Goal: Task Accomplishment & Management: Use online tool/utility

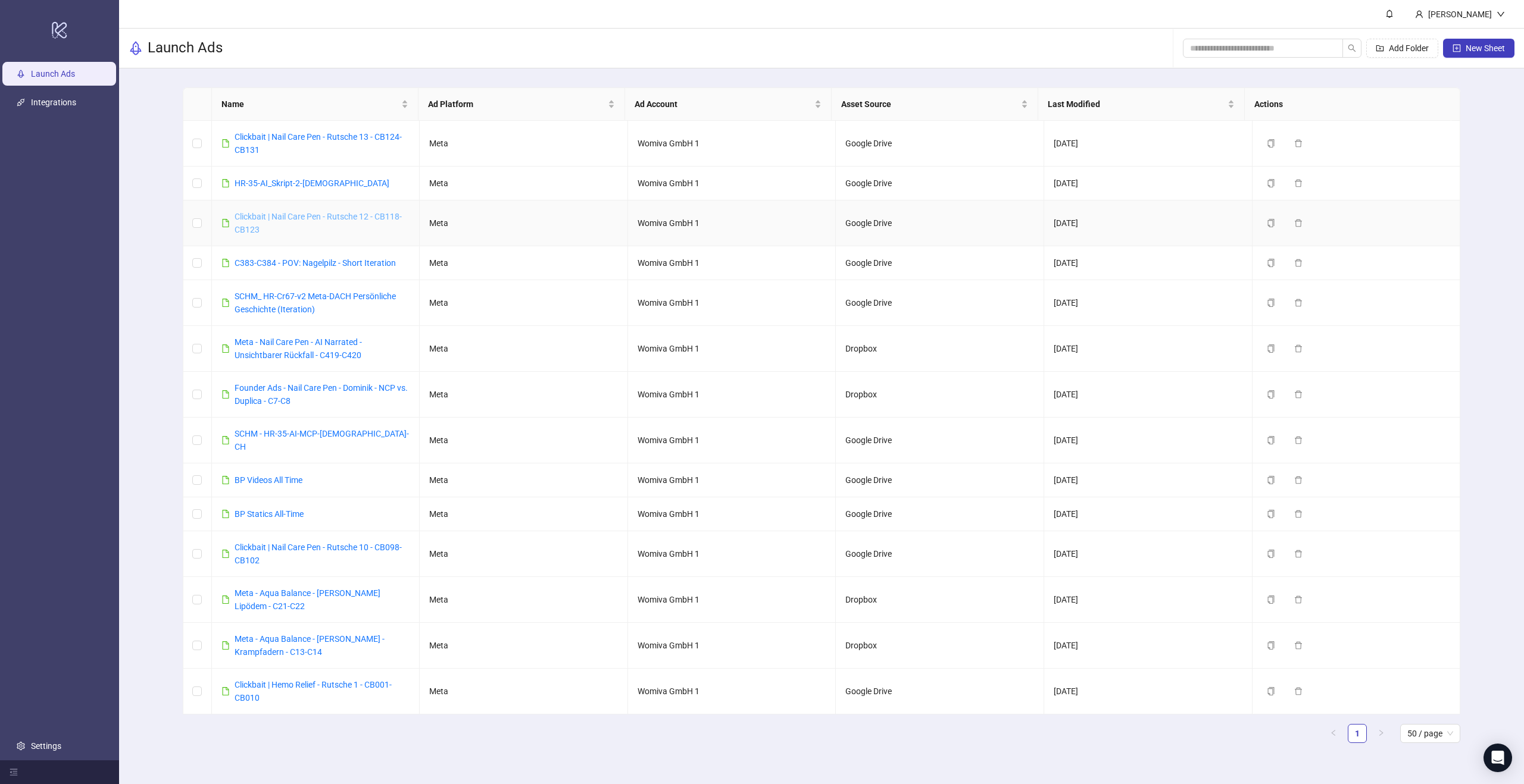
click at [368, 215] on link "Clickbait | Nail Care Pen - Rutsche 12 - CB118-CB123" at bounding box center [318, 224] width 168 height 23
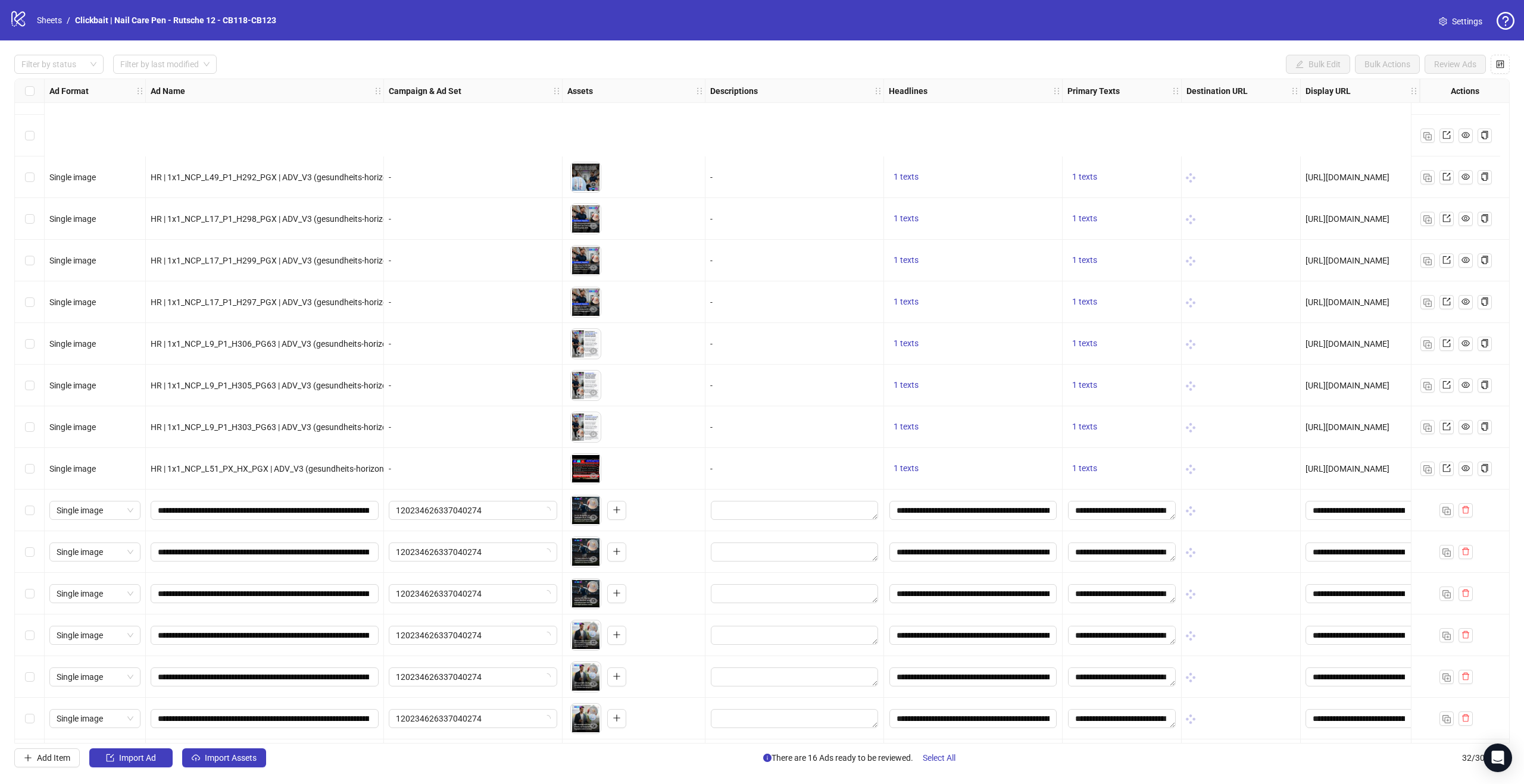
scroll to position [421, 0]
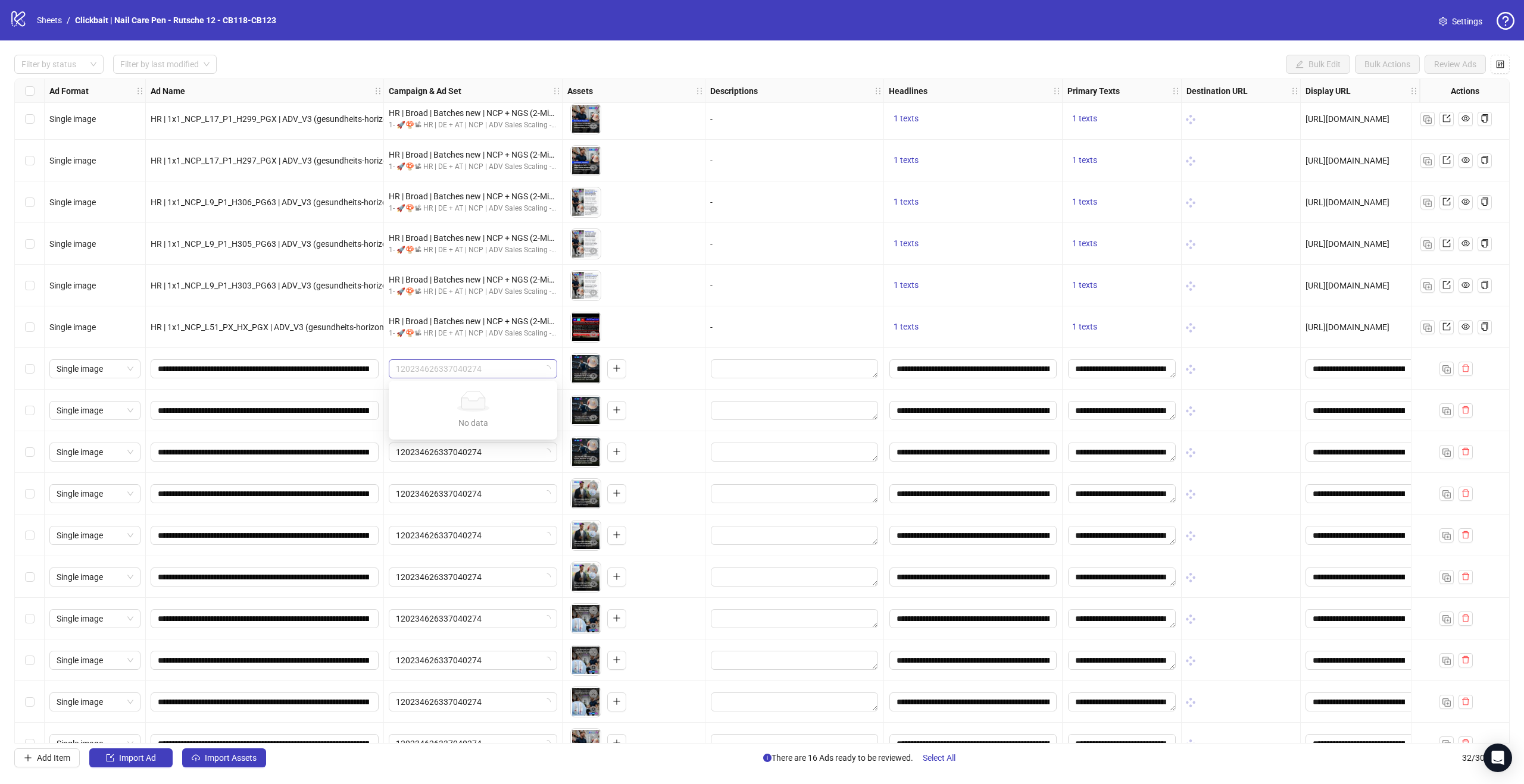
click at [513, 373] on span "120234626337040274" at bounding box center [473, 368] width 154 height 18
click at [512, 368] on span "120234626337040274" at bounding box center [473, 368] width 154 height 18
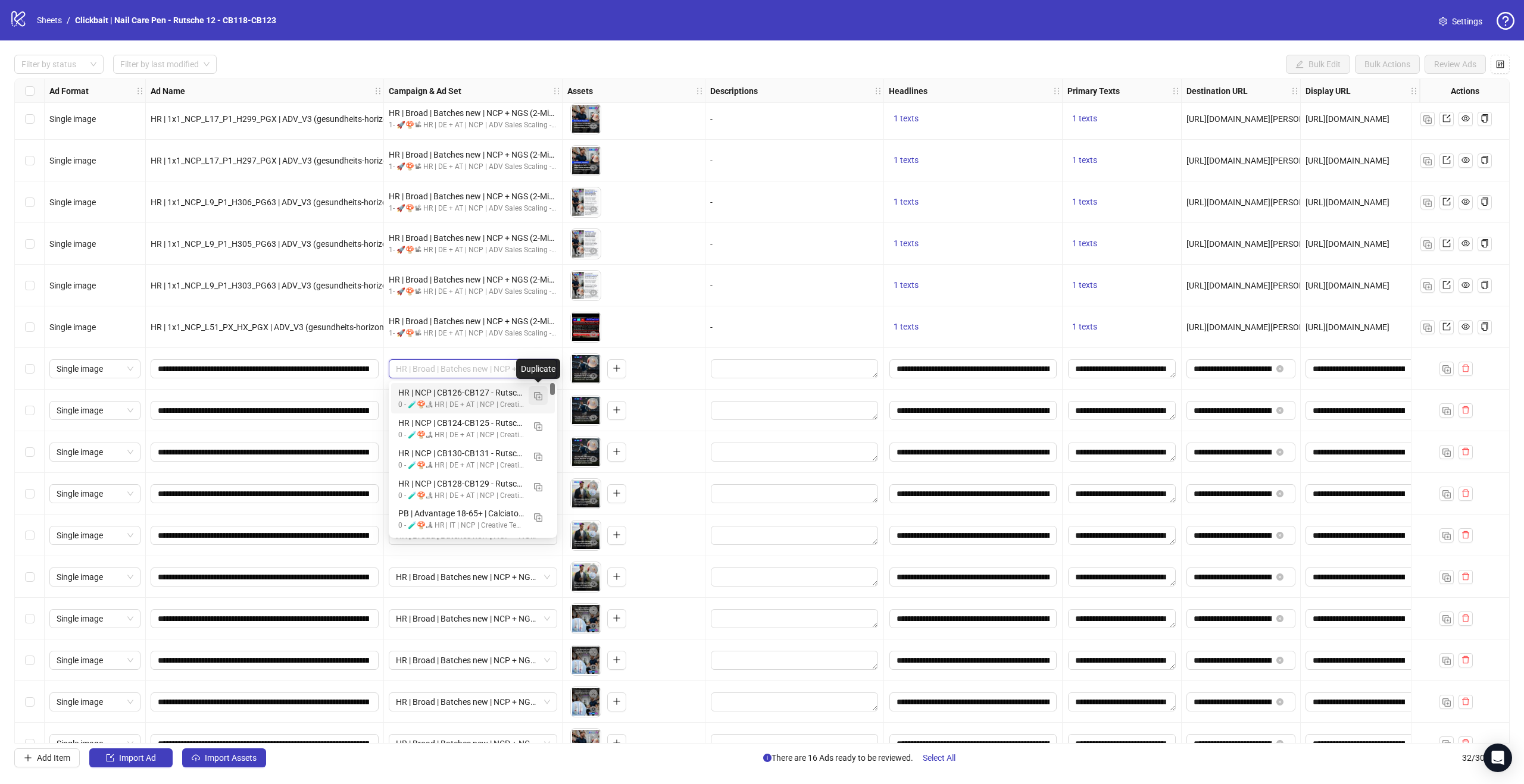
click at [538, 395] on img "button" at bounding box center [538, 396] width 8 height 8
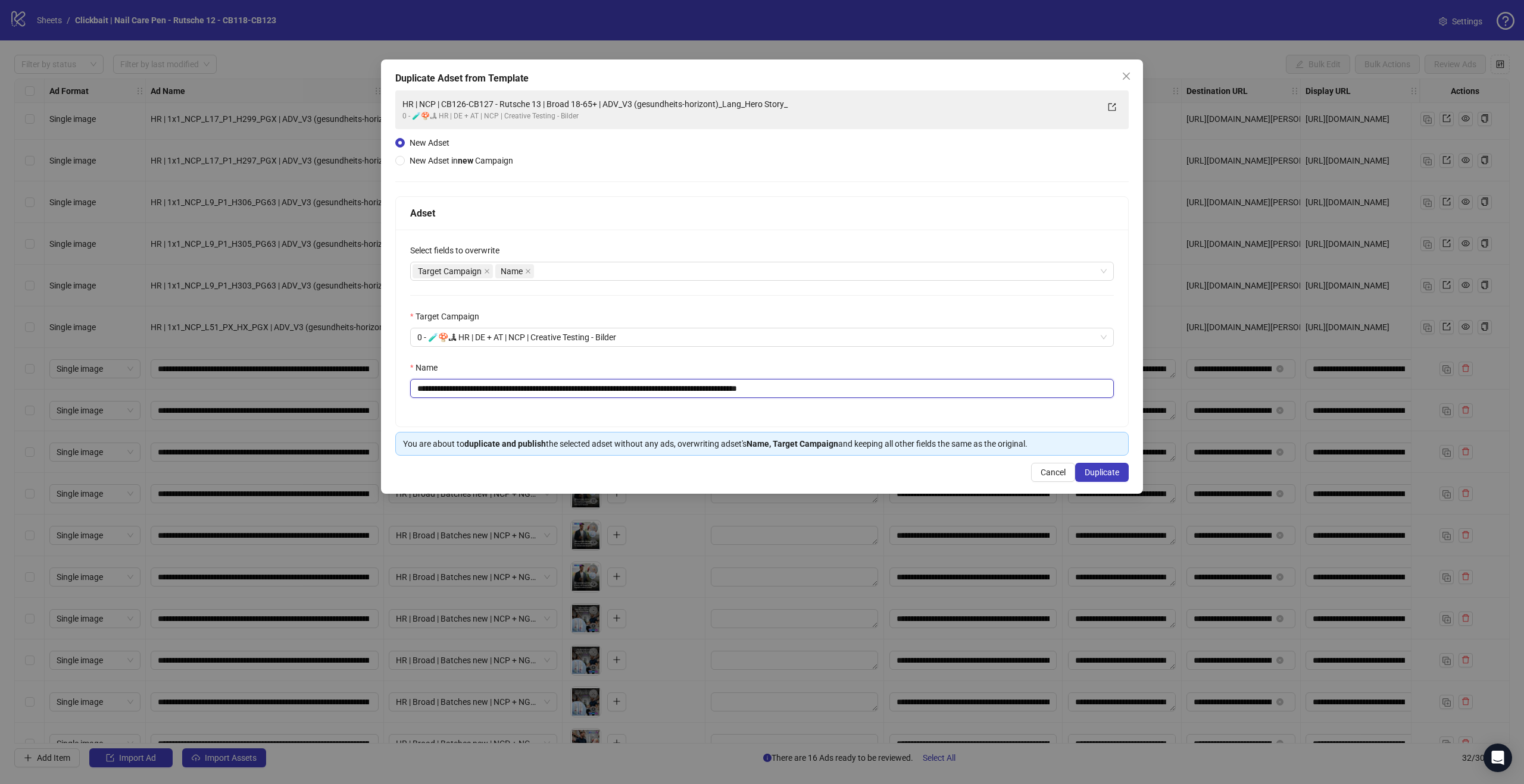
drag, startPoint x: 858, startPoint y: 389, endPoint x: 392, endPoint y: 382, distance: 466.1
click at [392, 382] on div "**********" at bounding box center [762, 276] width 762 height 434
paste input "text"
type input "**********"
click at [1120, 474] on button "Duplicate" at bounding box center [1101, 473] width 54 height 19
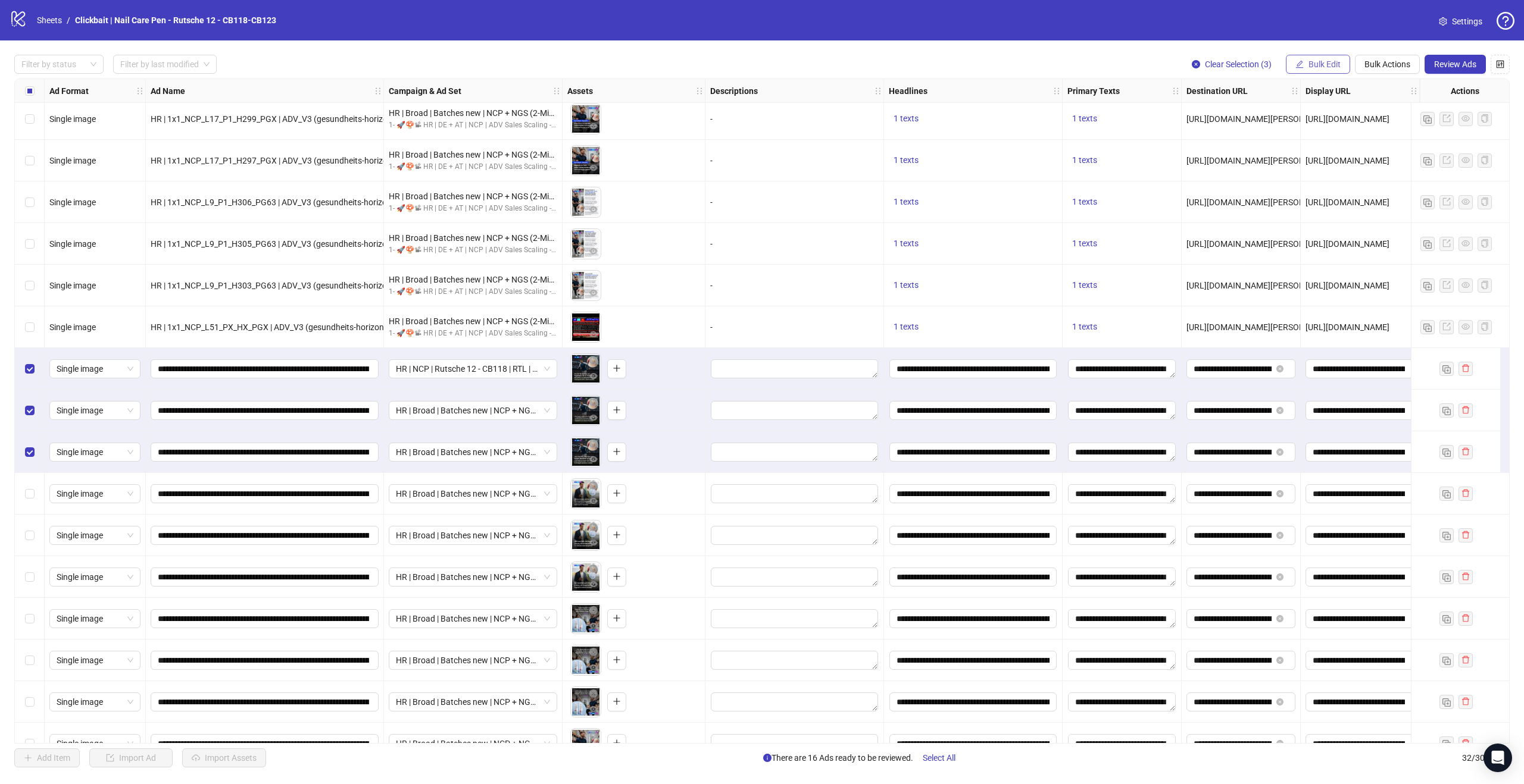
click at [1328, 61] on span "Bulk Edit" at bounding box center [1324, 64] width 32 height 10
click at [1333, 131] on span "Campaign & Ad Set" at bounding box center [1329, 125] width 71 height 13
click at [1320, 116] on span "HR | NCP | Rutsche 12 - CB118 | RTL | Broad 18-65+ | ADV_V3 (gesundheits-horizo…" at bounding box center [1284, 115] width 224 height 18
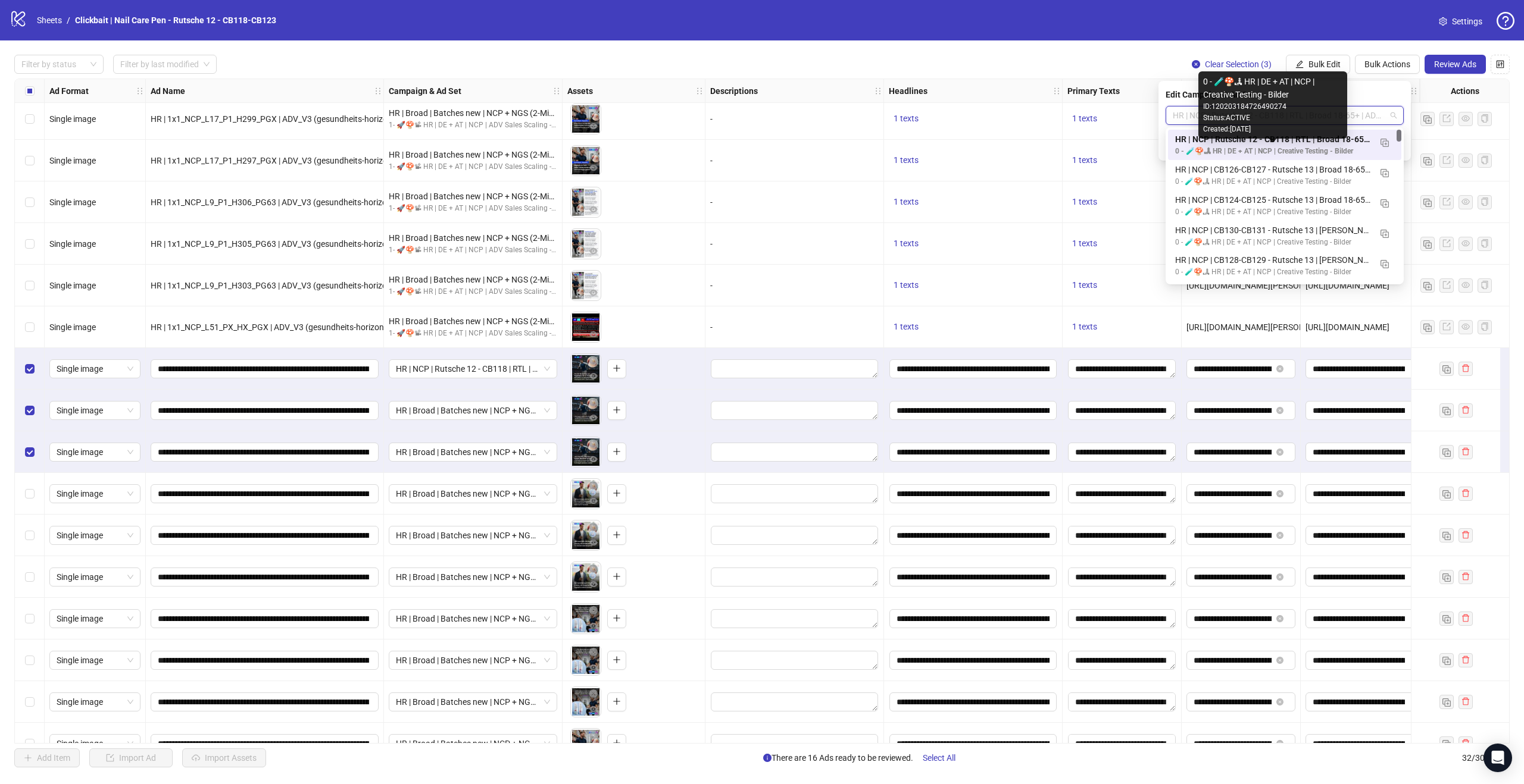
click at [1274, 146] on div "0 - 🧪🍄🏞 HR | DE + AT | NCP | Creative Testing - Bilder" at bounding box center [1272, 151] width 196 height 11
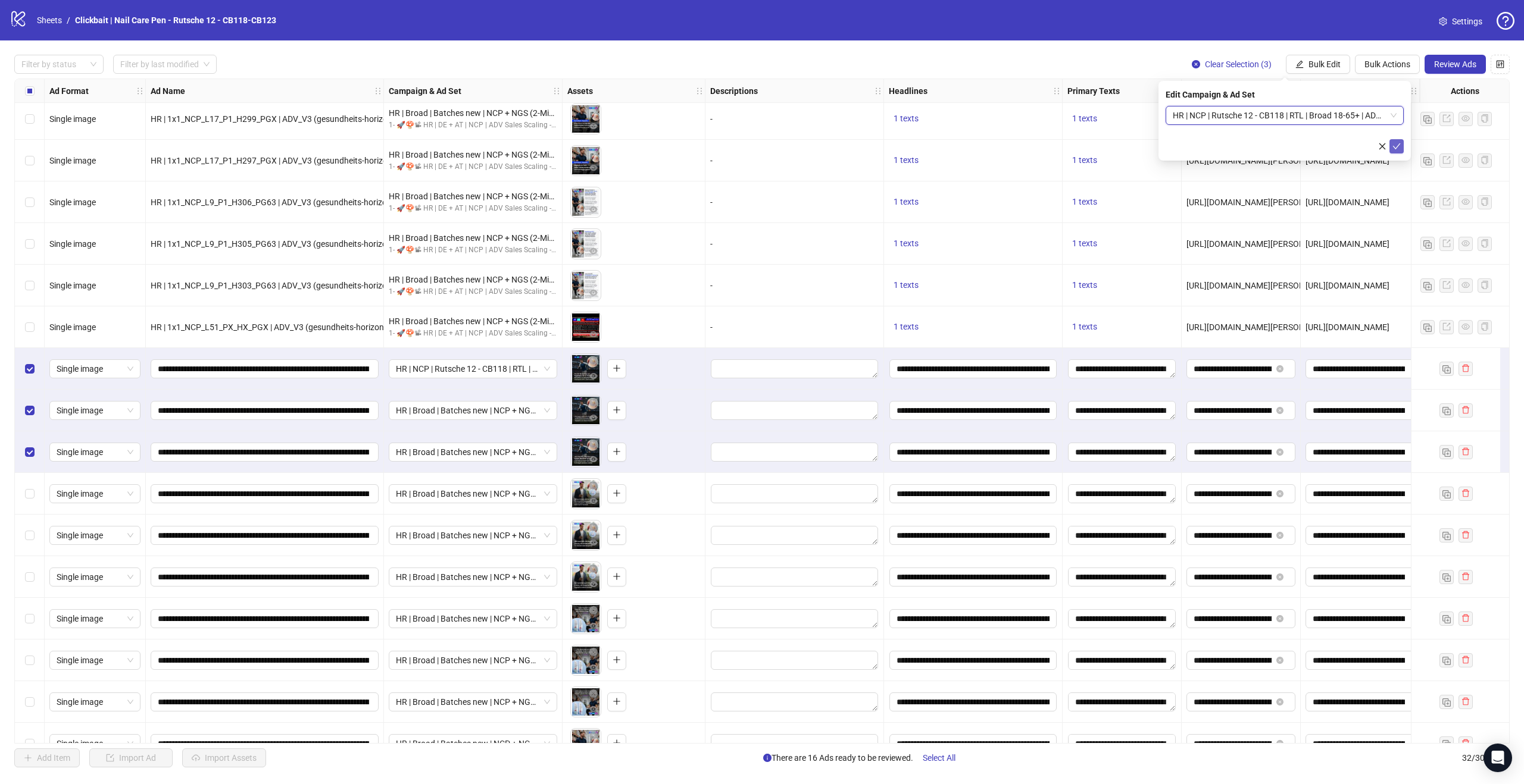
click at [1395, 145] on icon "check" at bounding box center [1396, 146] width 8 height 8
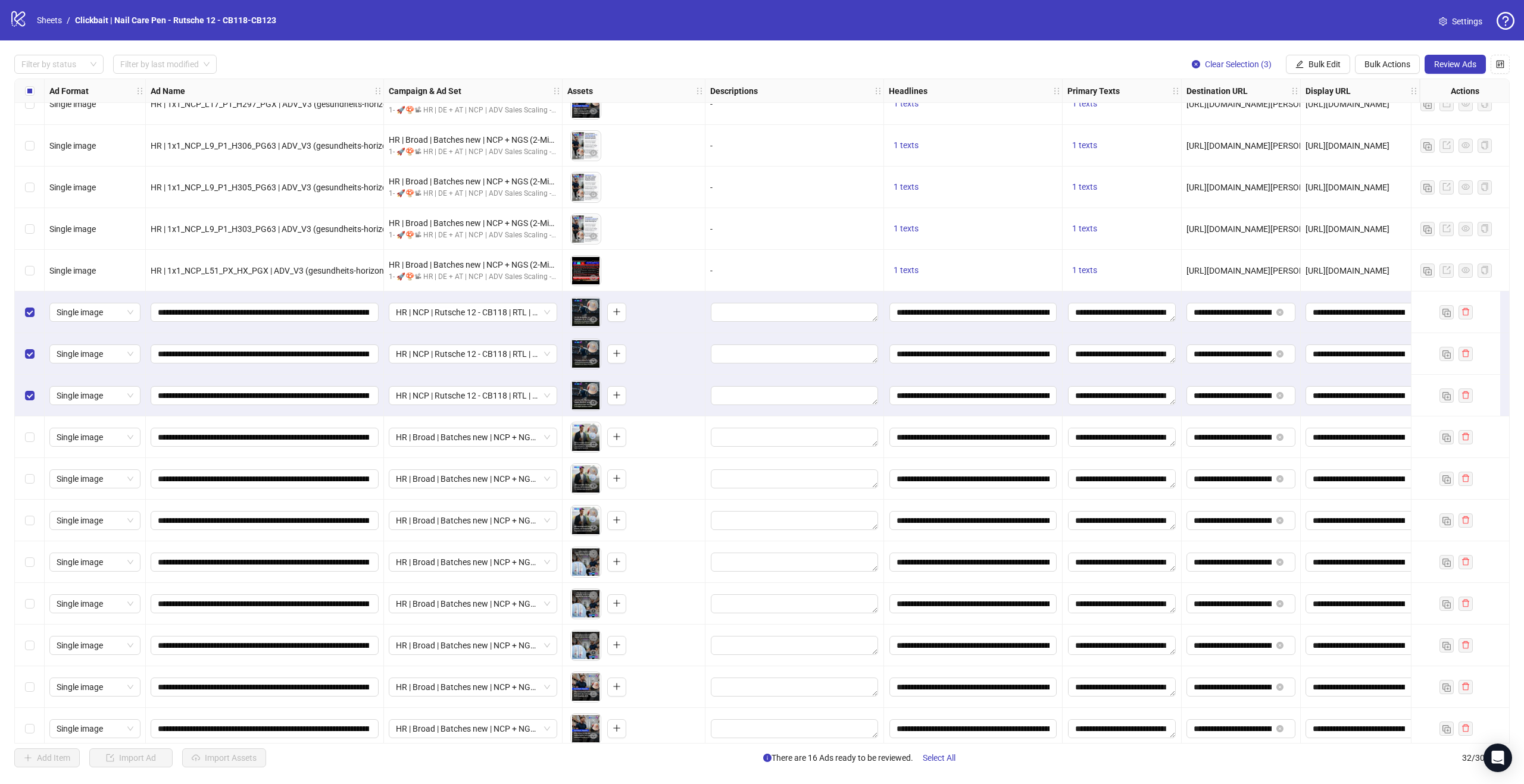
scroll to position [493, 0]
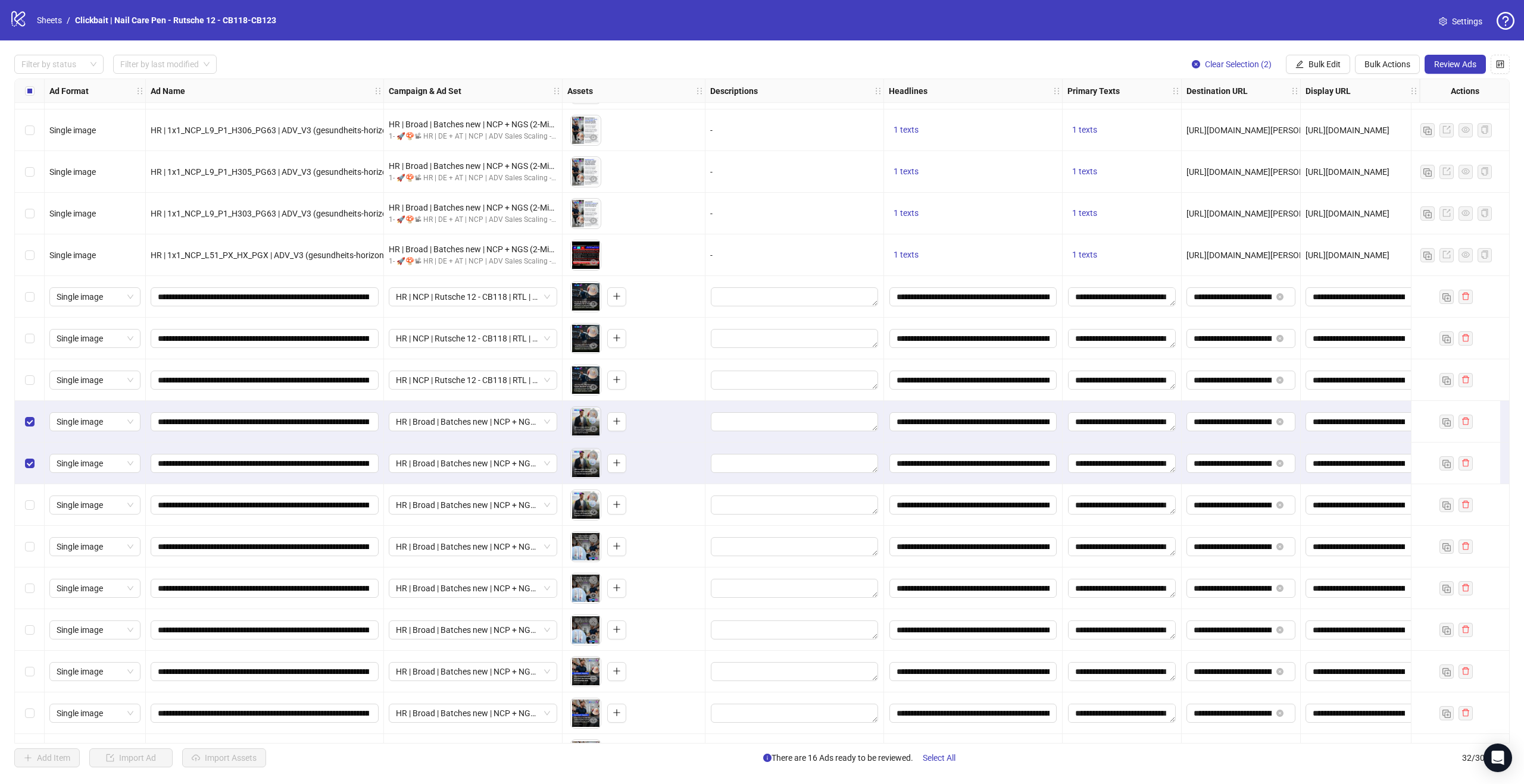
click at [35, 503] on div "Select row 22" at bounding box center [30, 504] width 30 height 41
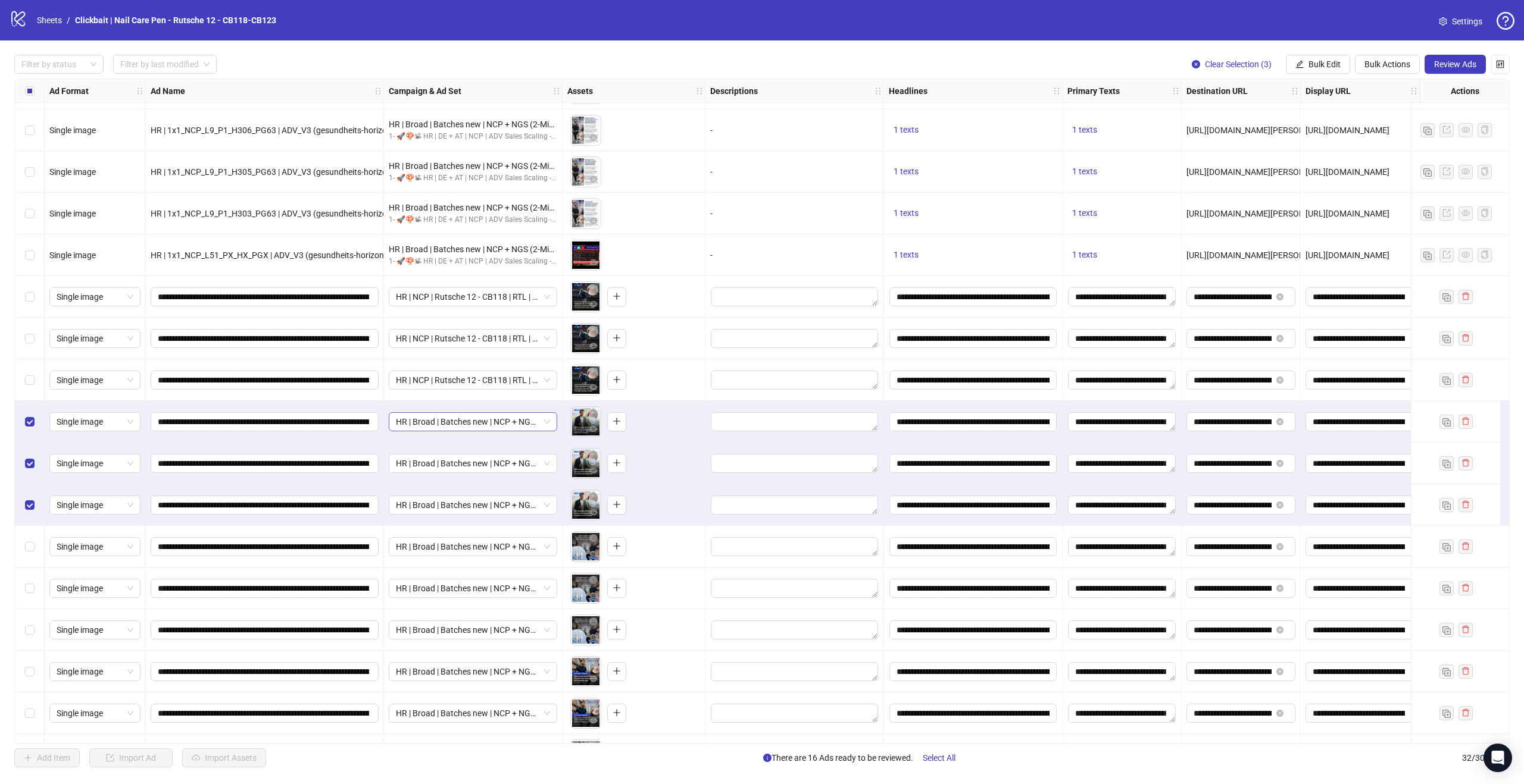
click at [511, 424] on span "HR | Broad | Batches new | NCP + NGS (2-Min-Kur) | - 1d Cost Cap" at bounding box center [473, 422] width 154 height 18
drag, startPoint x: 554, startPoint y: 443, endPoint x: 549, endPoint y: 416, distance: 27.5
click at [549, 416] on body "logo/logo-mobile Sheets / Clickbait | Nail Care Pen - Rutsche 12 - CB118-CB123 …" at bounding box center [762, 392] width 1524 height 784
click at [537, 449] on img "button" at bounding box center [538, 448] width 8 height 8
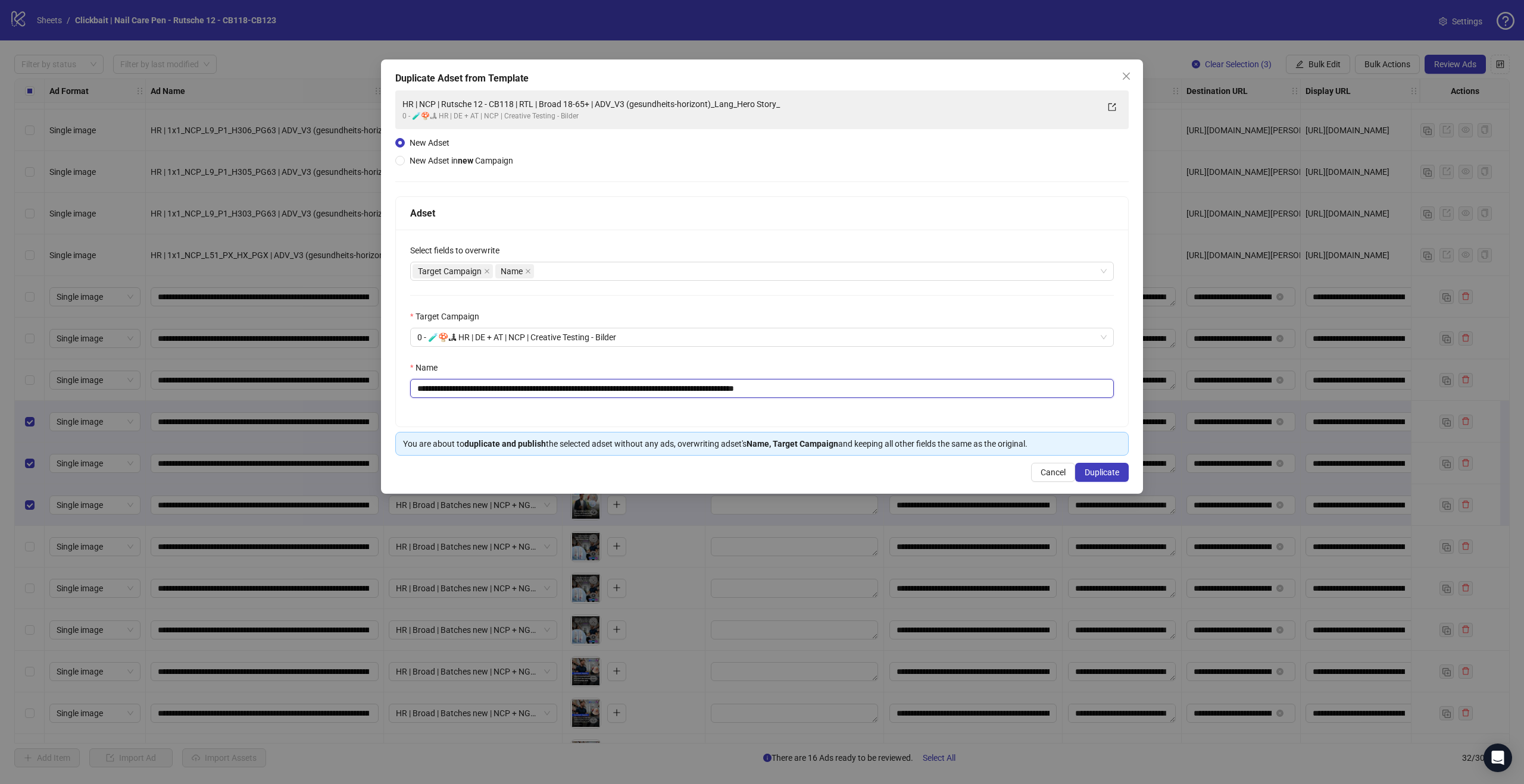
click at [526, 386] on input "**********" at bounding box center [762, 388] width 704 height 19
drag, startPoint x: 823, startPoint y: 387, endPoint x: 798, endPoint y: 384, distance: 25.2
click at [798, 384] on input "**********" at bounding box center [762, 388] width 704 height 19
type input "**********"
click at [1104, 468] on span "Duplicate" at bounding box center [1101, 472] width 34 height 10
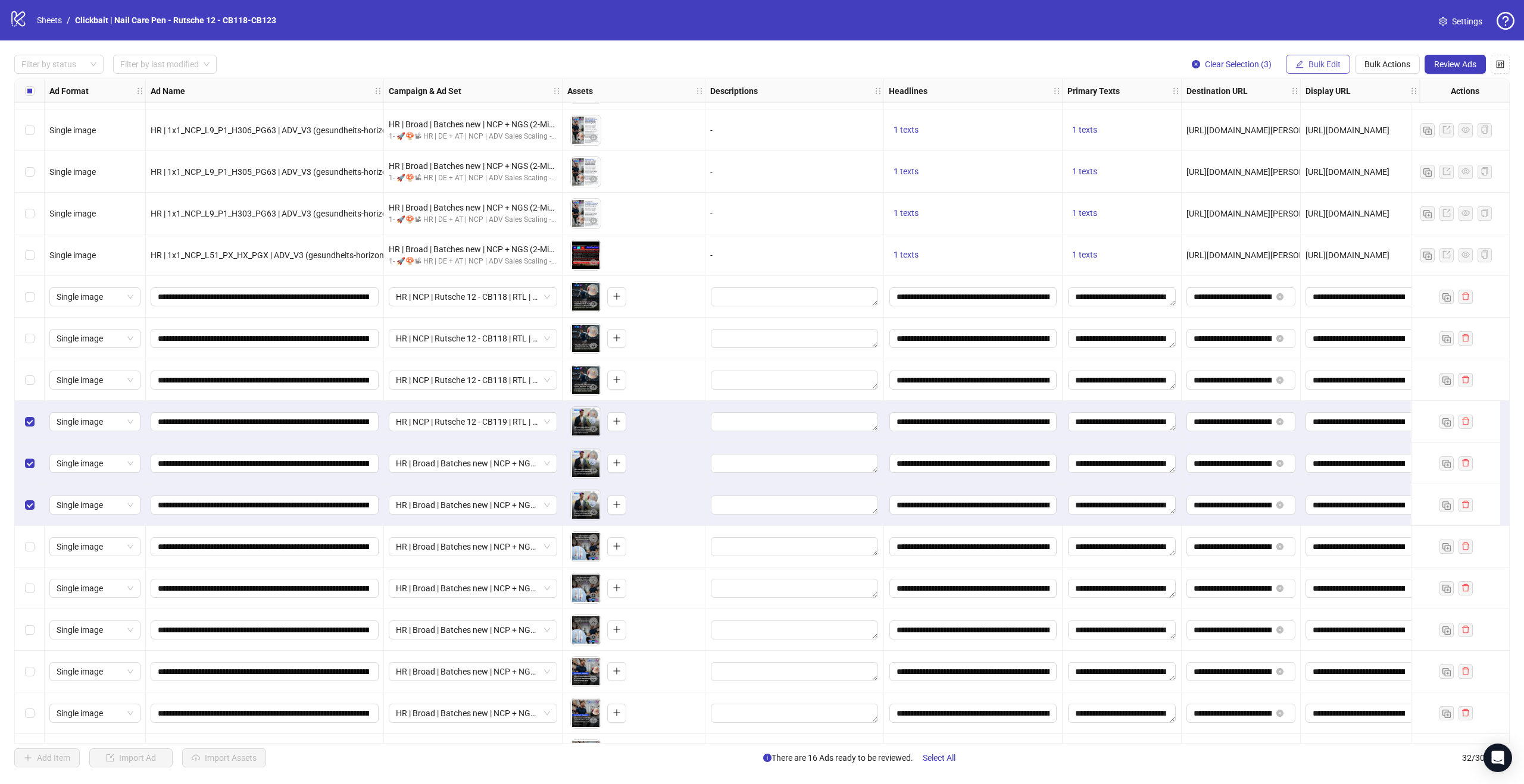
click at [1329, 61] on span "Bulk Edit" at bounding box center [1324, 64] width 32 height 10
click at [1330, 121] on span "Campaign & Ad Set" at bounding box center [1329, 125] width 71 height 13
click at [1389, 111] on span "HR | NCP | Rutsche 12 - CB119 | RTL | Broad 18-65+ | ADV_V3 (gesundheits-horizo…" at bounding box center [1284, 115] width 224 height 18
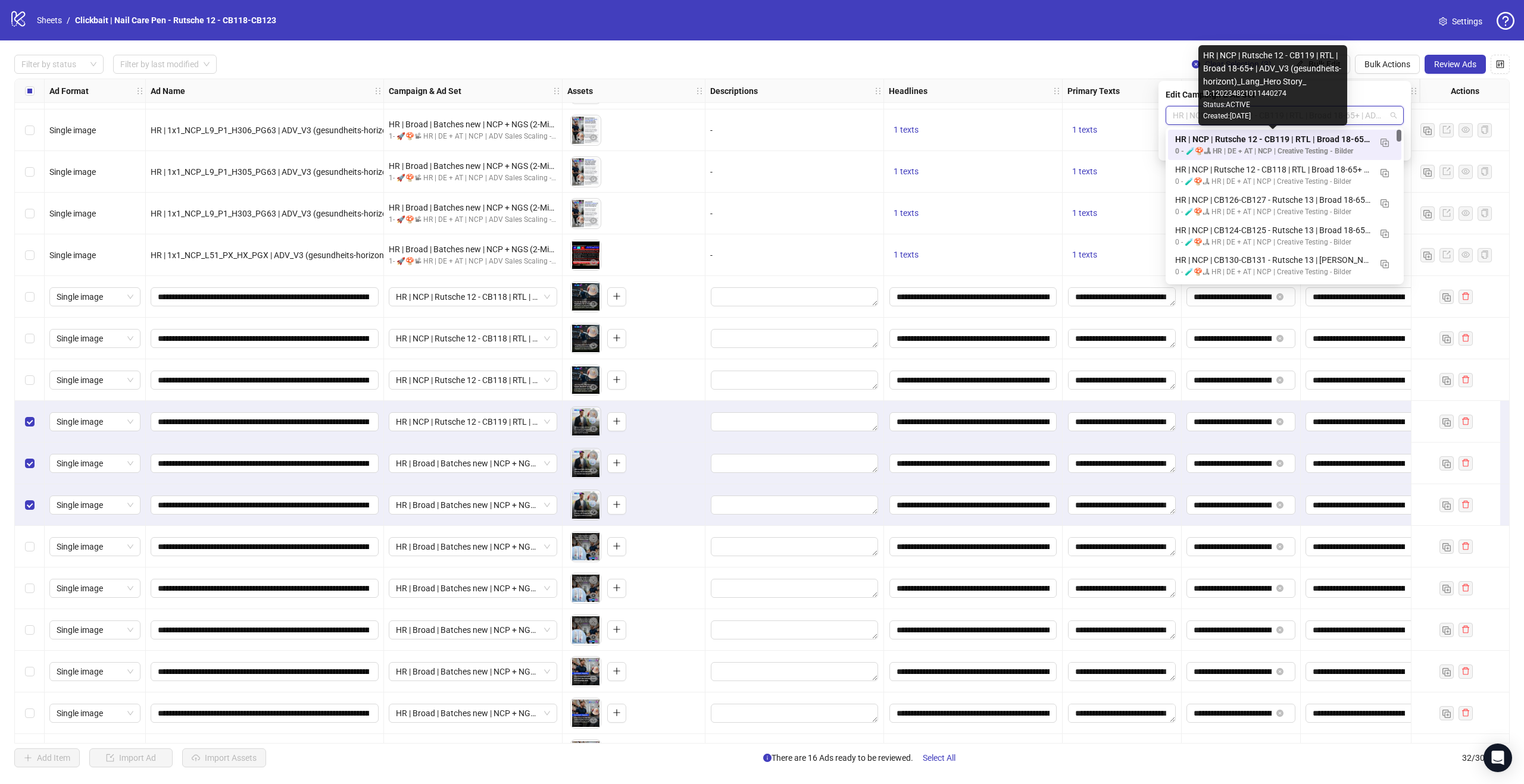
click at [1345, 143] on div "HR | NCP | Rutsche 12 - CB119 | RTL | Broad 18-65+ | ADV_V3 (gesundheits-horizo…" at bounding box center [1272, 139] width 196 height 13
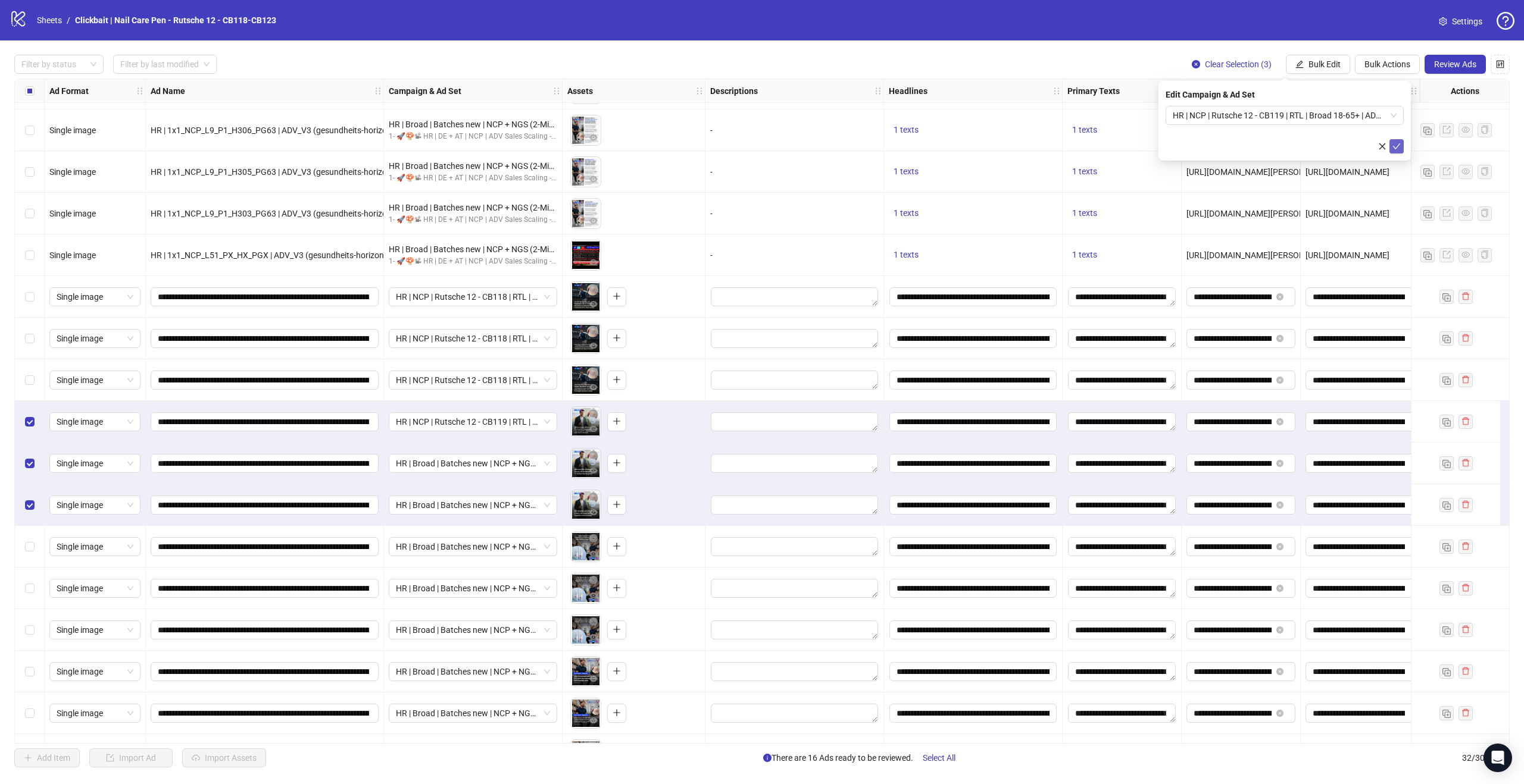
click at [1395, 146] on icon "check" at bounding box center [1396, 146] width 8 height 8
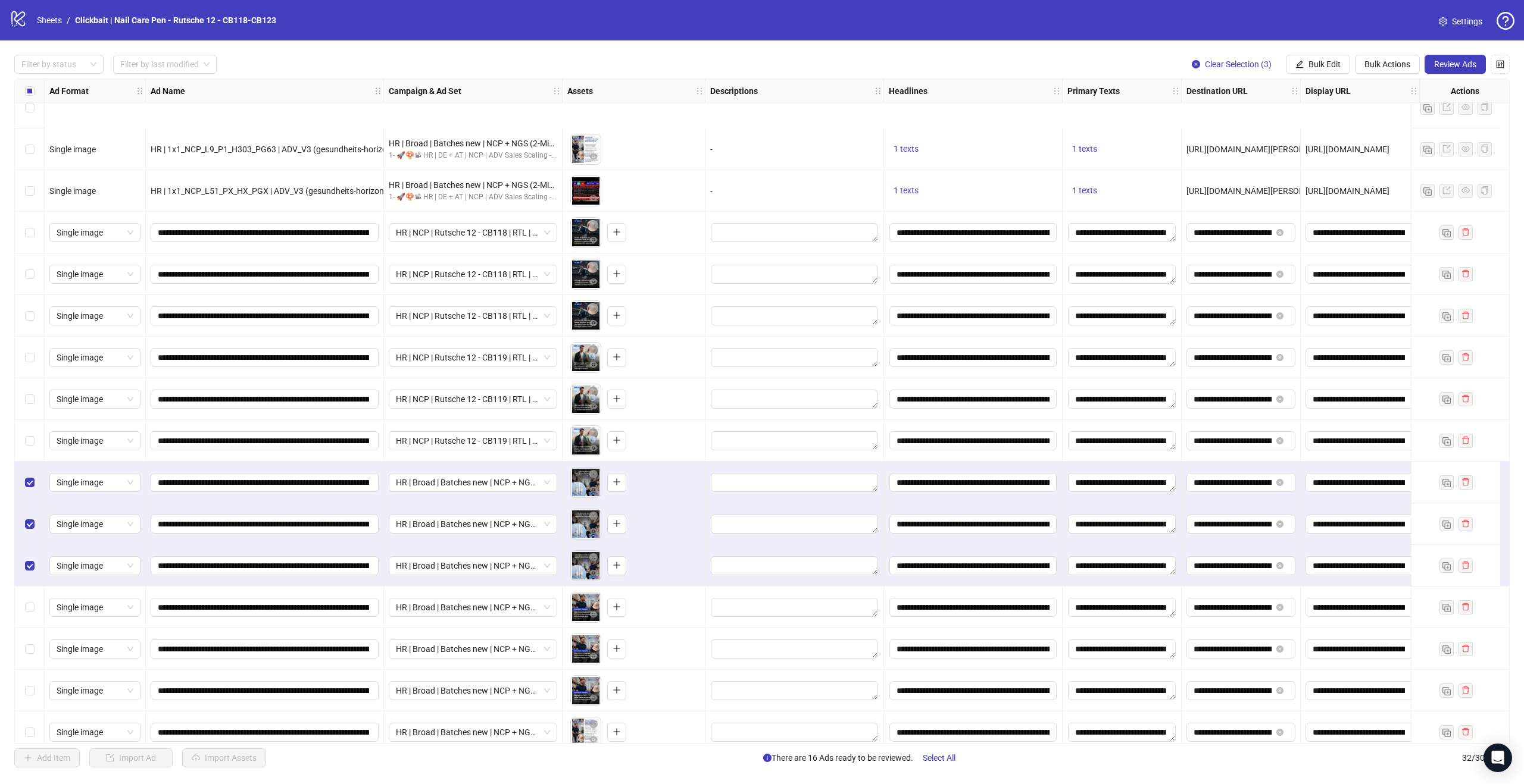
scroll to position [697, 0]
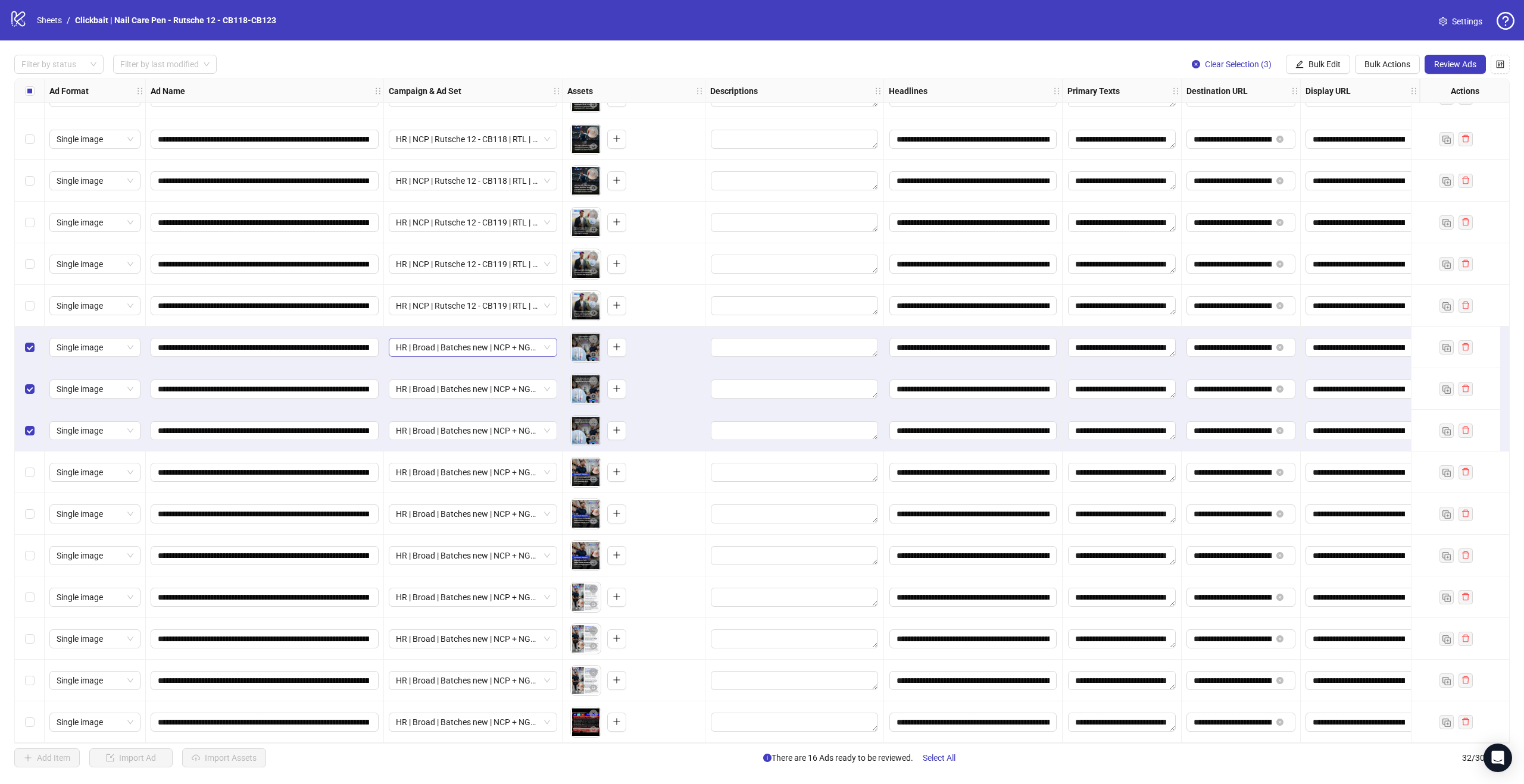
click at [525, 343] on span "HR | Broad | Batches new | NCP + NGS (2-Min-Kur) | - 1d Cost Cap" at bounding box center [473, 347] width 154 height 18
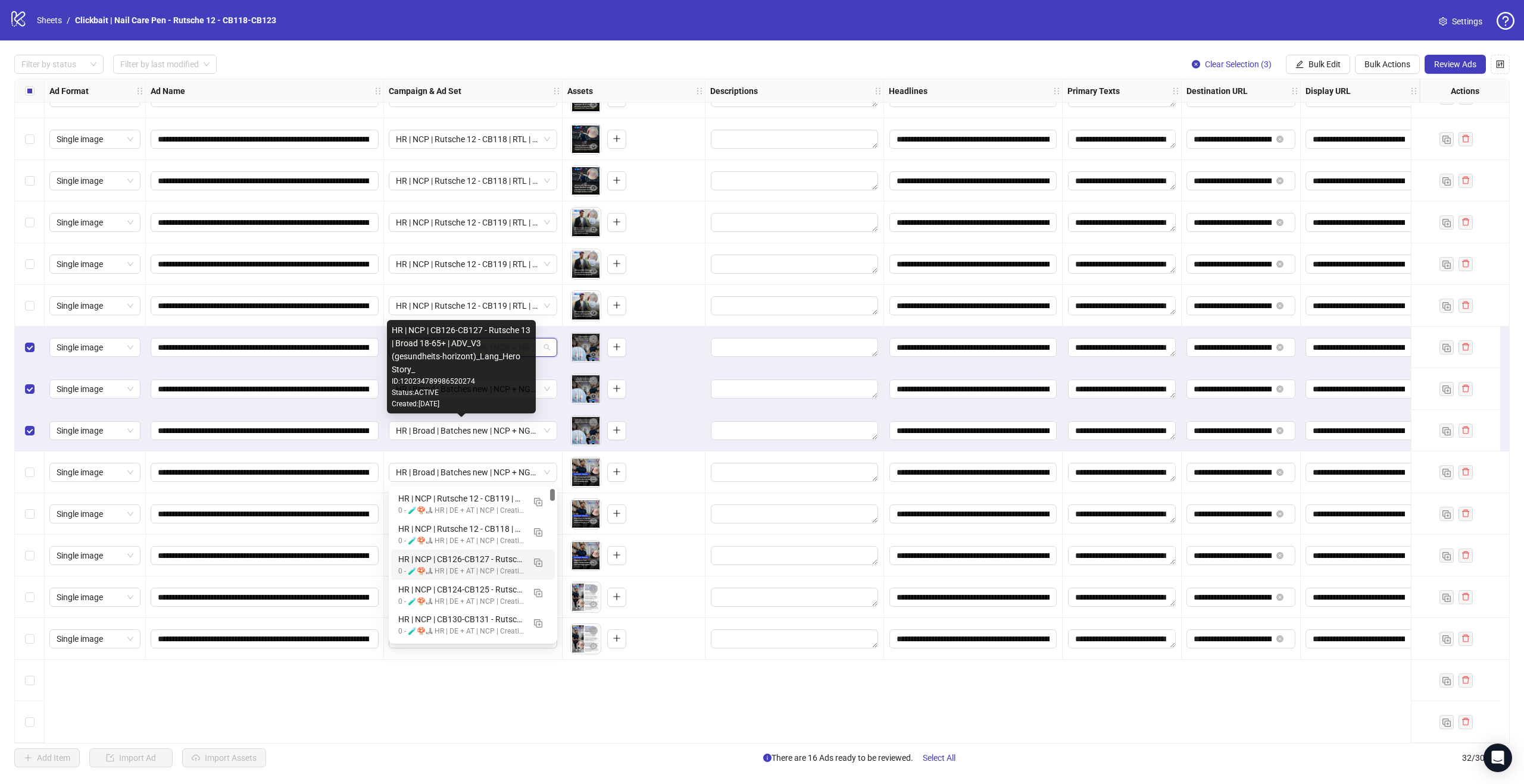
scroll to position [566, 0]
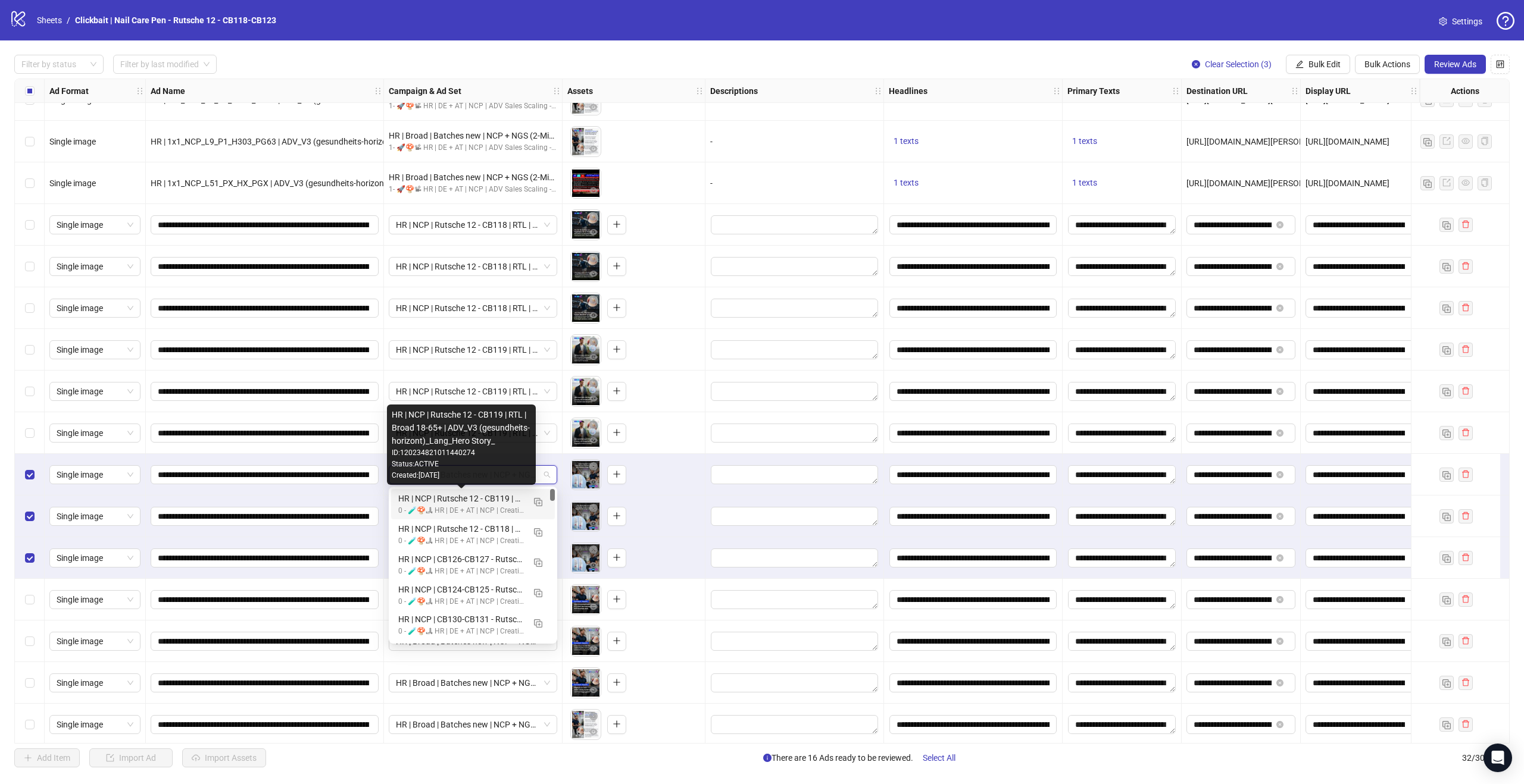
click at [483, 502] on div "HR | NCP | Rutsche 12 - CB119 | RTL | Broad 18-65+ | ADV_V3 (gesundheits-horizo…" at bounding box center [461, 498] width 125 height 13
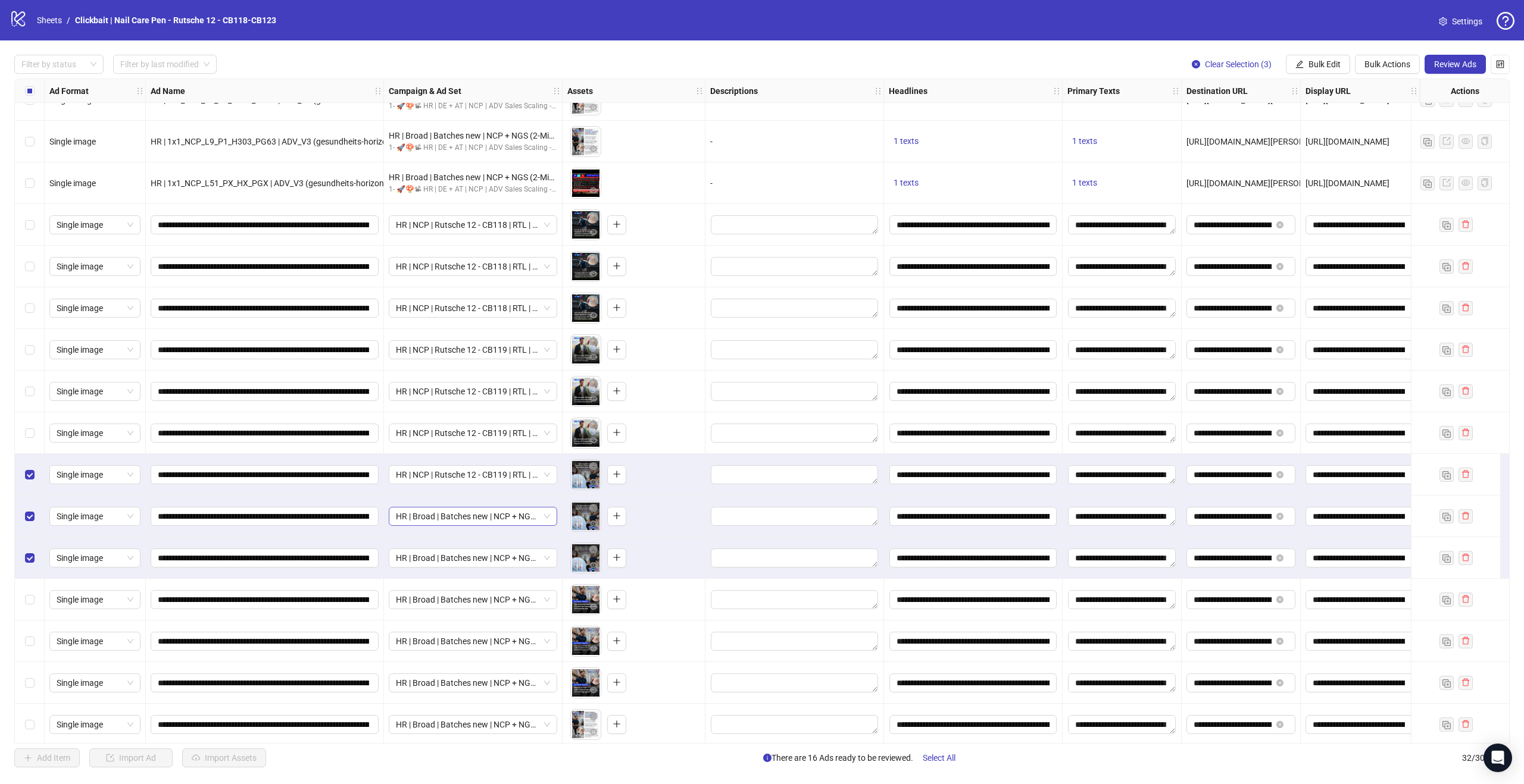
click at [546, 521] on span "HR | Broad | Batches new | NCP + NGS (2-Min-Kur) | - 1d Cost Cap" at bounding box center [473, 517] width 154 height 18
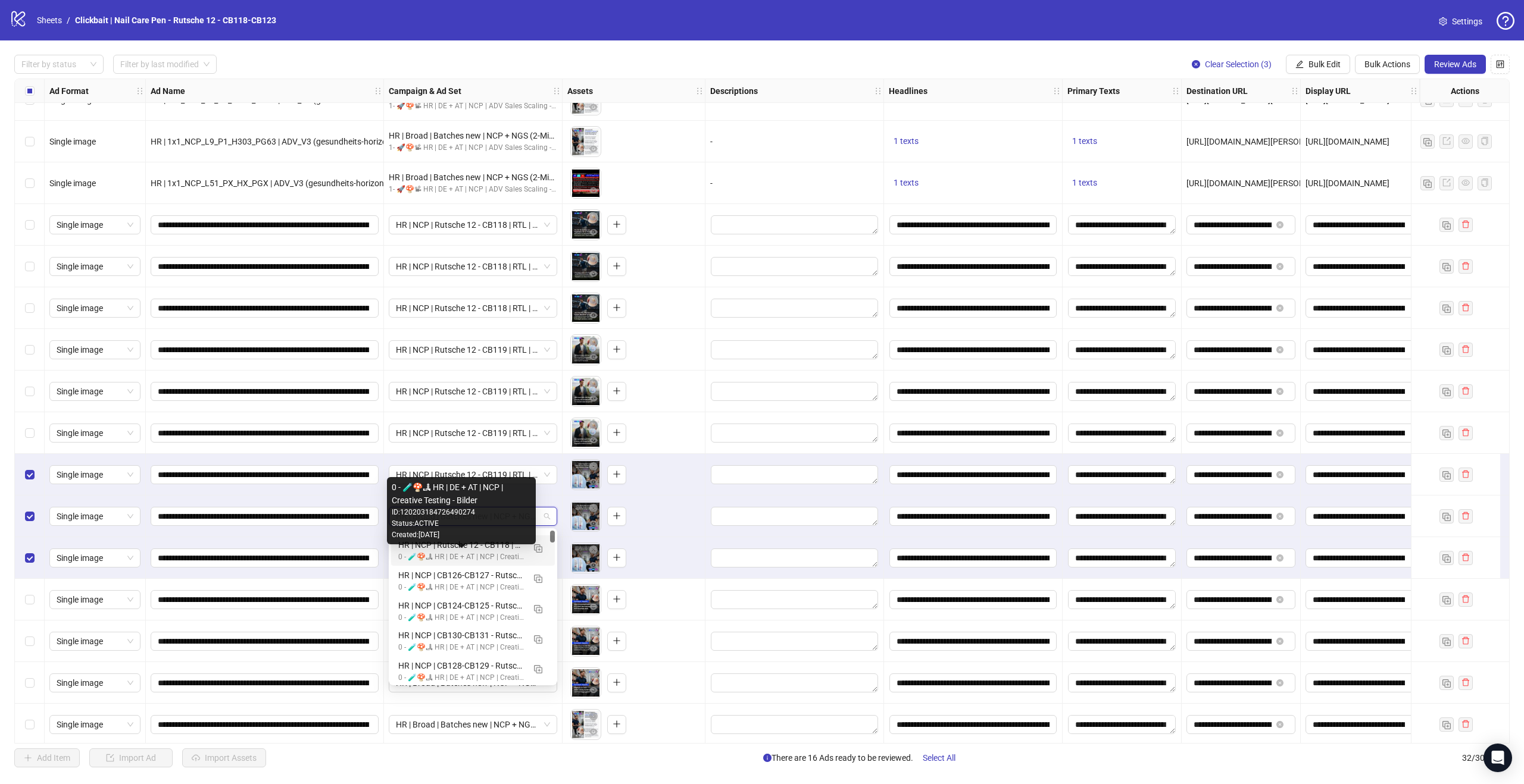
scroll to position [0, 0]
click at [488, 549] on div "Status: ACTIVE" at bounding box center [461, 549] width 140 height 11
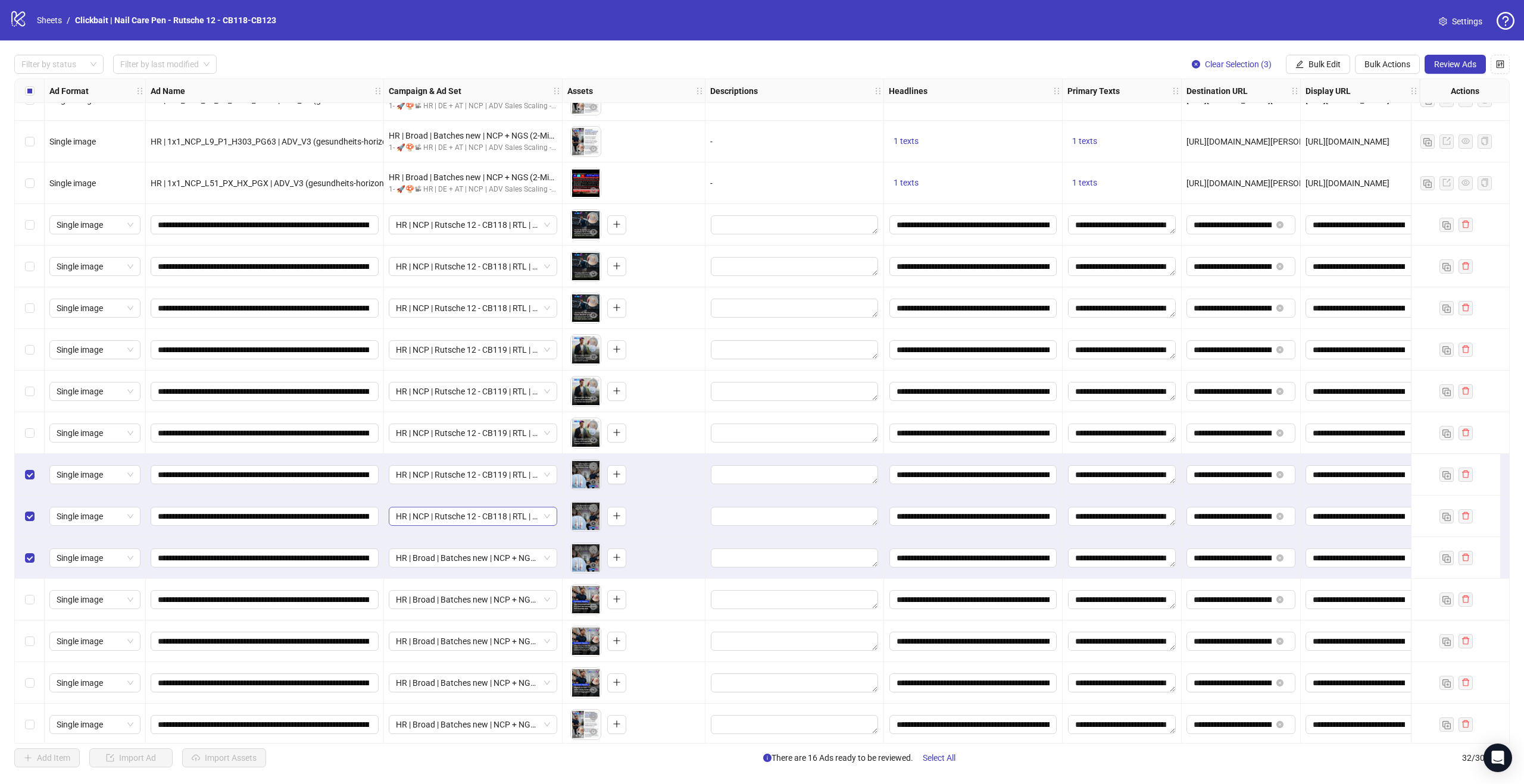
click at [510, 524] on span "HR | NCP | Rutsche 12 - CB118 | RTL | Broad 18-65+ | ADV_V3 (gesundheits-horizo…" at bounding box center [473, 517] width 154 height 18
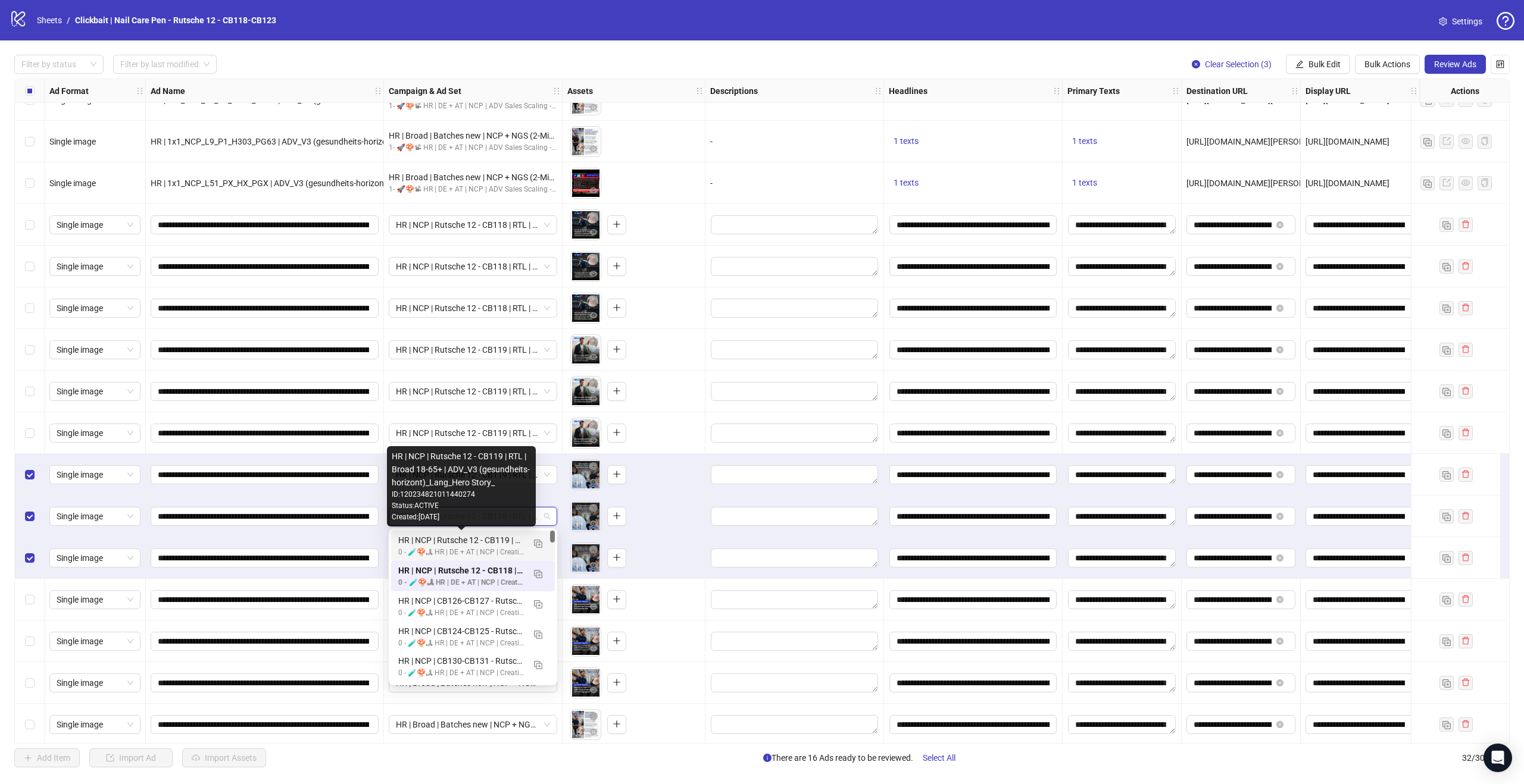
click at [497, 542] on div "HR | NCP | Rutsche 12 - CB119 | RTL | Broad 18-65+ | ADV_V3 (gesundheits-horizo…" at bounding box center [461, 540] width 125 height 13
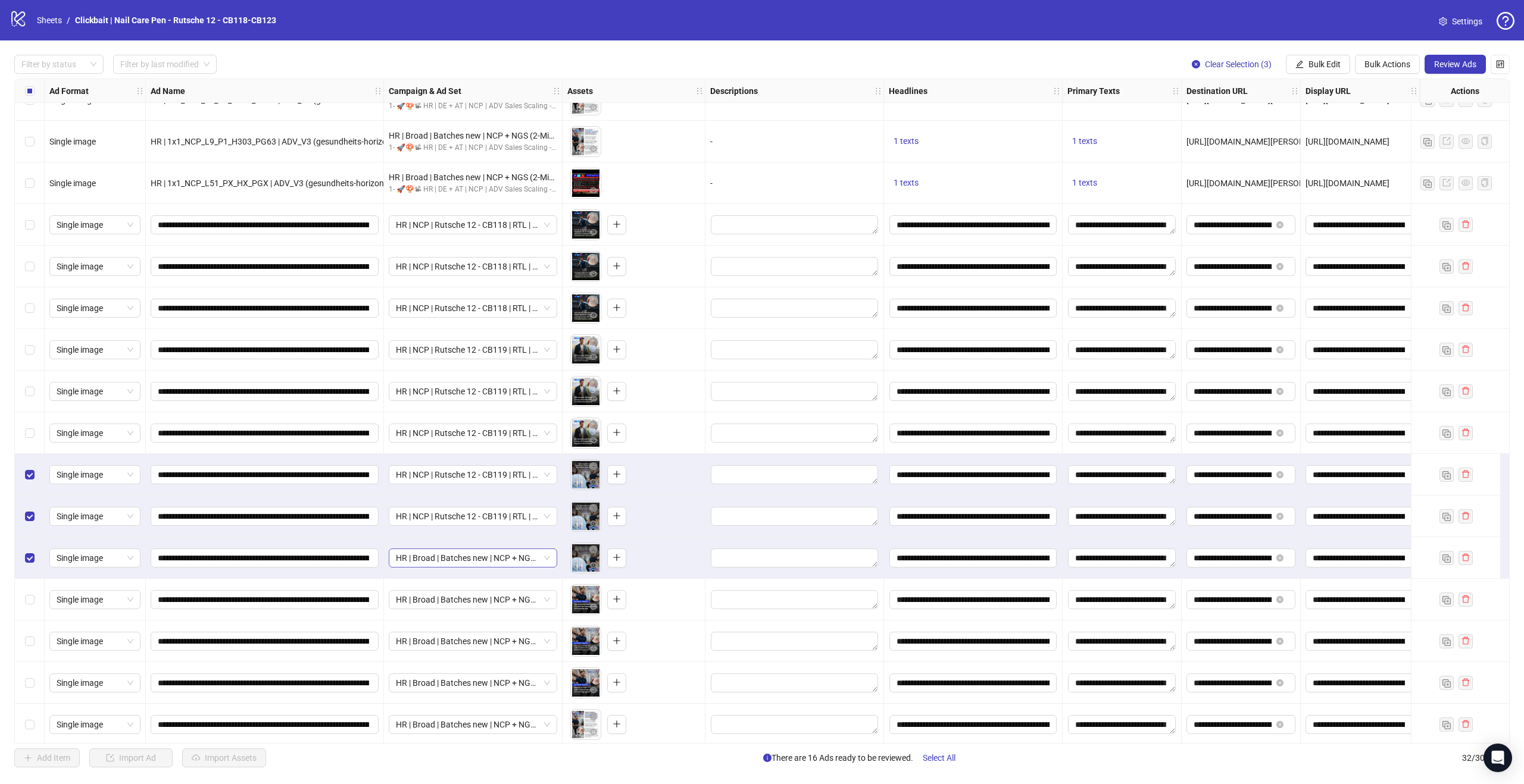
click at [510, 561] on span "HR | Broad | Batches new | NCP + NGS (2-Min-Kur) | - 1d Cost Cap" at bounding box center [473, 558] width 154 height 18
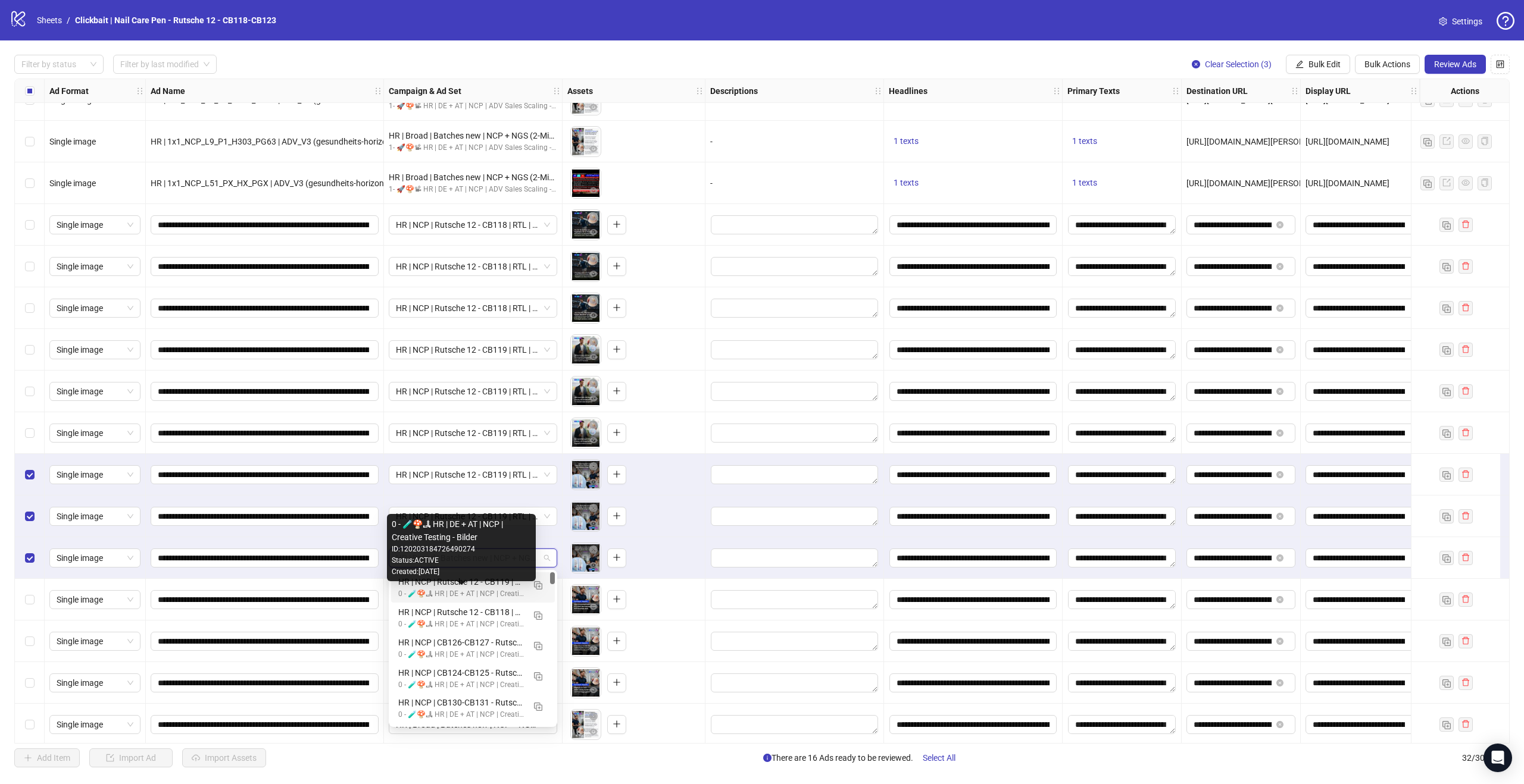
click at [483, 583] on div "HR | NCP | Rutsche 12 - CB119 | RTL | Broad 18-65+ | ADV_V3 (gesundheits-horizo…" at bounding box center [461, 581] width 125 height 13
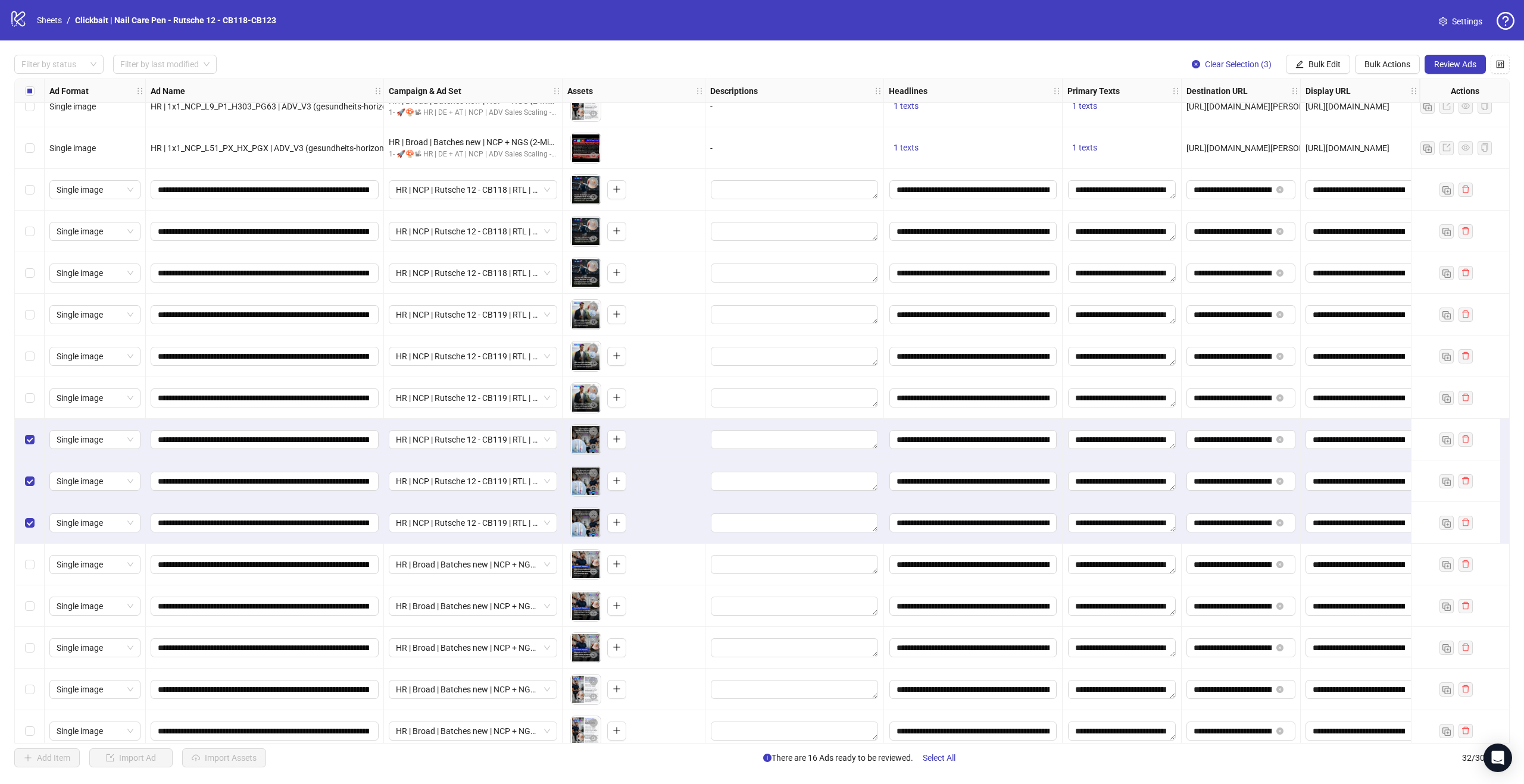
scroll to position [671, 0]
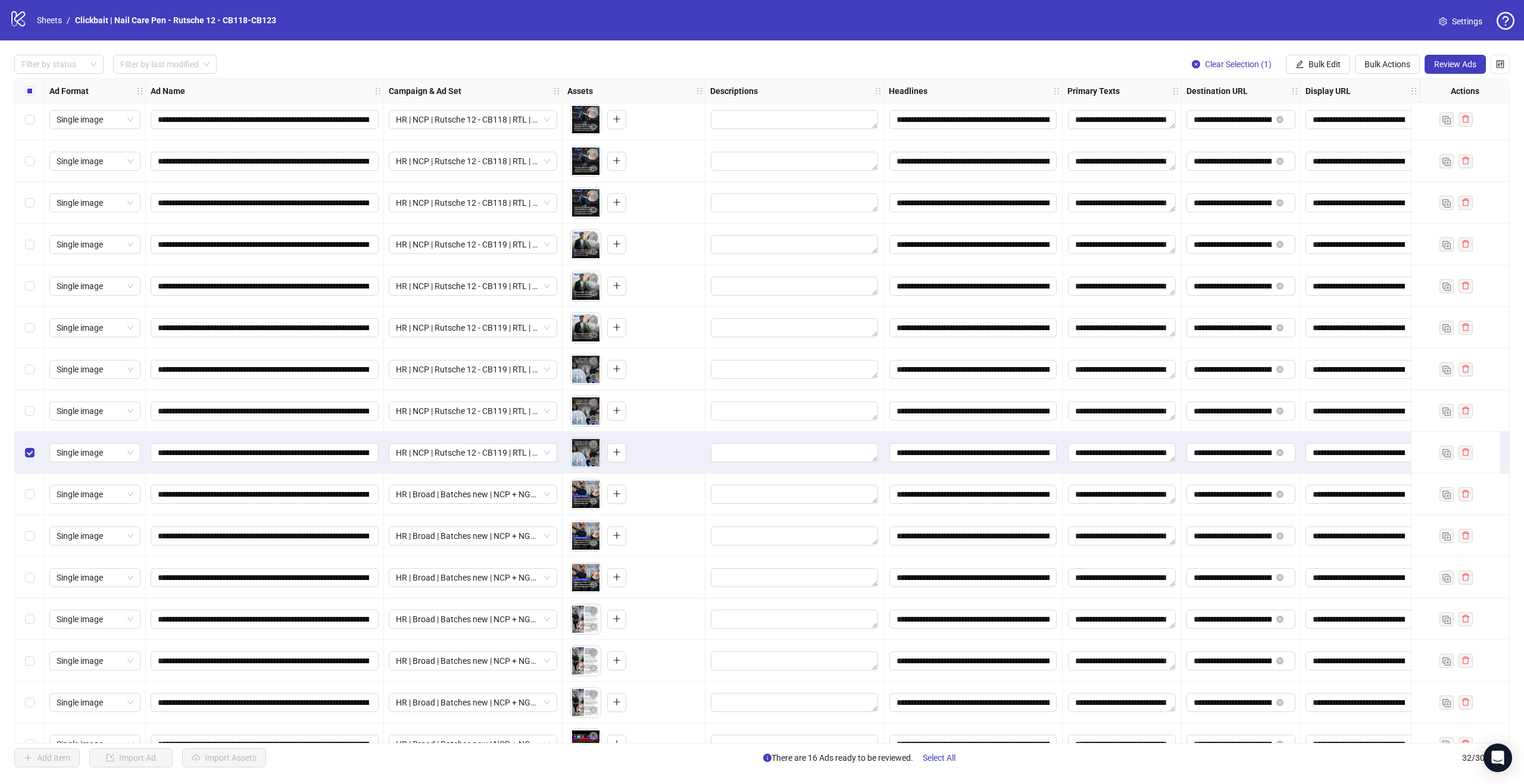
click at [27, 444] on div "Select row 25" at bounding box center [30, 453] width 30 height 41
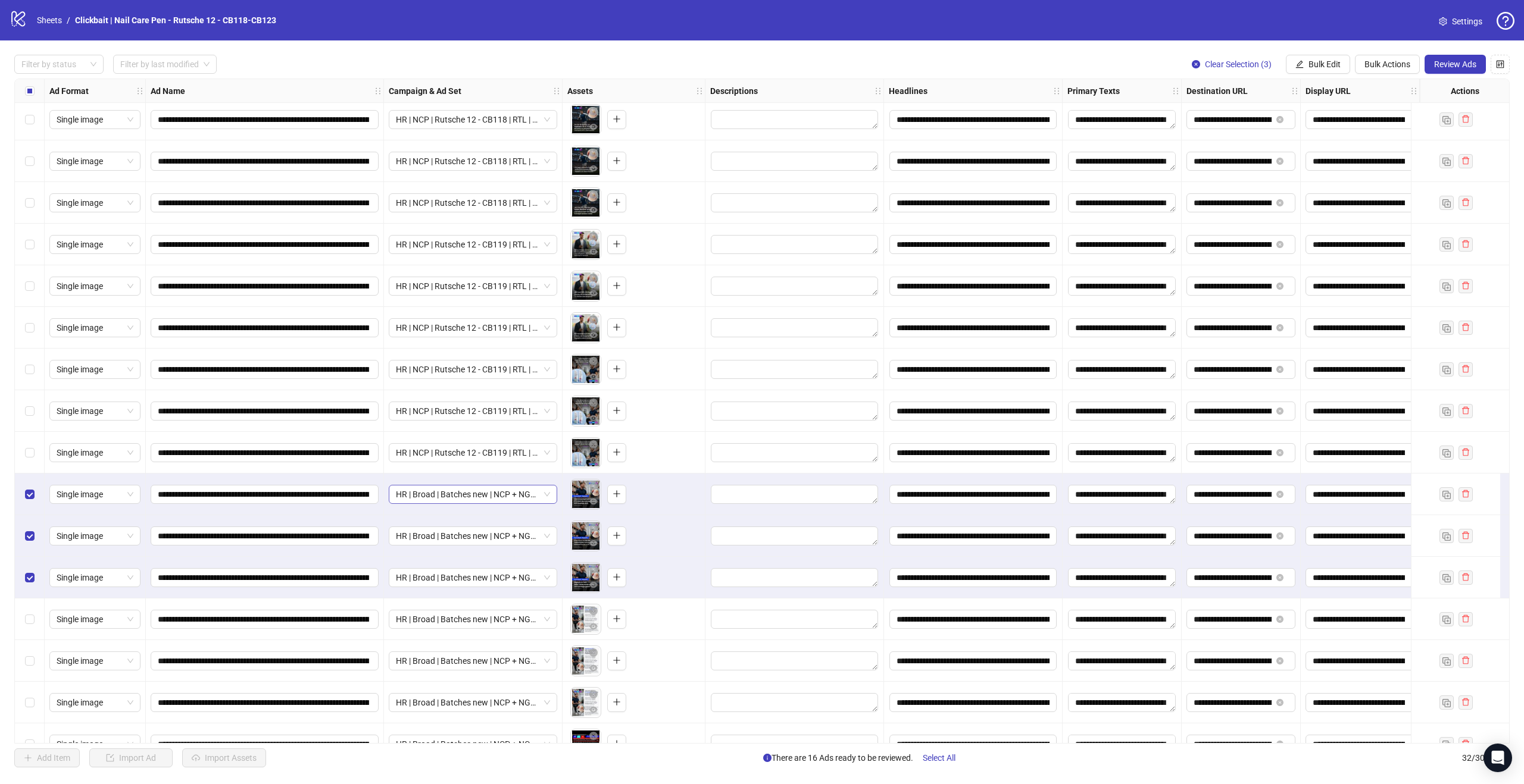
scroll to position [694, 0]
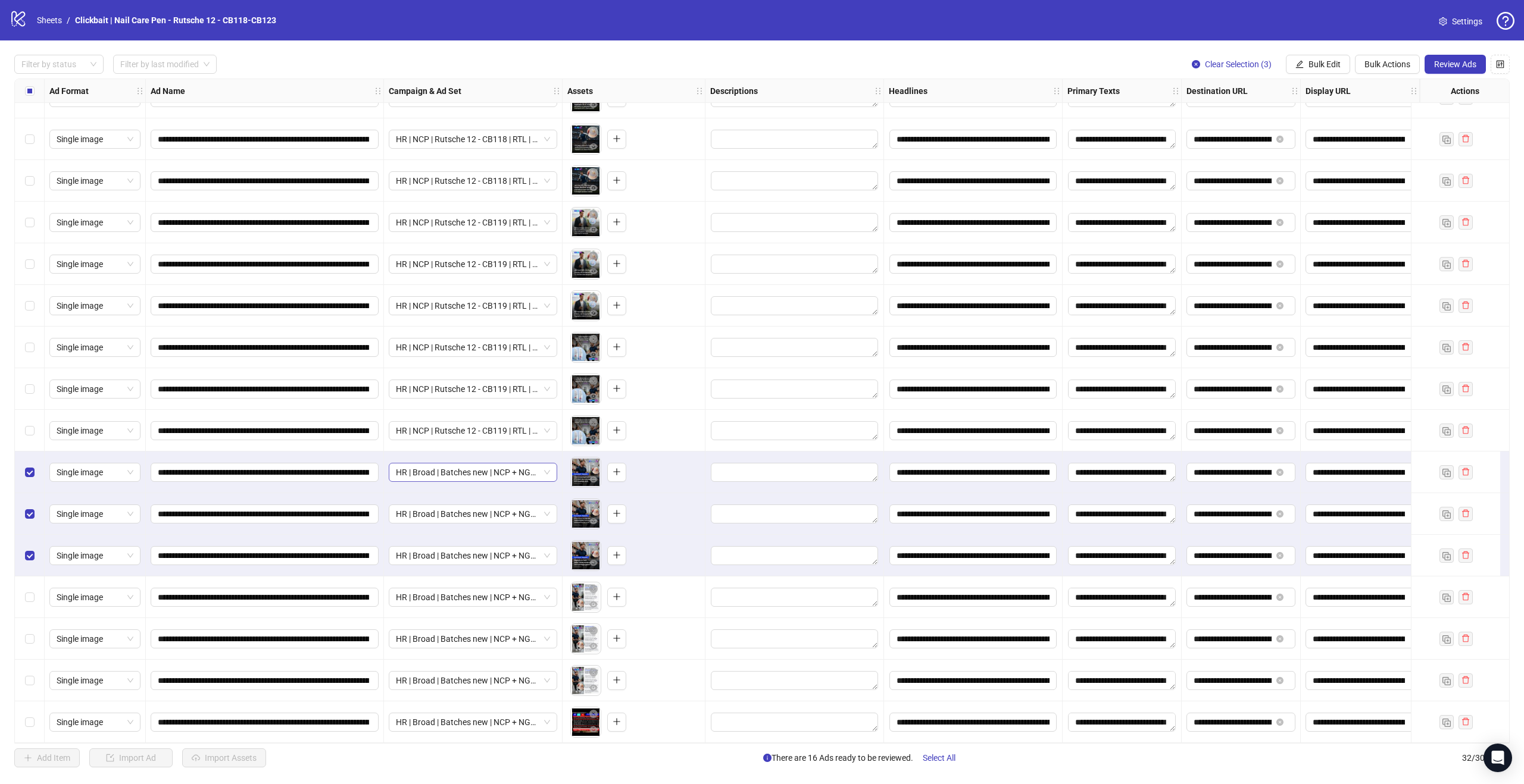
click at [482, 474] on span "HR | Broad | Batches new | NCP + NGS (2-Min-Kur) | - 1d Cost Cap" at bounding box center [473, 472] width 154 height 18
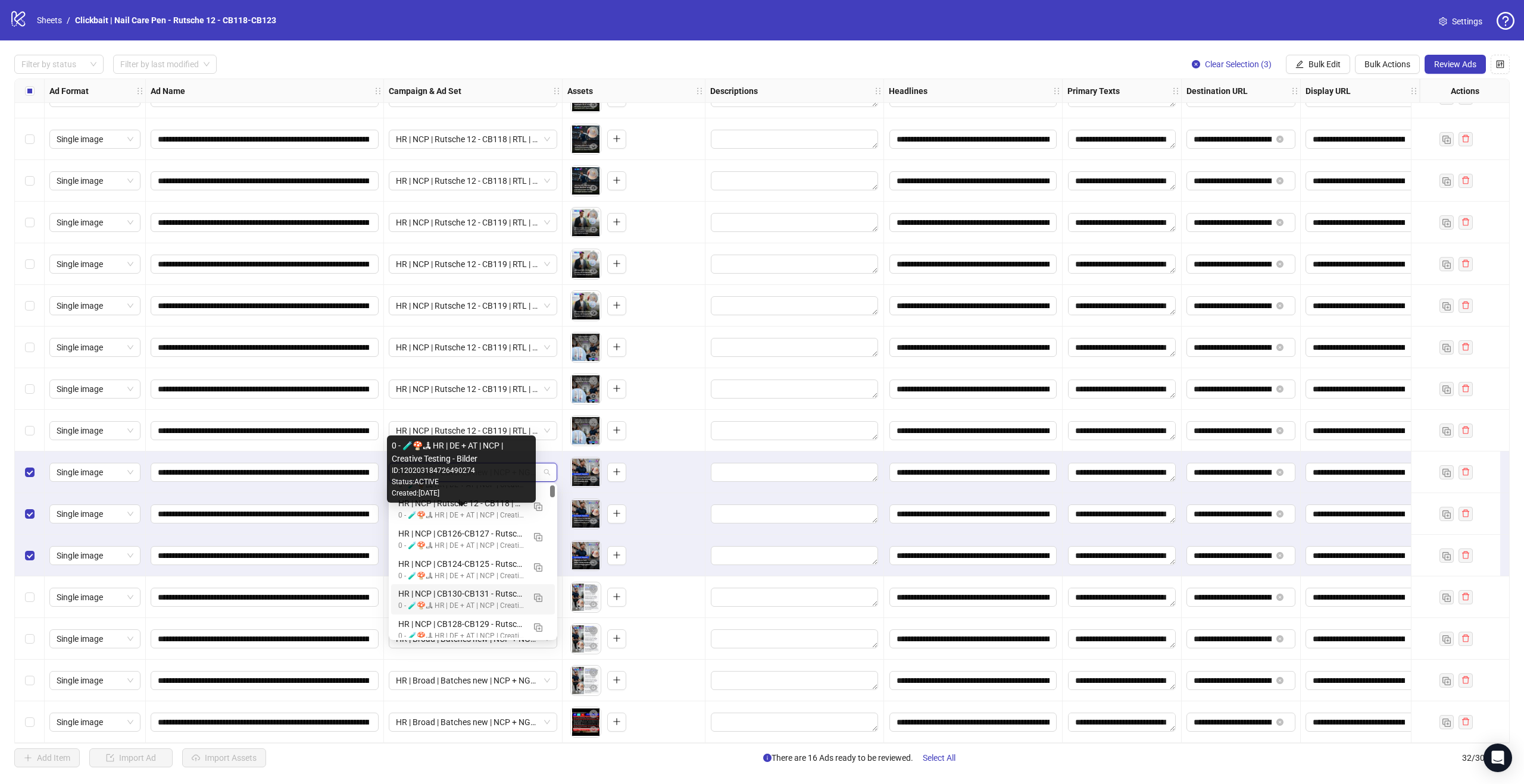
scroll to position [0, 0]
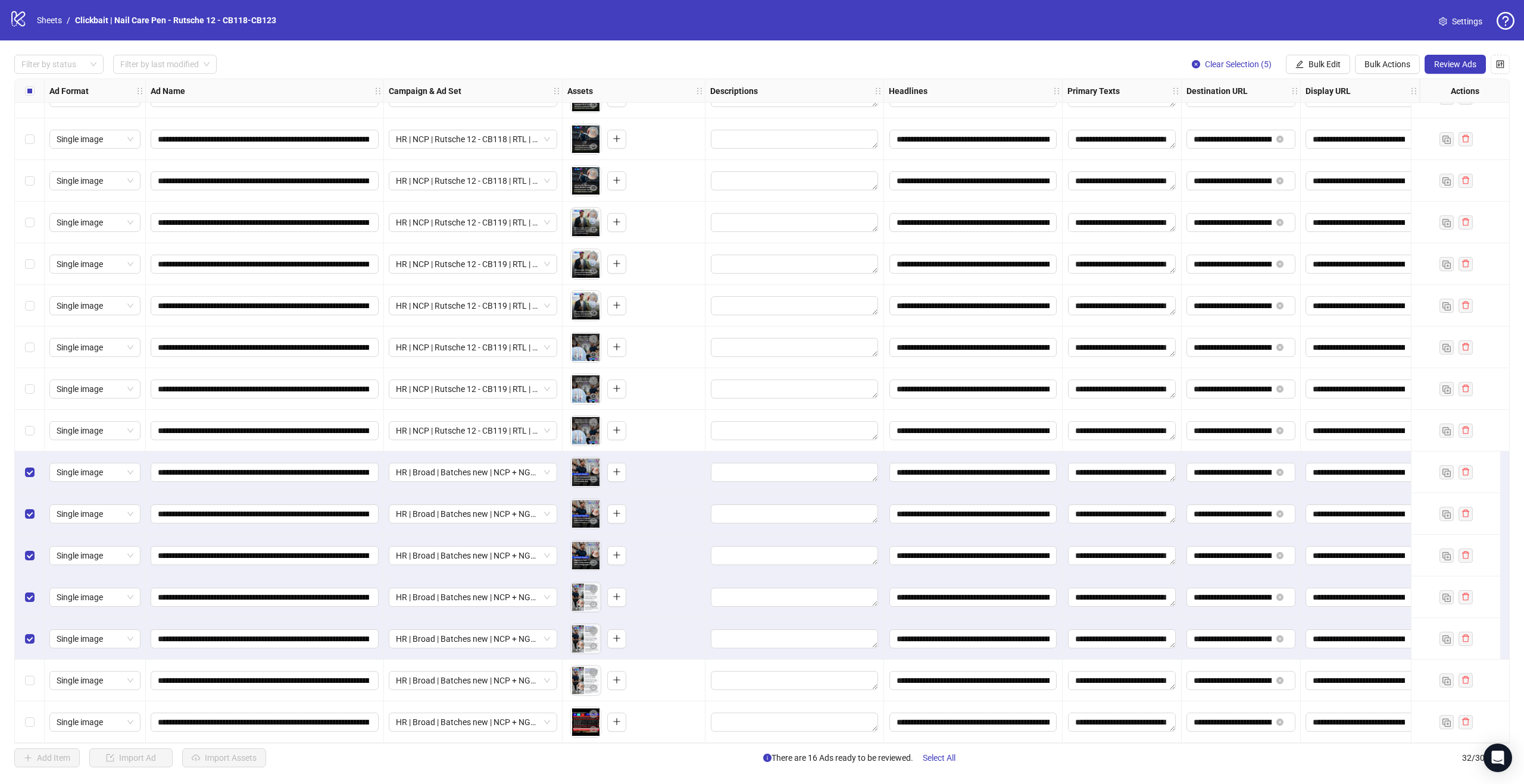
click at [31, 685] on label "Select row 31" at bounding box center [29, 681] width 10 height 13
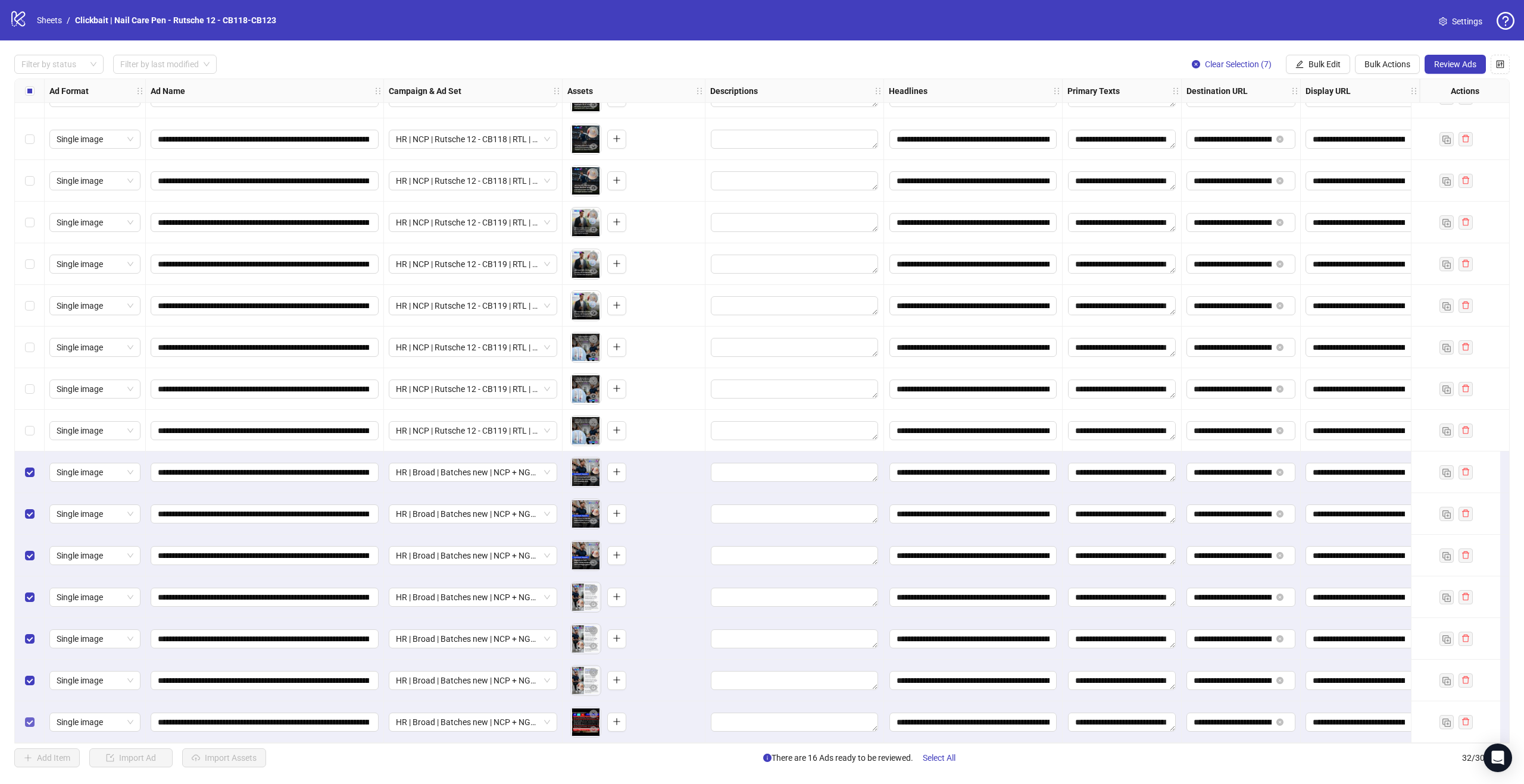
click at [31, 716] on label "Select row 32" at bounding box center [29, 722] width 10 height 13
click at [545, 469] on span "HR | Broad | Batches new | NCP + NGS (2-Min-Kur) | - 1d Cost Cap" at bounding box center [473, 472] width 154 height 18
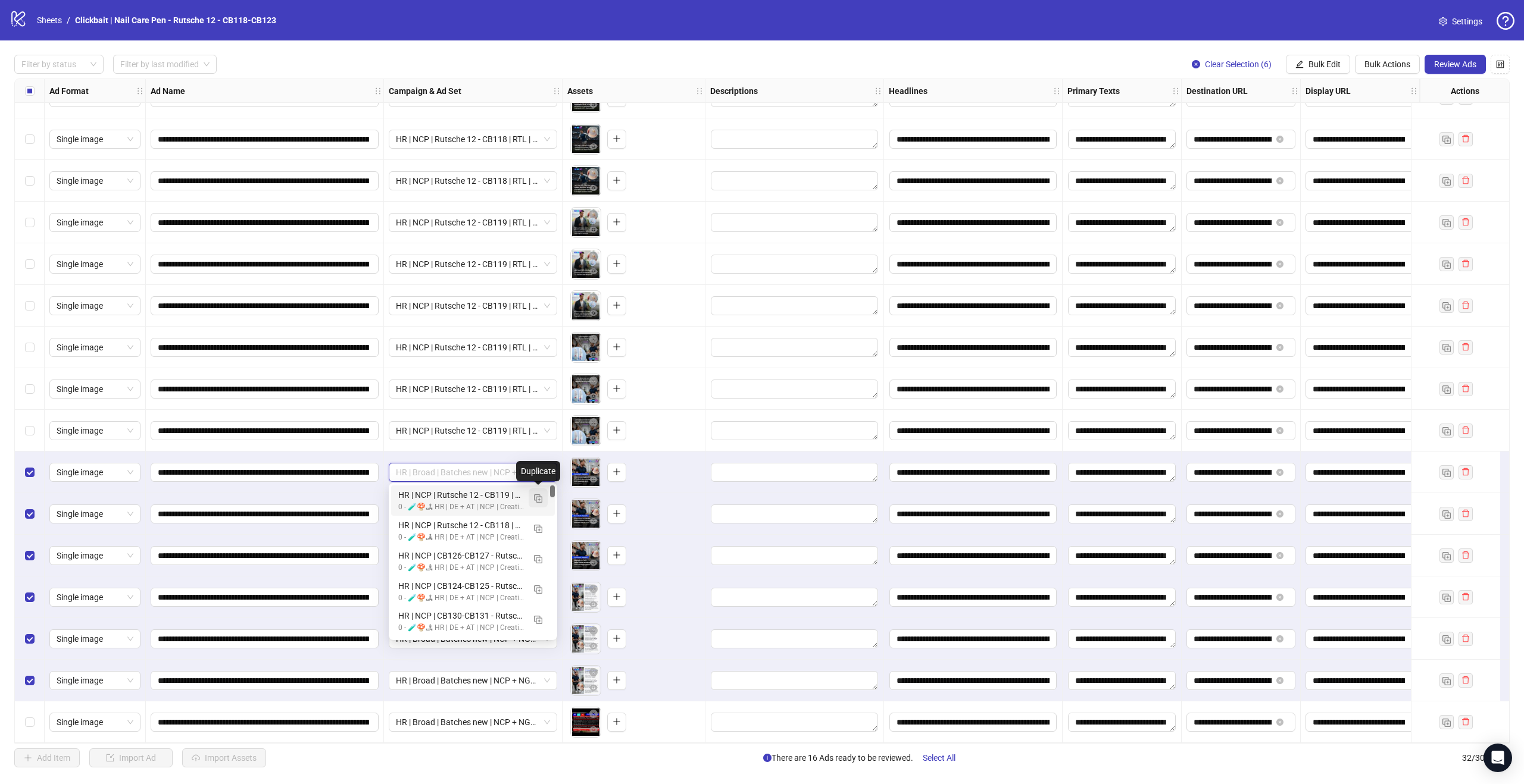
click at [540, 497] on img "button" at bounding box center [538, 498] width 8 height 8
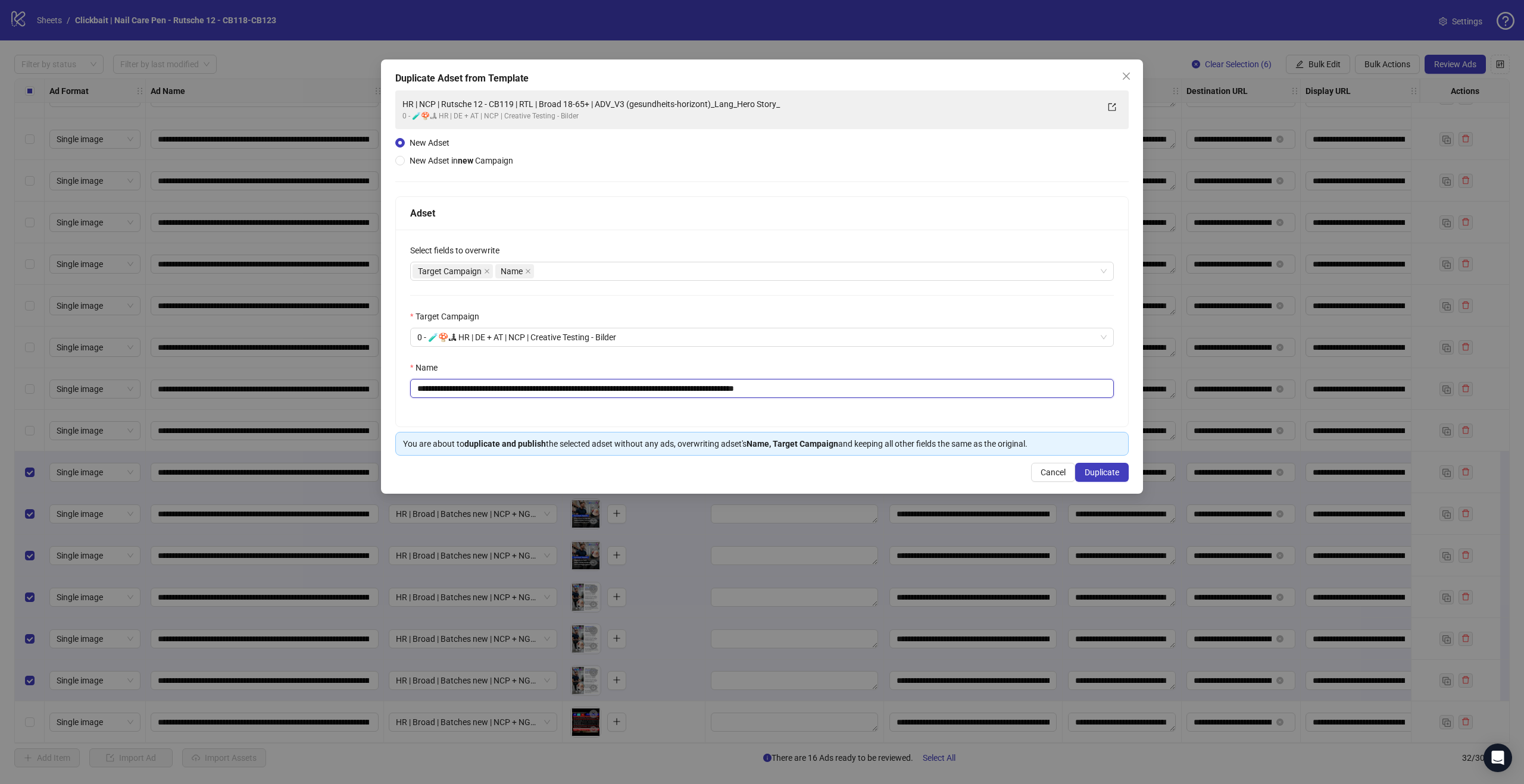
drag, startPoint x: 528, startPoint y: 388, endPoint x: 521, endPoint y: 388, distance: 7.0
click at [521, 388] on input "**********" at bounding box center [762, 388] width 704 height 19
type input "**********"
click at [1106, 469] on span "Duplicate" at bounding box center [1101, 472] width 34 height 10
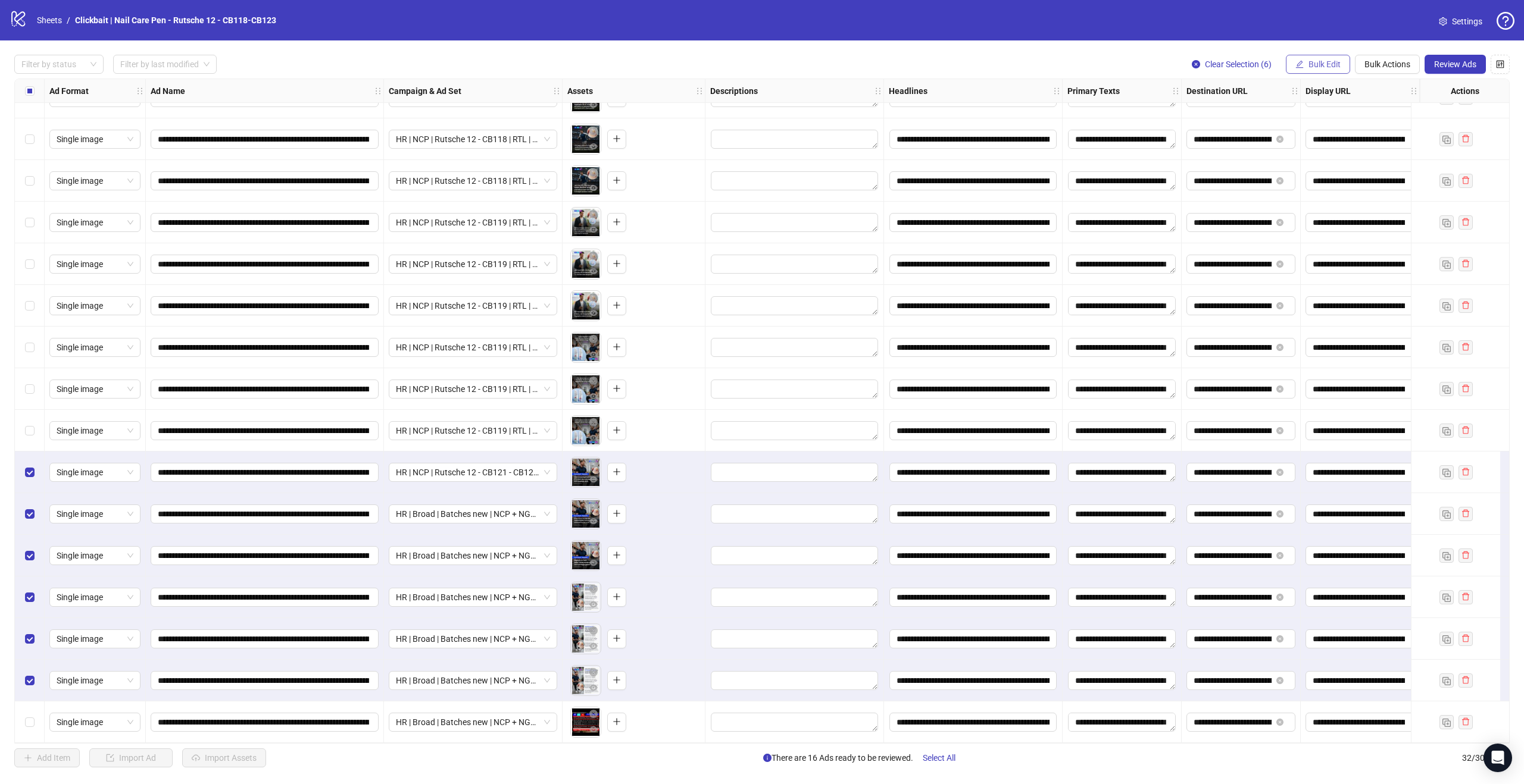
click at [1328, 62] on span "Bulk Edit" at bounding box center [1324, 64] width 32 height 10
click at [1327, 124] on span "Campaign & Ad Set" at bounding box center [1329, 125] width 71 height 13
click at [1370, 115] on span "HR | NCP | Rutsche 12 - CB121 - CB122 | RTL | Broad 18-65+ | ADV_V3 (gesundheit…" at bounding box center [1284, 115] width 224 height 18
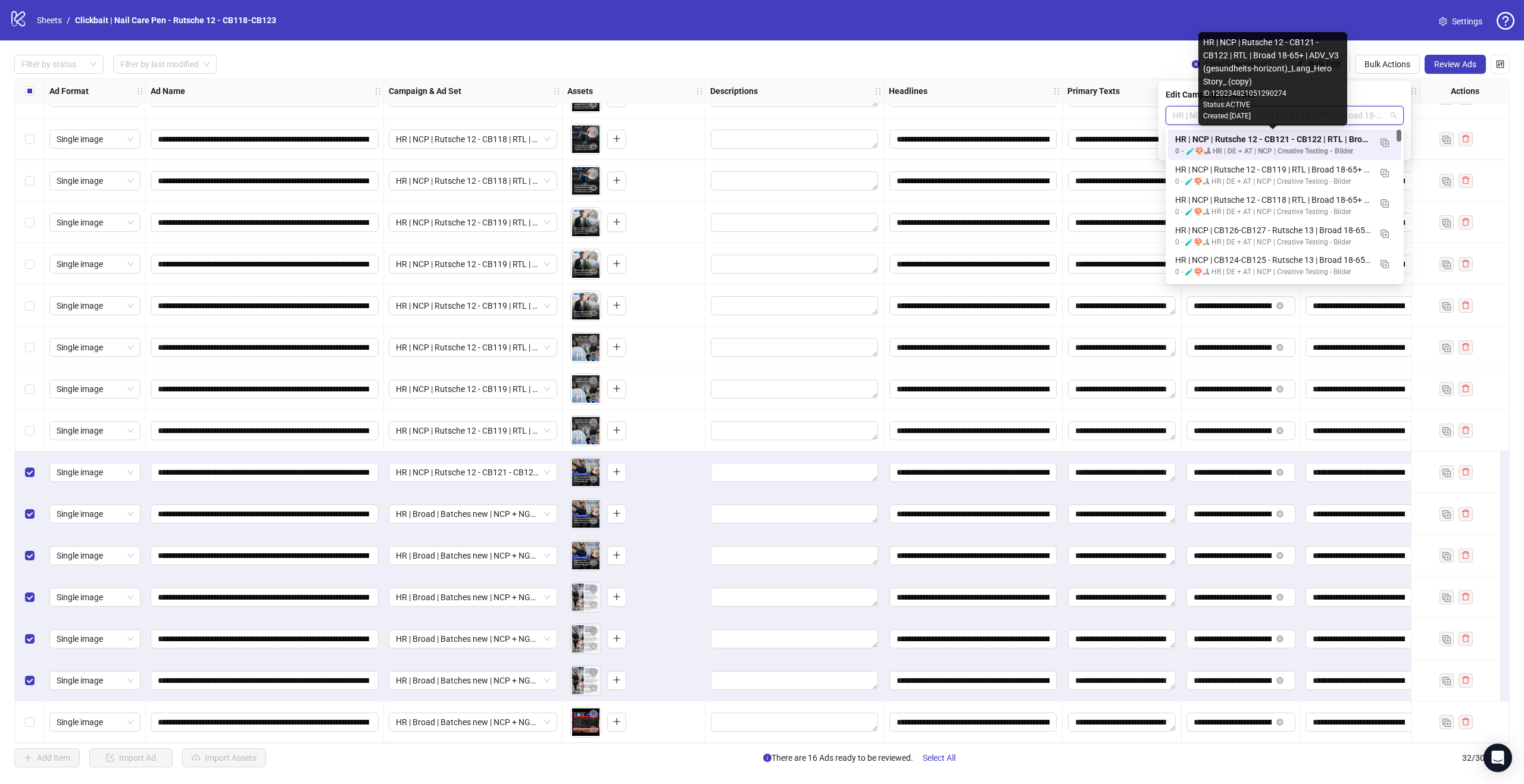
click at [1349, 141] on div "HR | NCP | Rutsche 12 - CB121 - CB122 | RTL | Broad 18-65+ | ADV_V3 (gesundheit…" at bounding box center [1272, 139] width 196 height 13
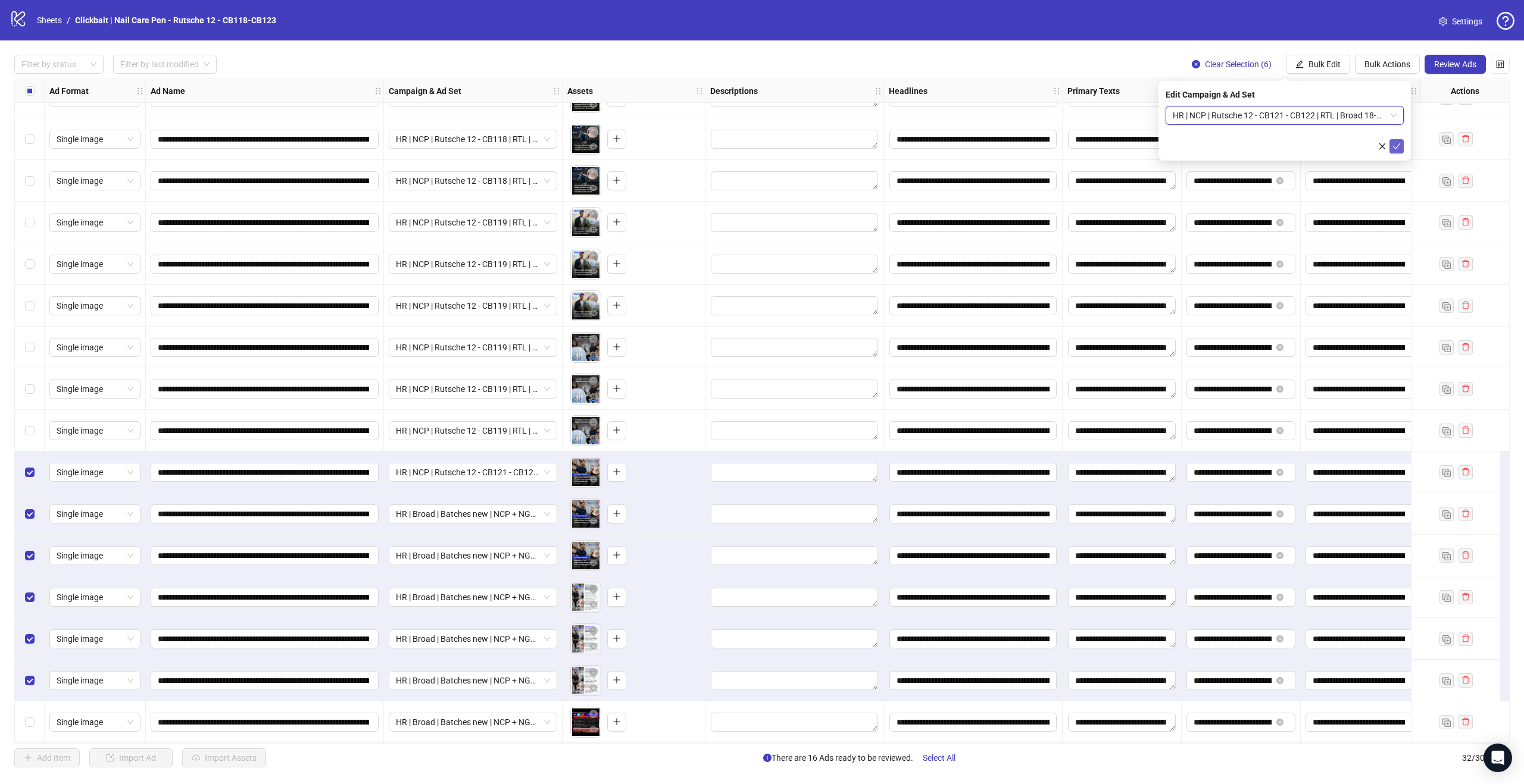
click at [1393, 146] on icon "check" at bounding box center [1397, 146] width 8 height 6
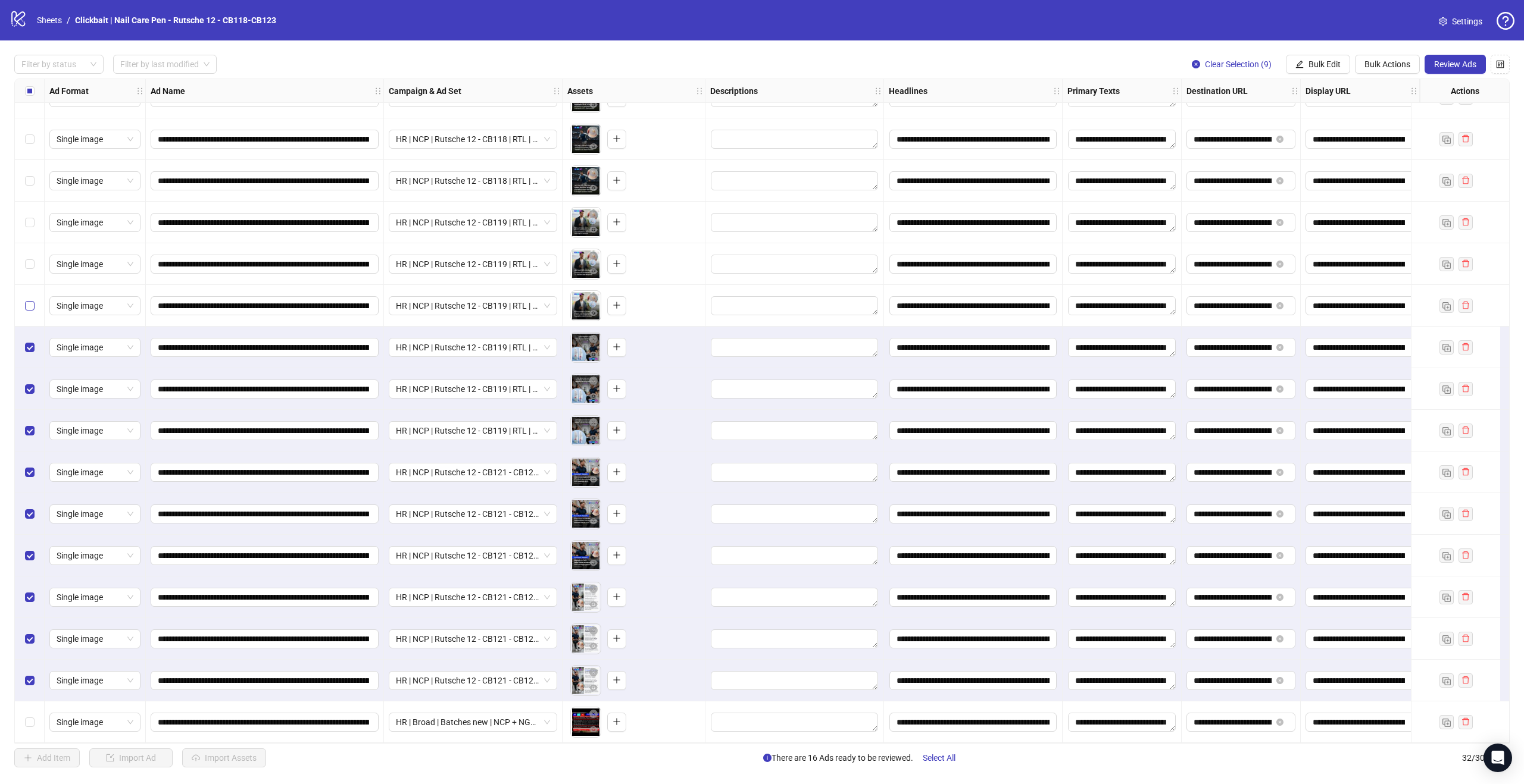
click at [27, 310] on label "Select row 22" at bounding box center [29, 305] width 10 height 13
click at [34, 264] on div "Select row 21" at bounding box center [30, 263] width 30 height 41
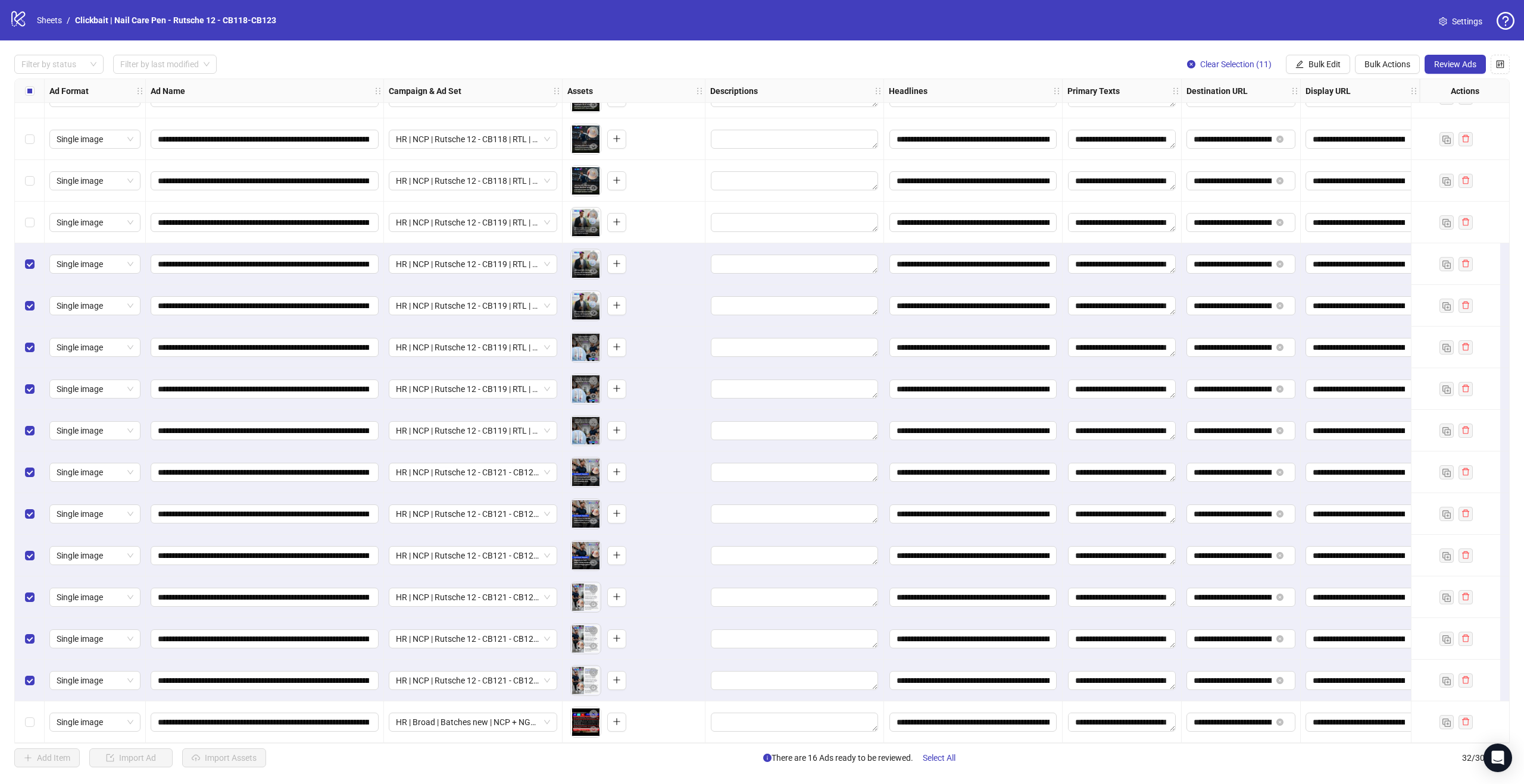
drag, startPoint x: 34, startPoint y: 217, endPoint x: 38, endPoint y: 188, distance: 29.3
click at [35, 216] on div "Select row 20" at bounding box center [30, 222] width 30 height 41
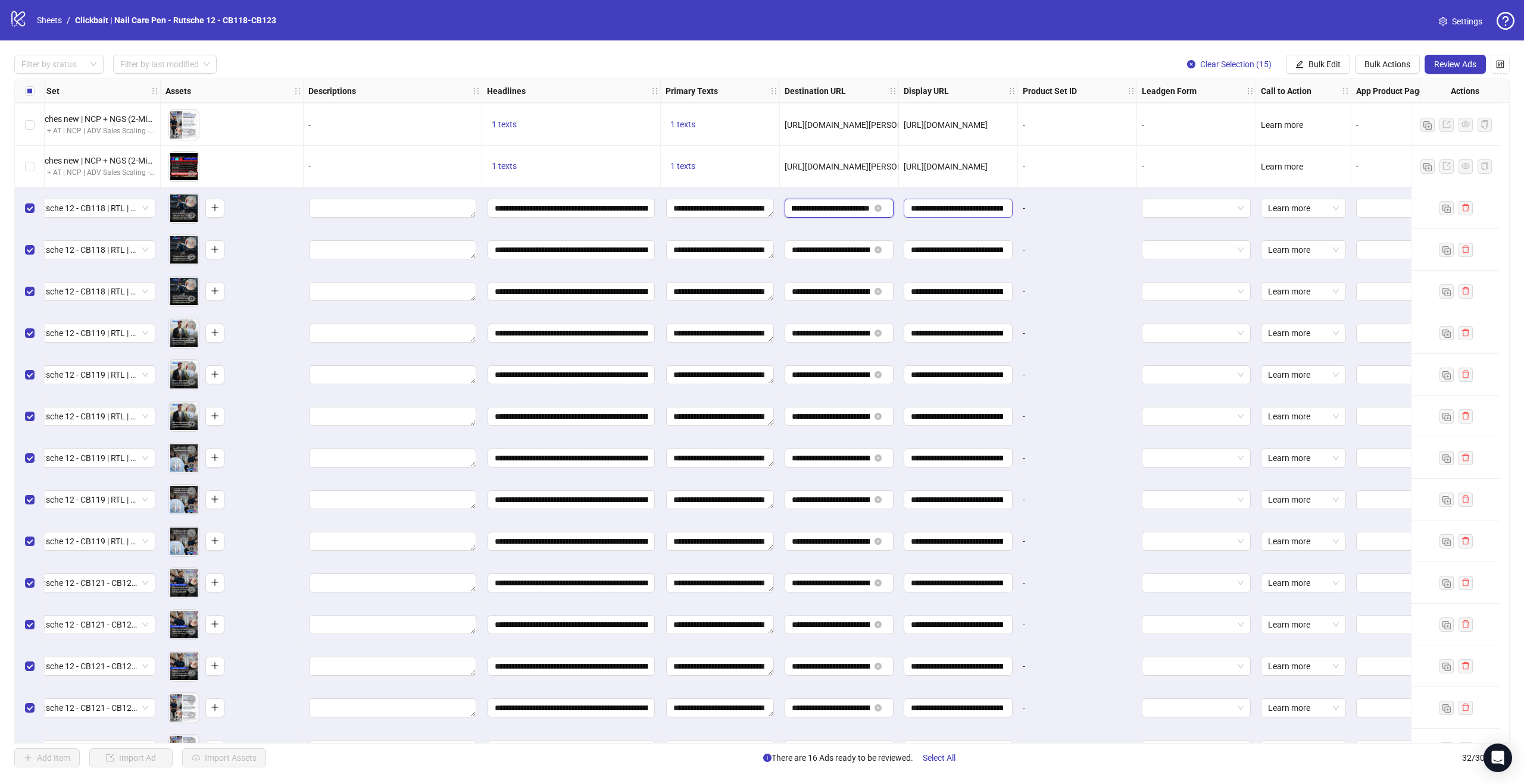
scroll to position [0, 122]
drag, startPoint x: 844, startPoint y: 205, endPoint x: 990, endPoint y: 215, distance: 146.3
click at [1464, 62] on span "Review Ads" at bounding box center [1455, 64] width 42 height 10
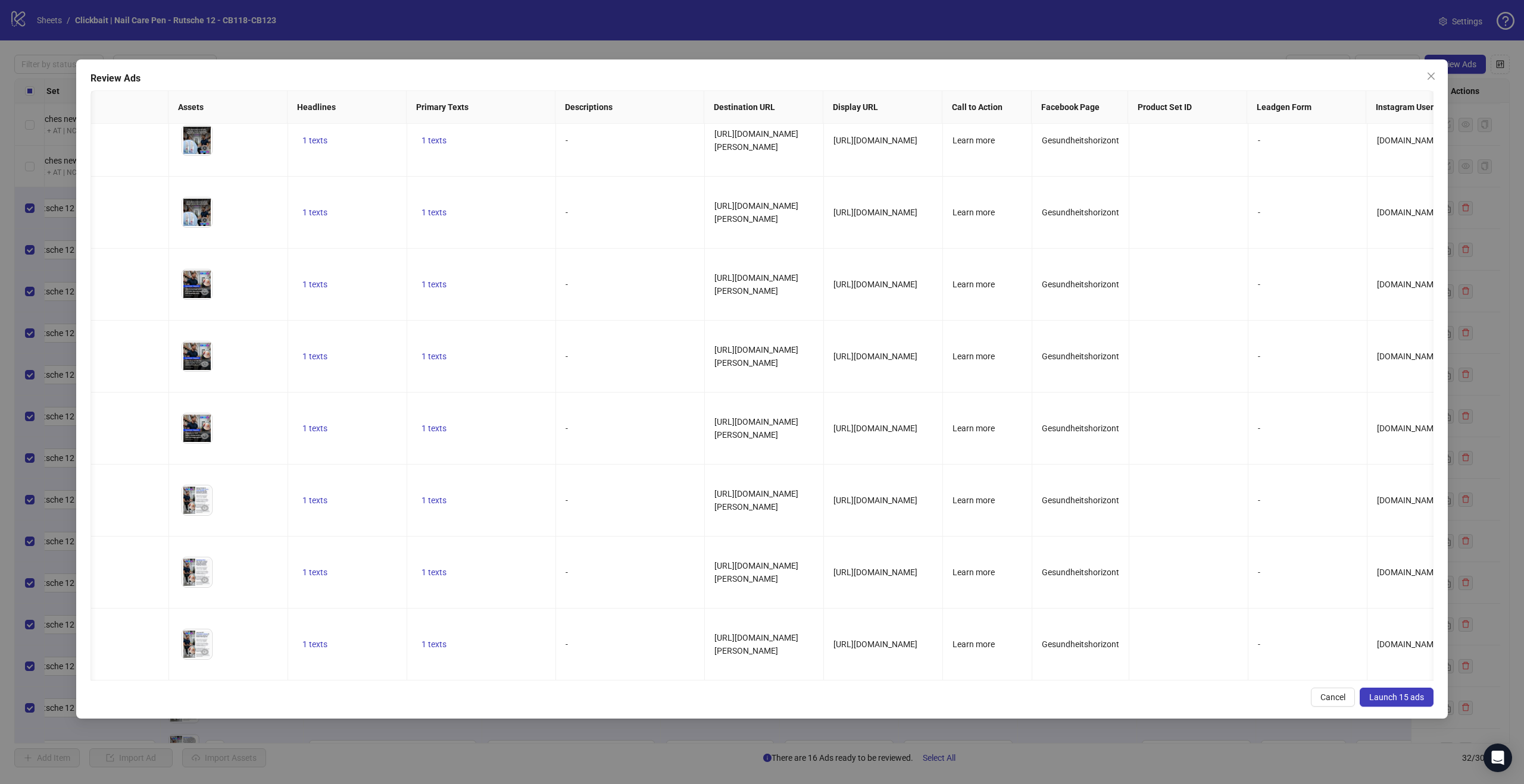
scroll to position [0, 0]
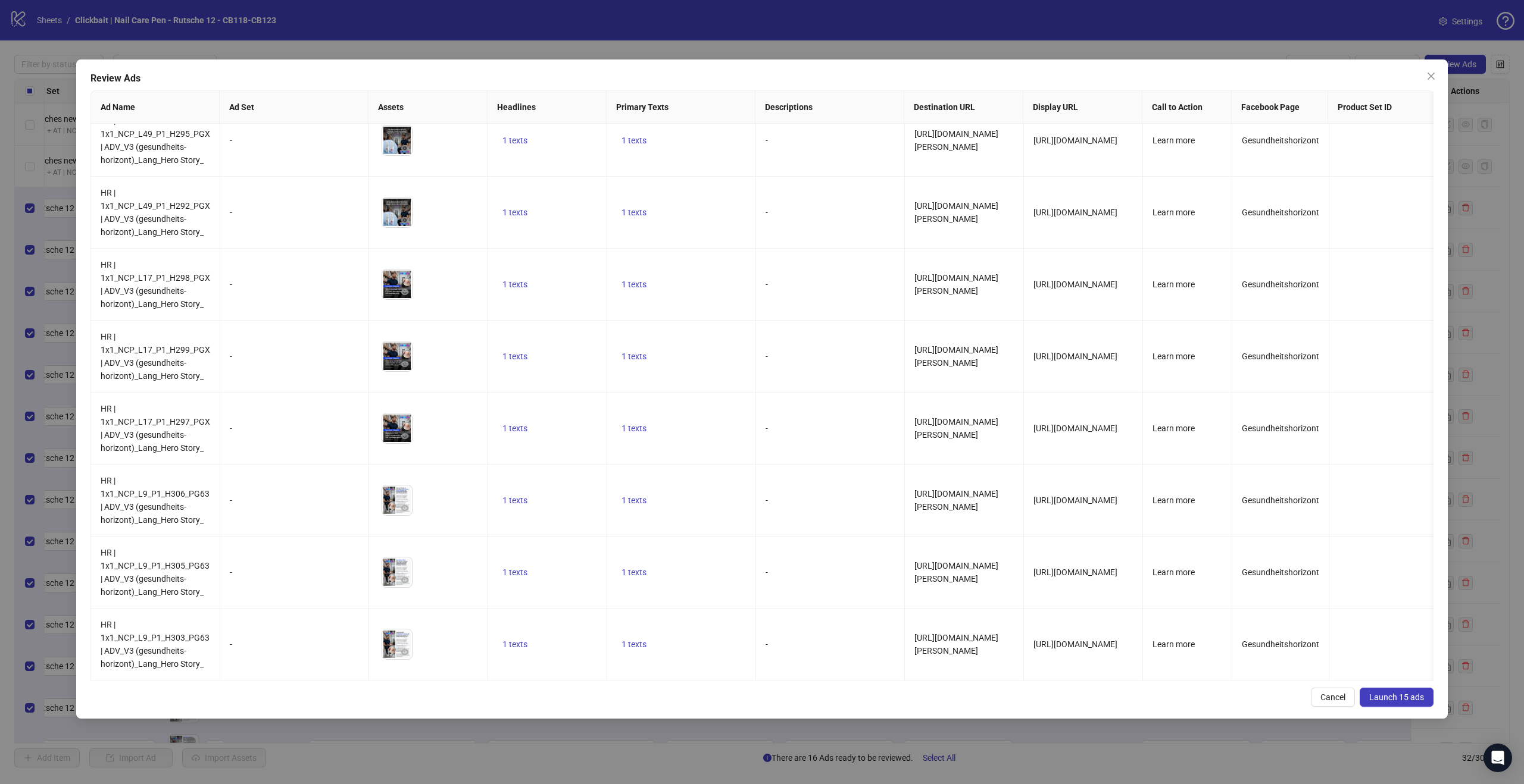
click at [1393, 699] on span "Launch 15 ads" at bounding box center [1396, 697] width 54 height 10
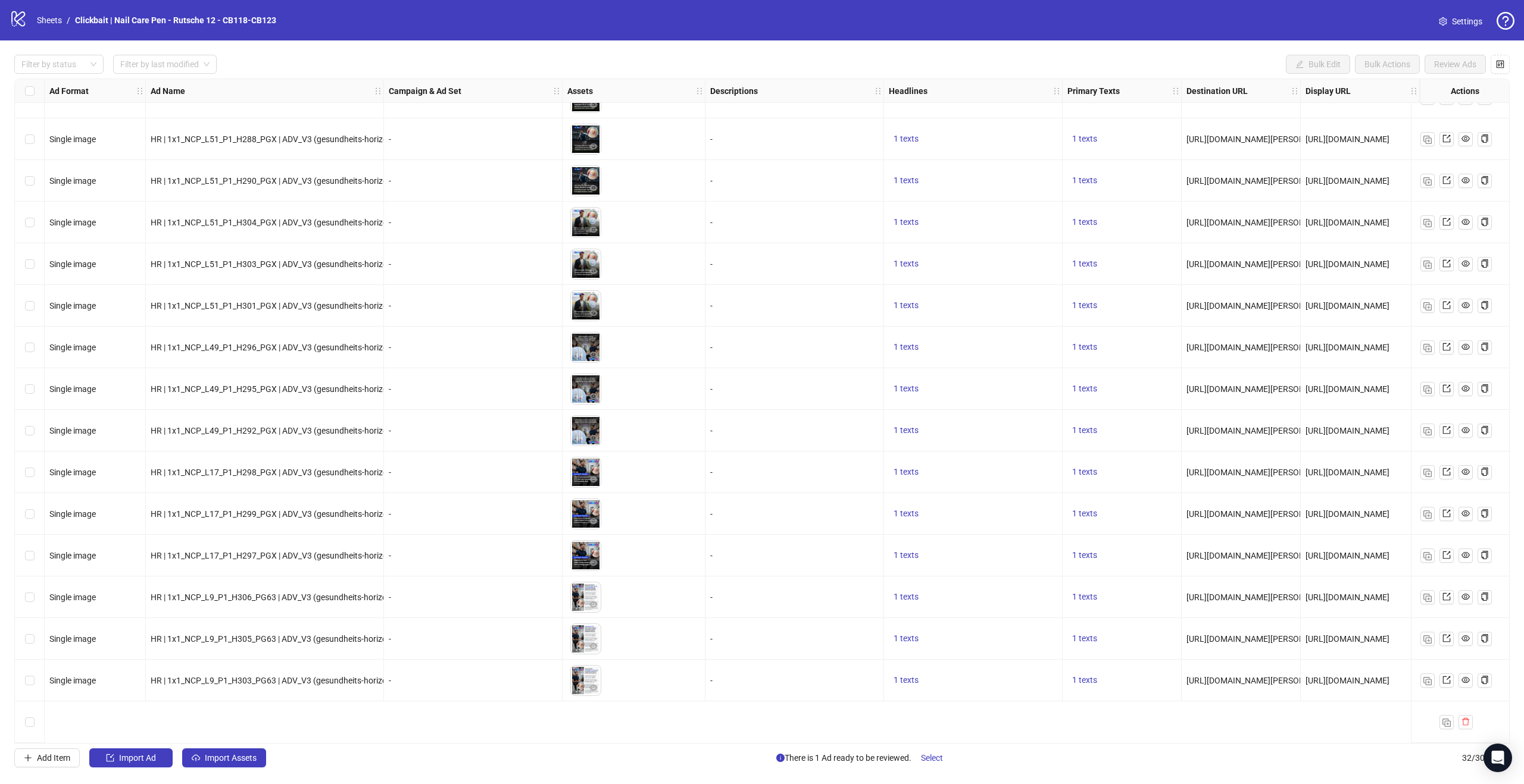
scroll to position [383, 0]
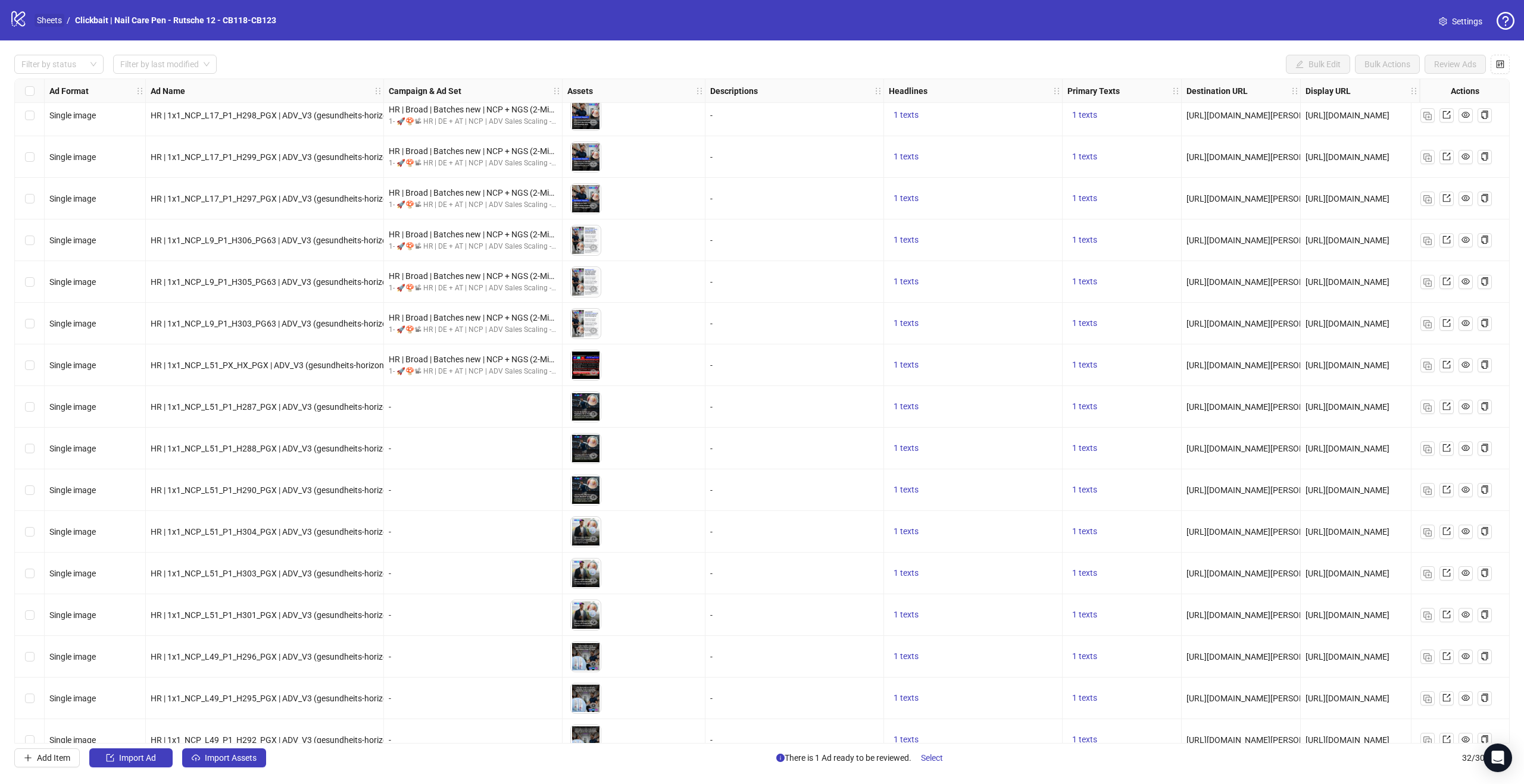
click at [49, 23] on link "Sheets" at bounding box center [49, 20] width 30 height 13
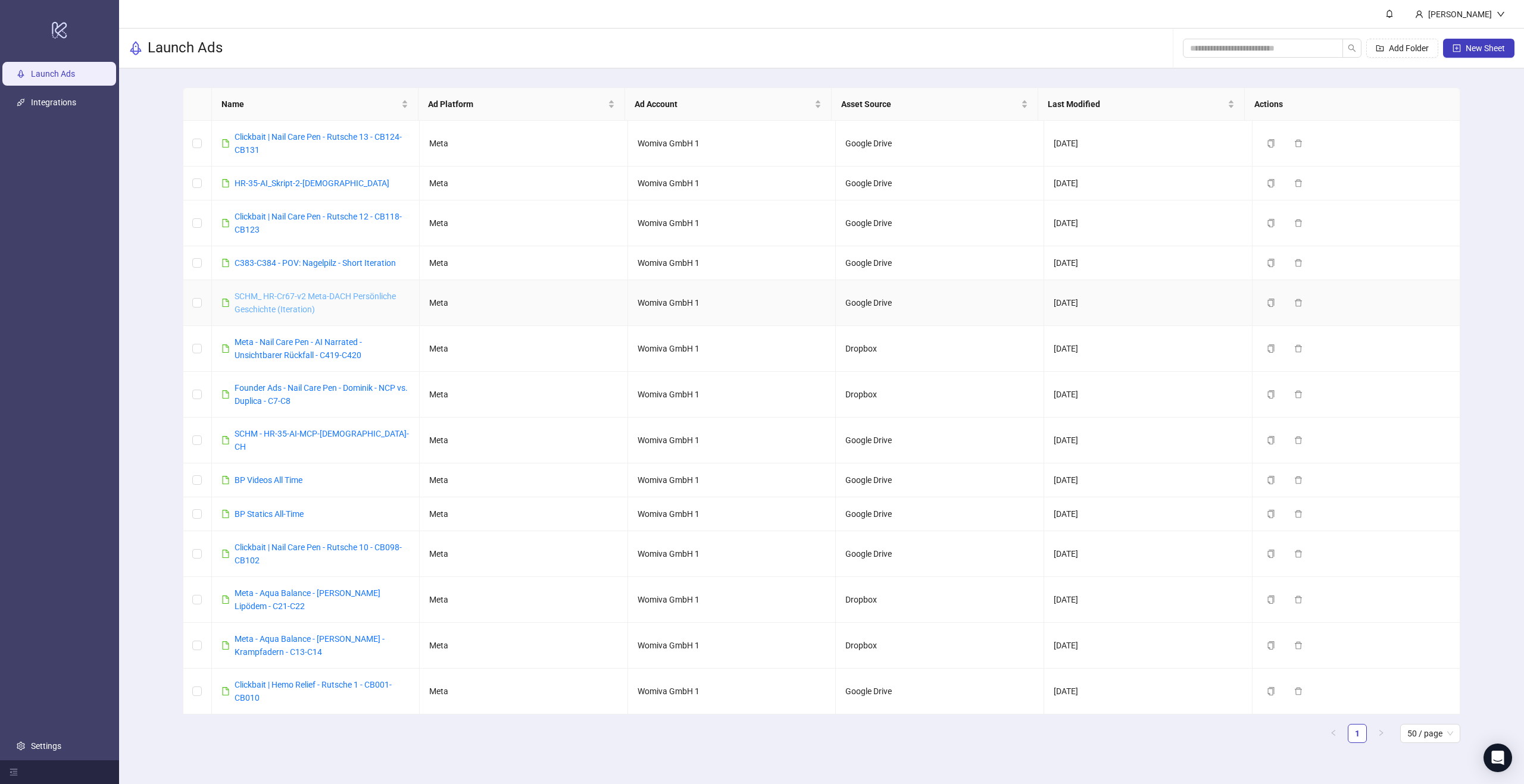
click at [378, 295] on link "SCHM_ HR-Cr67-v2 Meta-DACH Persönliche Geschichte (Iteration)" at bounding box center [315, 303] width 161 height 23
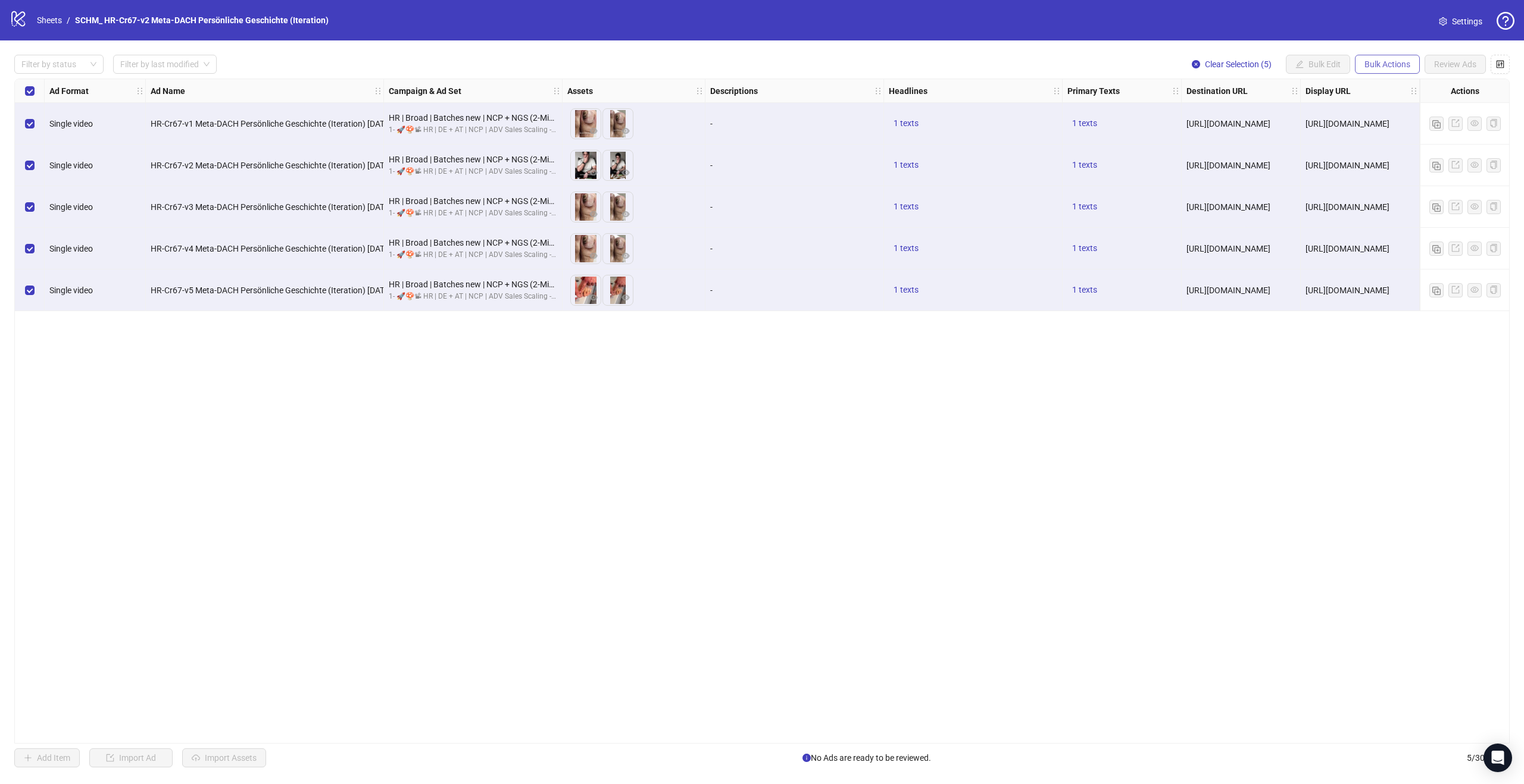
click at [1399, 64] on span "Bulk Actions" at bounding box center [1387, 64] width 46 height 10
click at [1406, 128] on span "Duplicate with assets" at bounding box center [1404, 125] width 82 height 13
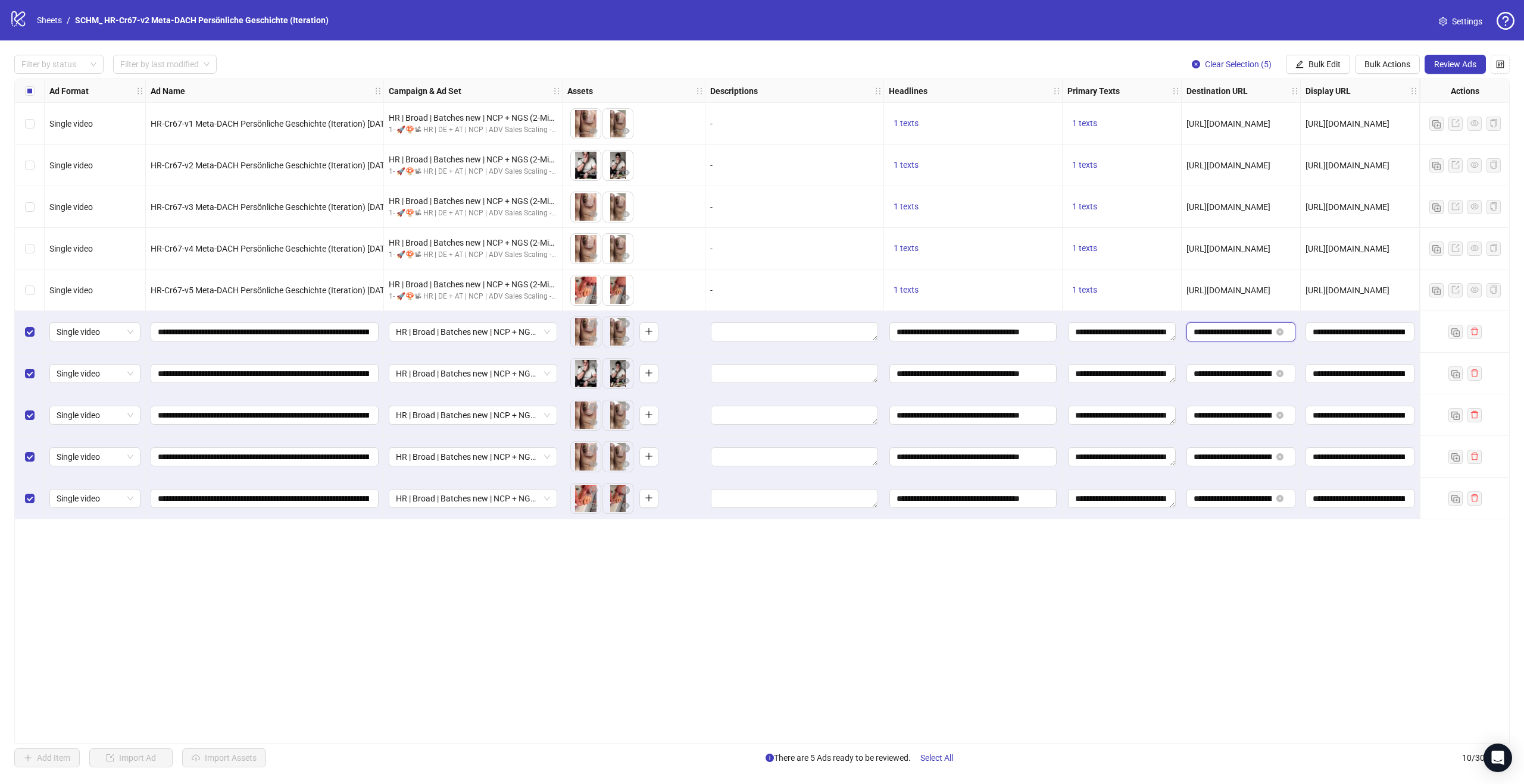
drag, startPoint x: 1231, startPoint y: 332, endPoint x: 1190, endPoint y: 335, distance: 41.1
click at [1190, 335] on span "**********" at bounding box center [1241, 332] width 109 height 19
click at [517, 330] on span "HR | Broad | Batches new | NCP + NGS (2-Min-Kur) | - 1d Cost Cap" at bounding box center [473, 331] width 154 height 18
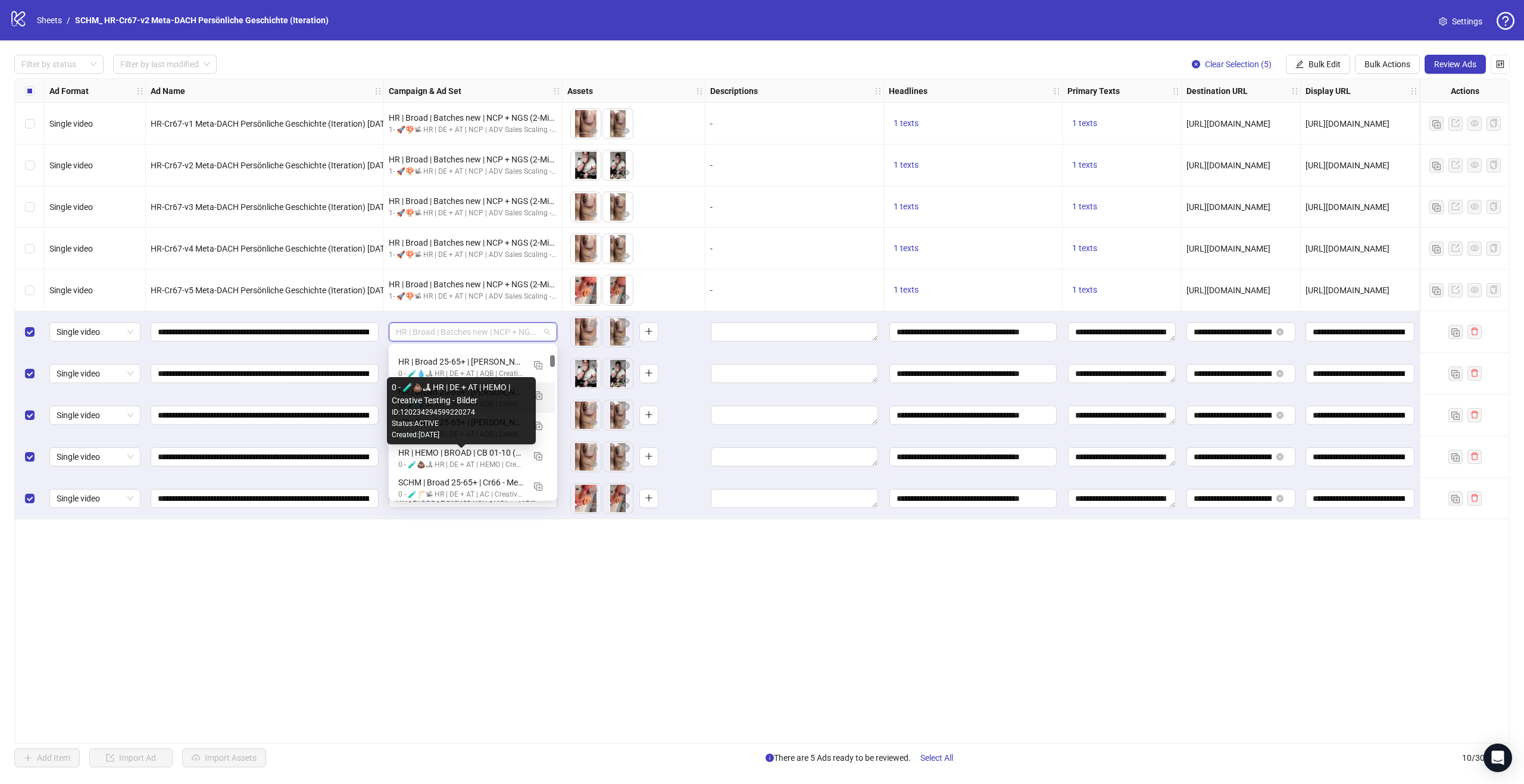
scroll to position [1068, 0]
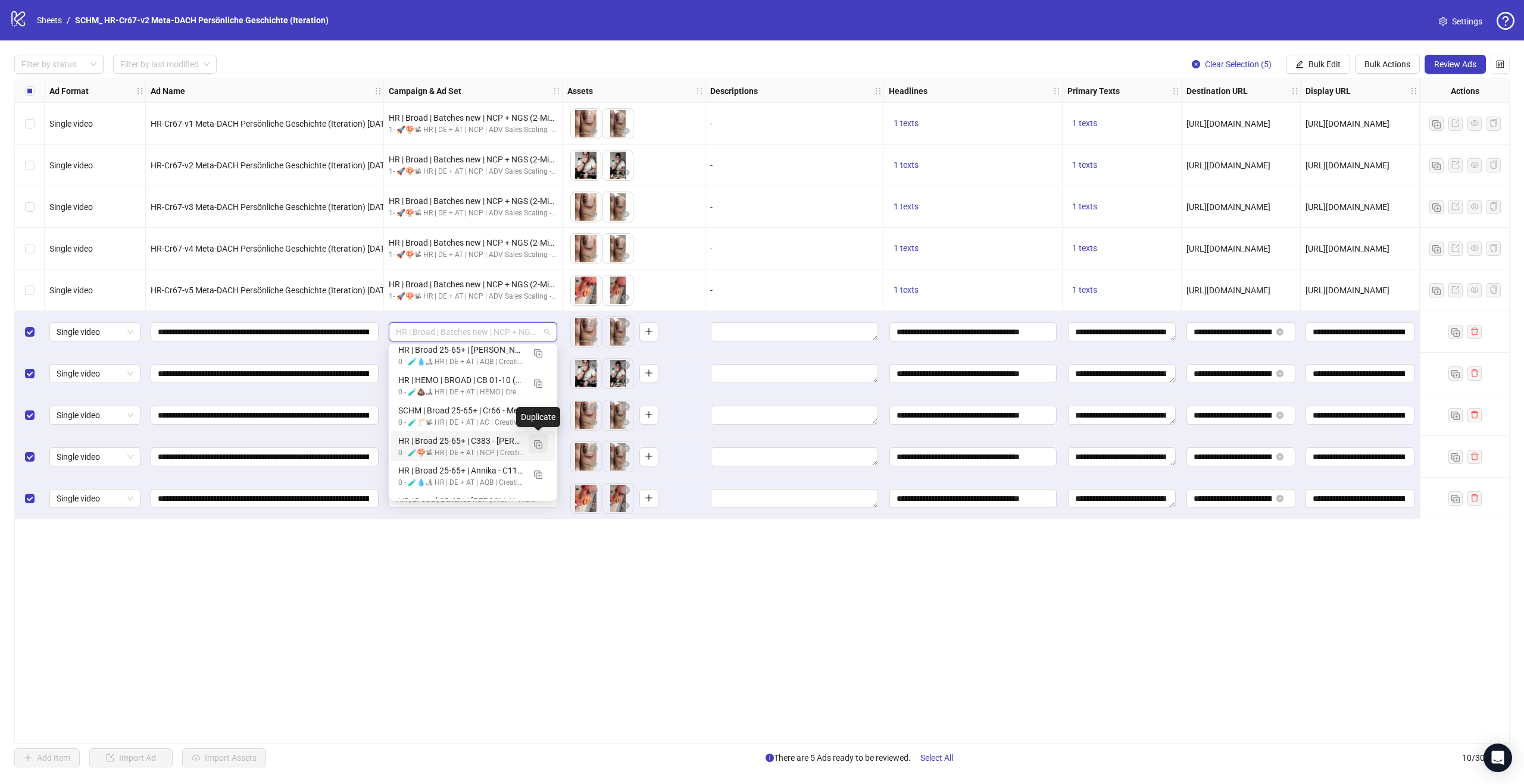
click at [536, 443] on img "button" at bounding box center [538, 444] width 8 height 8
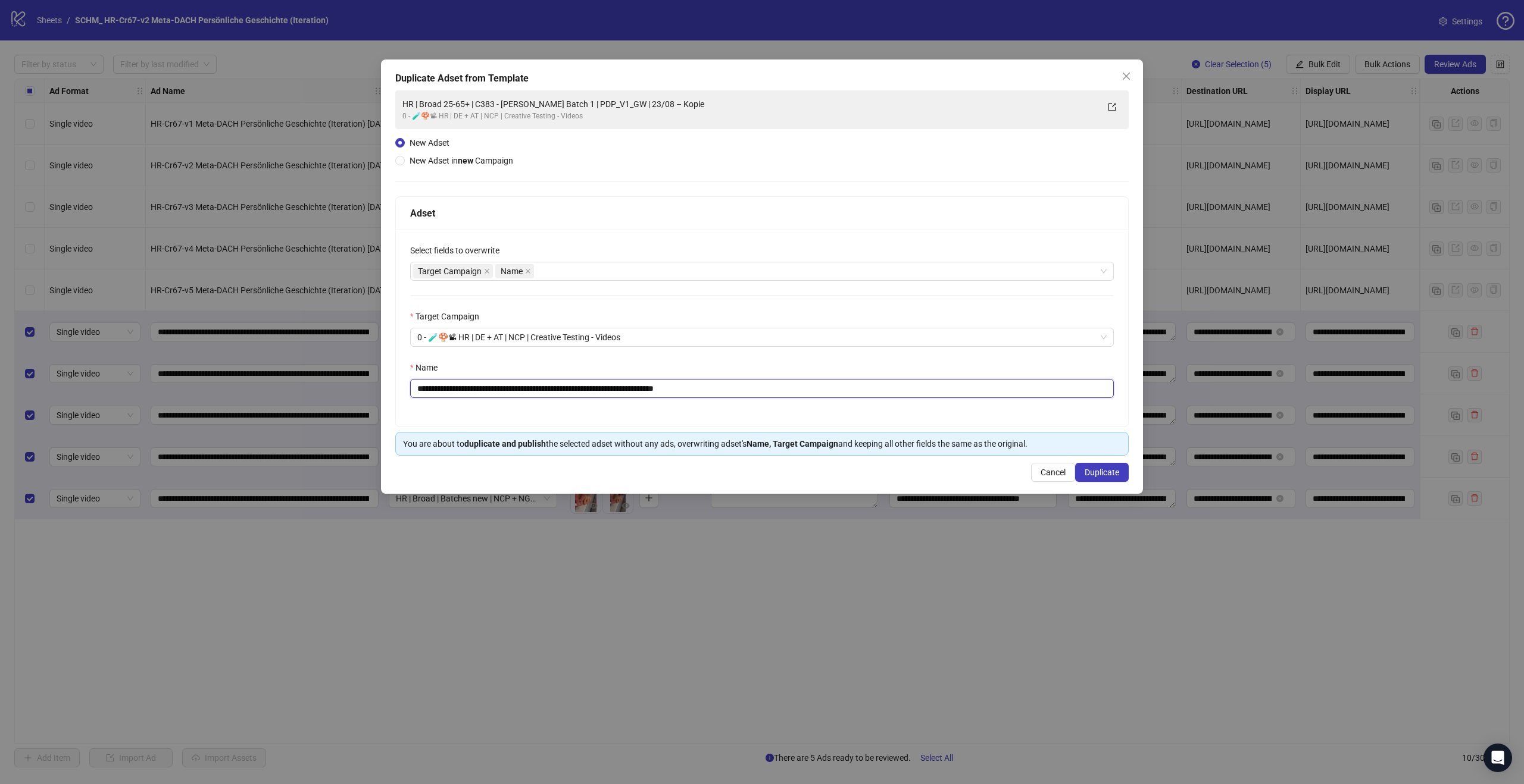
drag, startPoint x: 757, startPoint y: 388, endPoint x: 491, endPoint y: 384, distance: 266.0
click at [491, 384] on input "**********" at bounding box center [762, 388] width 704 height 19
paste input "**********"
drag, startPoint x: 513, startPoint y: 384, endPoint x: 485, endPoint y: 383, distance: 28.0
click at [485, 383] on input "**********" at bounding box center [762, 388] width 704 height 19
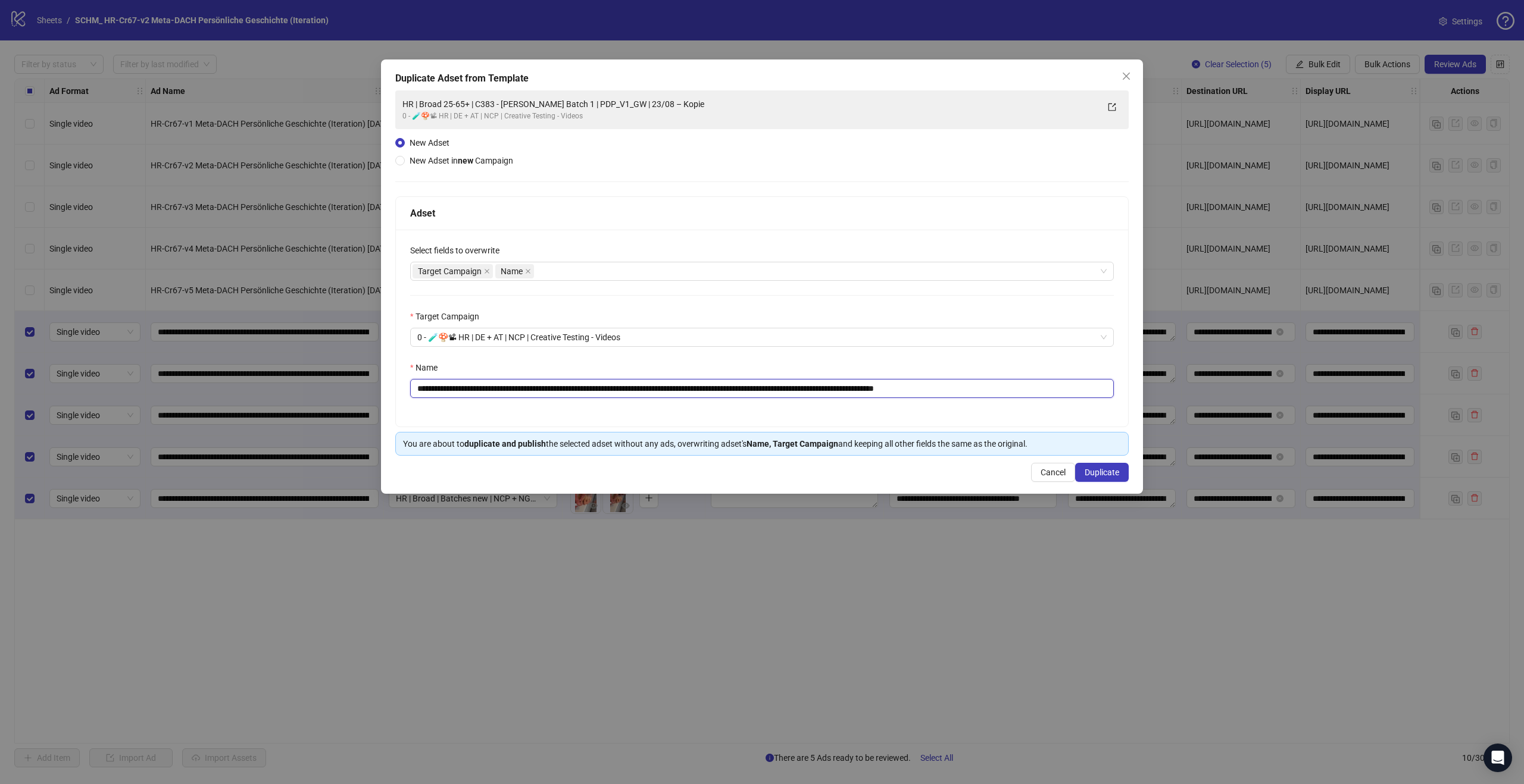
drag, startPoint x: 427, startPoint y: 386, endPoint x: 410, endPoint y: 383, distance: 17.3
click at [392, 385] on div "**********" at bounding box center [762, 276] width 762 height 434
paste input "****"
drag, startPoint x: 421, startPoint y: 388, endPoint x: 434, endPoint y: 399, distance: 17.0
click at [422, 388] on input "**********" at bounding box center [762, 388] width 704 height 19
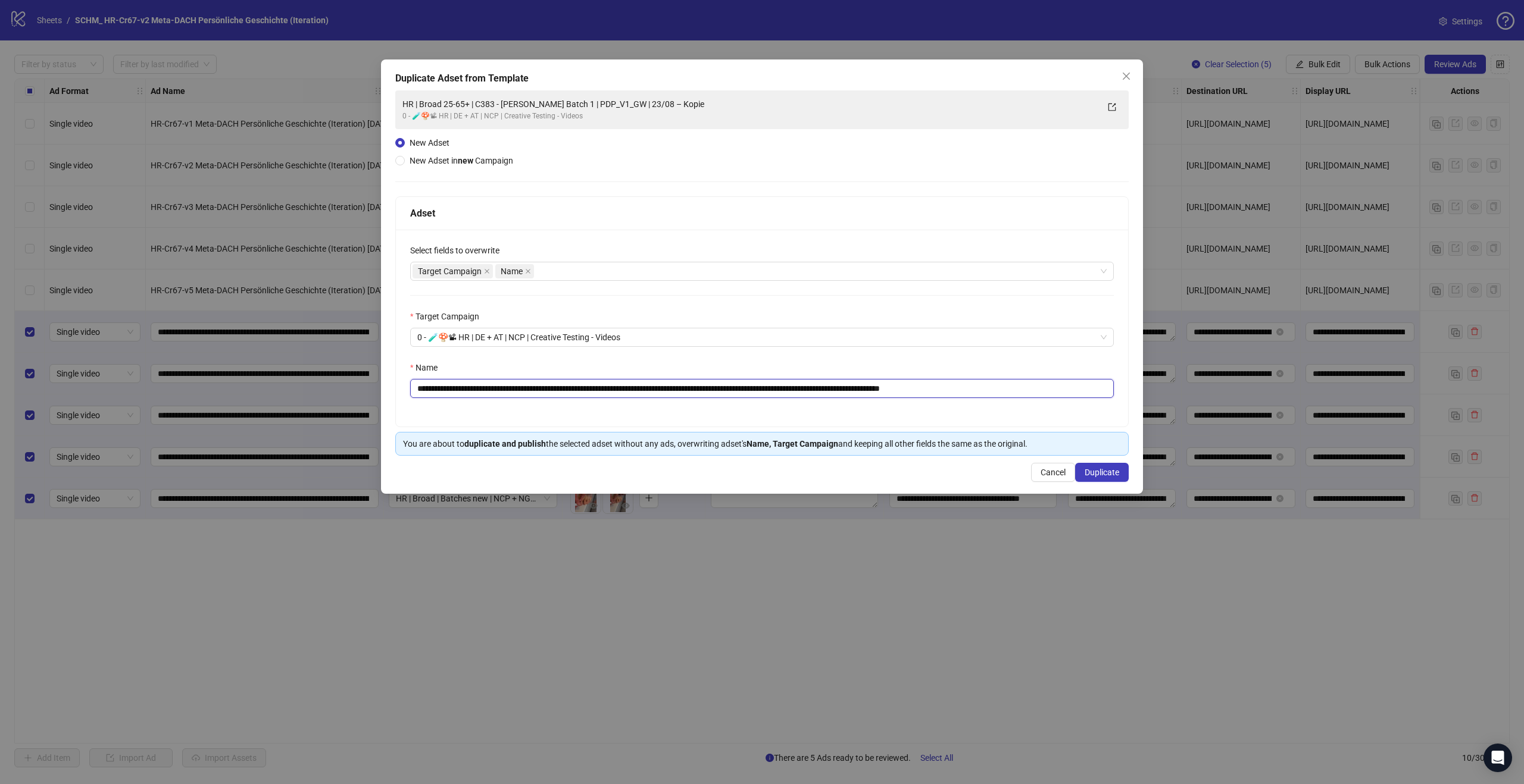
drag, startPoint x: 973, startPoint y: 388, endPoint x: 504, endPoint y: 388, distance: 469.0
click at [504, 388] on input "**********" at bounding box center [762, 388] width 704 height 19
paste input "text"
drag, startPoint x: 518, startPoint y: 388, endPoint x: 504, endPoint y: 388, distance: 14.0
click at [504, 388] on input "**********" at bounding box center [762, 388] width 704 height 19
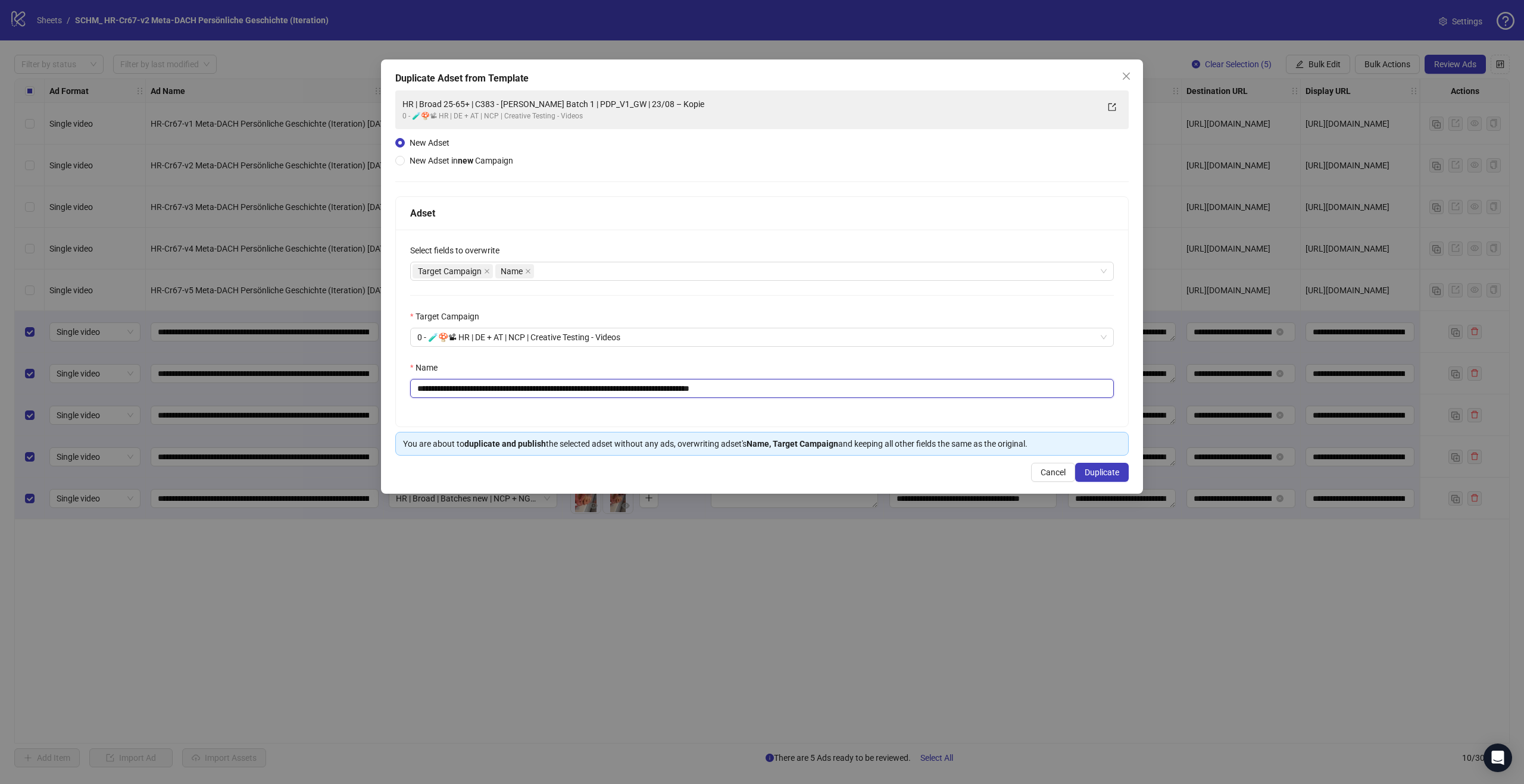
drag, startPoint x: 578, startPoint y: 389, endPoint x: 523, endPoint y: 386, distance: 55.1
click at [523, 386] on input "**********" at bounding box center [762, 388] width 704 height 19
click at [760, 389] on input "**********" at bounding box center [762, 388] width 704 height 19
type input "**********"
click at [1105, 479] on button "Duplicate" at bounding box center [1101, 473] width 54 height 19
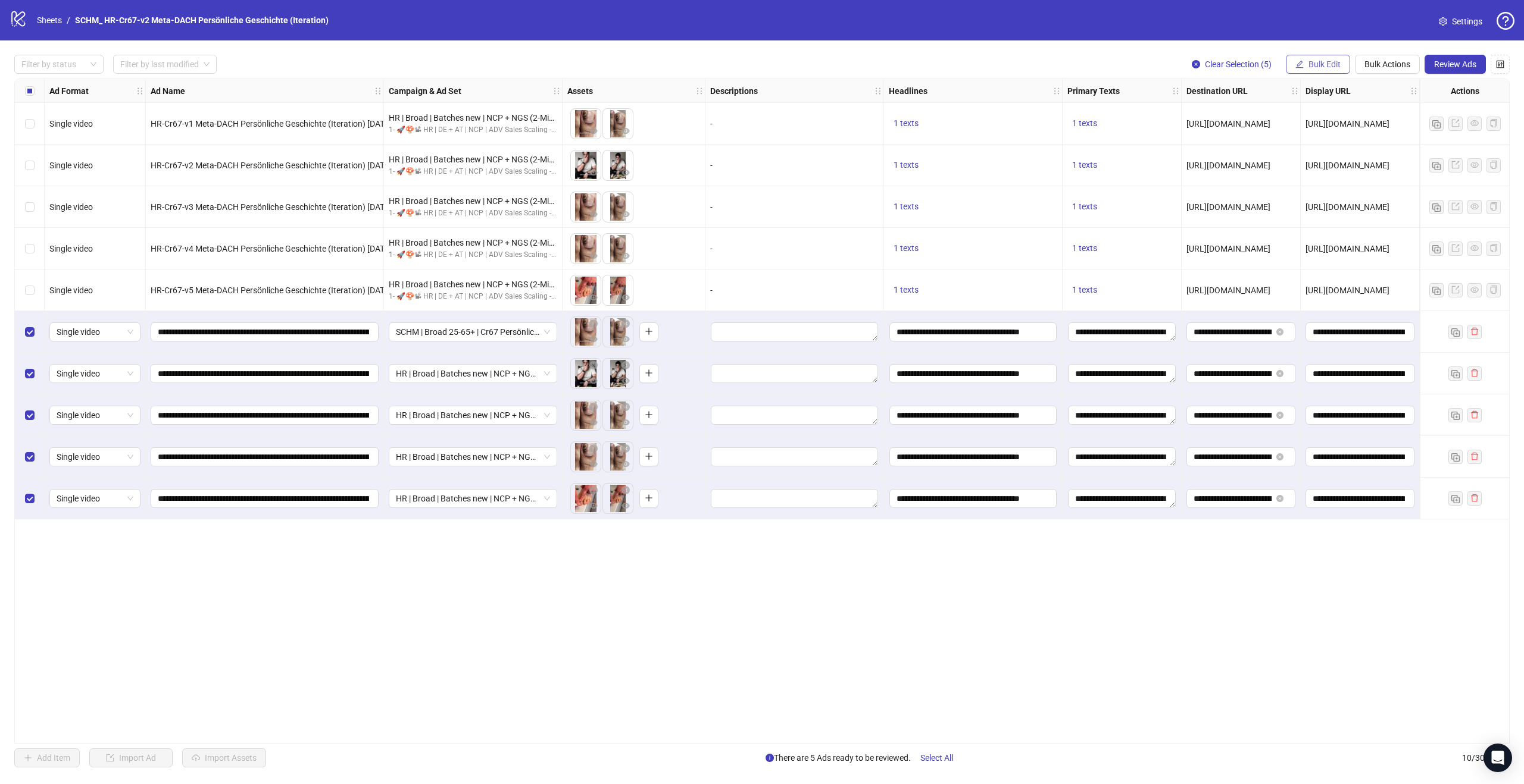
click at [1327, 65] on span "Bulk Edit" at bounding box center [1324, 64] width 32 height 10
click at [1328, 126] on span "Campaign & Ad Set" at bounding box center [1329, 125] width 71 height 13
click at [1375, 117] on span "SCHM | Broad 25-65+ | Cr67 Persönliche Geschichte (Iteration) | PDP14_v1_GW" at bounding box center [1284, 115] width 224 height 18
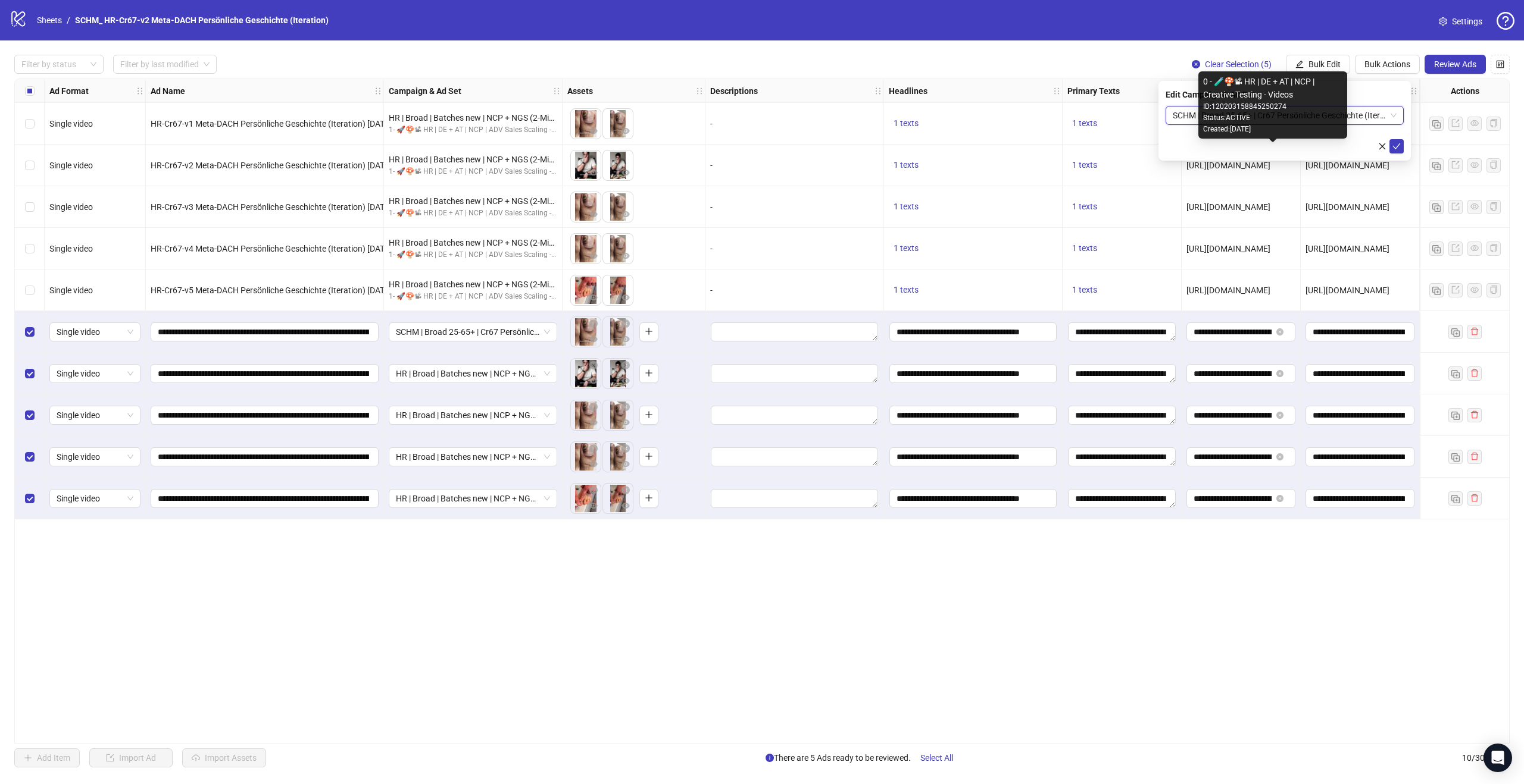
click at [1312, 138] on div "0 - 🧪🍄📽 HR | DE + AT | NCP | Creative Testing - Videos ID: 120203158845250274 S…" at bounding box center [1273, 104] width 149 height 68
click at [1400, 146] on button "submit" at bounding box center [1396, 146] width 14 height 14
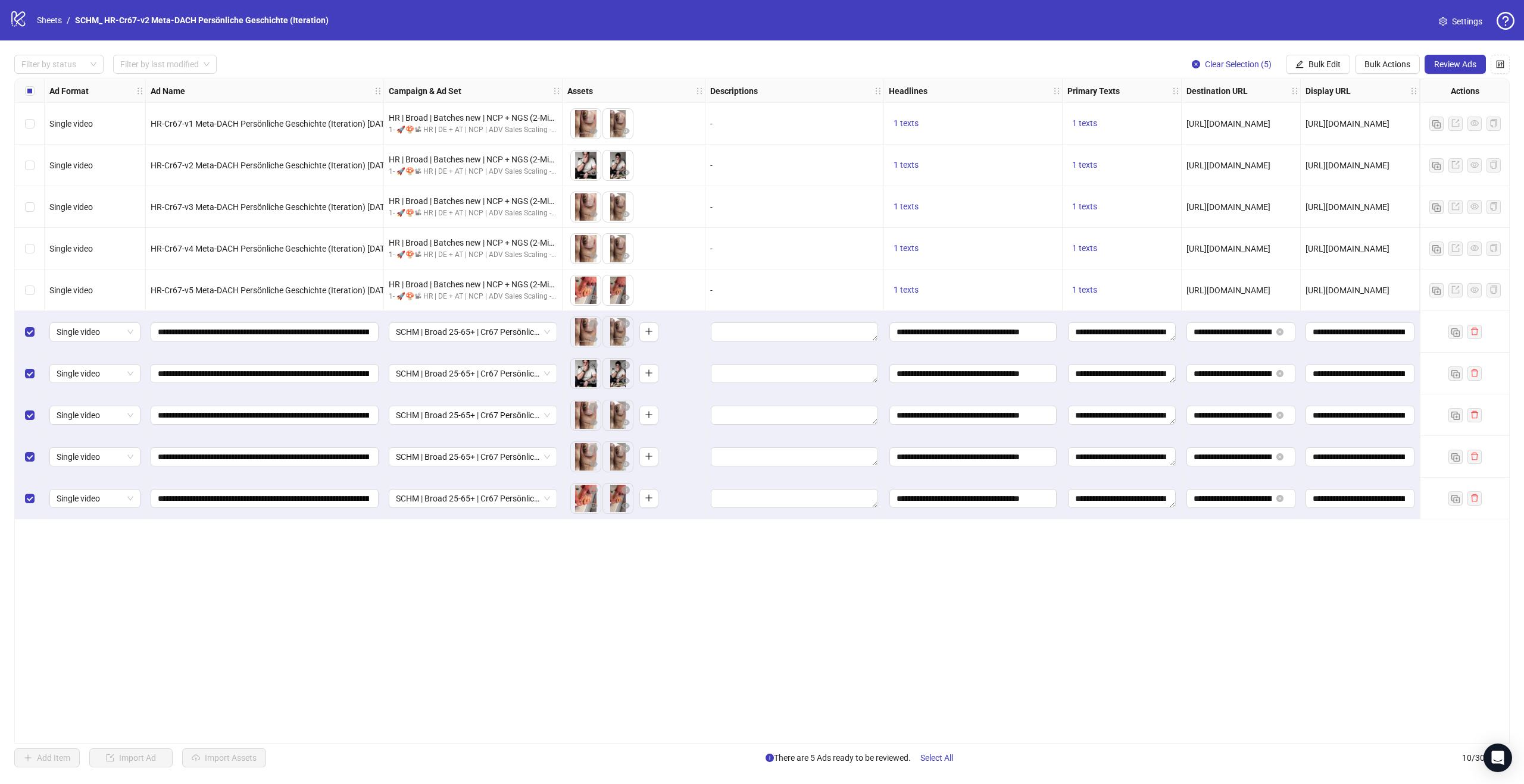
click at [1000, 635] on div "Ad Format Ad Name Campaign & Ad Set Assets Descriptions Headlines Primary Texts…" at bounding box center [762, 411] width 1495 height 665
drag, startPoint x: 935, startPoint y: 738, endPoint x: 948, endPoint y: 738, distance: 13.0
click at [948, 738] on div "Ad Format Ad Name Campaign & Ad Set Assets Descriptions Headlines Primary Texts…" at bounding box center [762, 411] width 1495 height 665
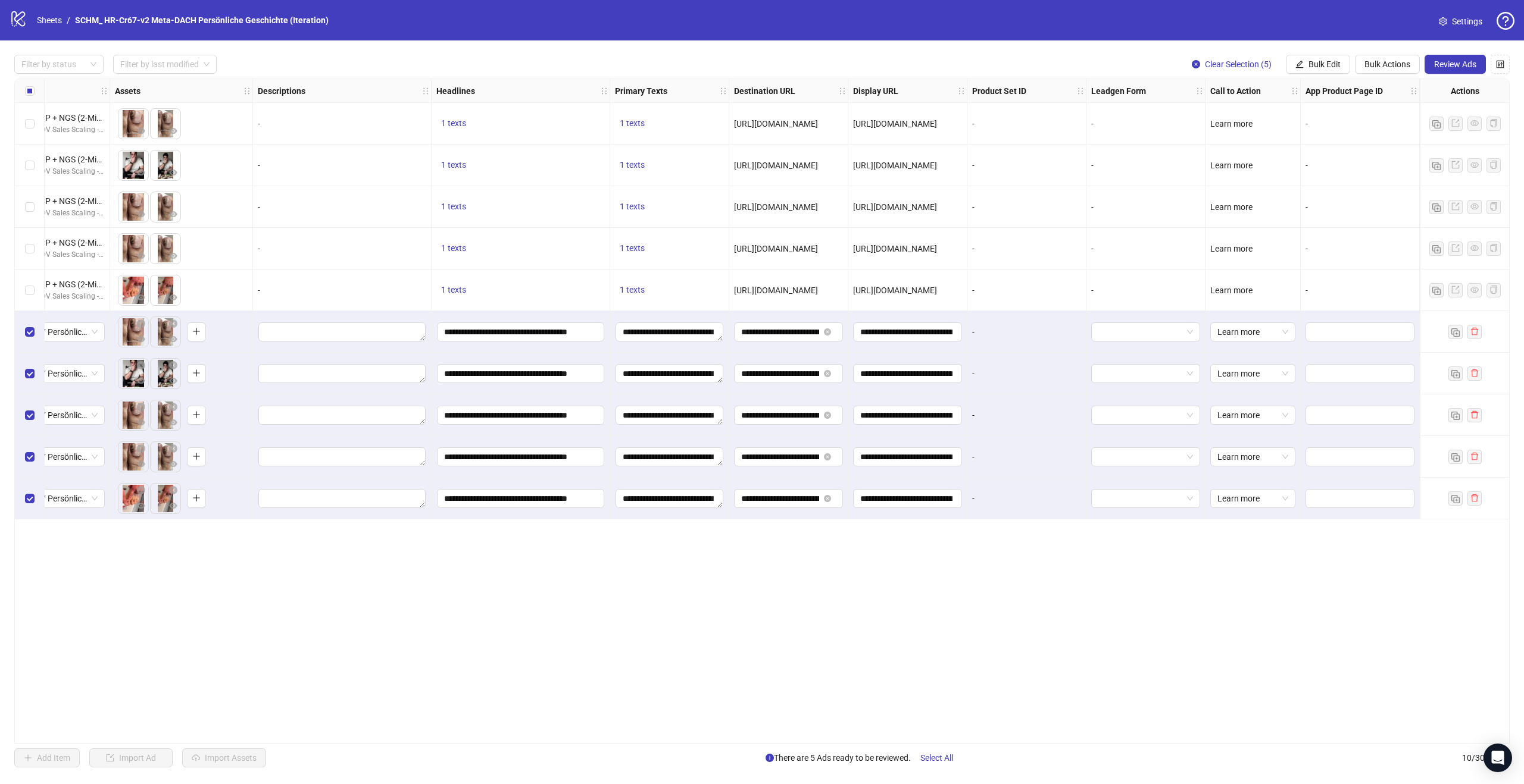
scroll to position [0, 0]
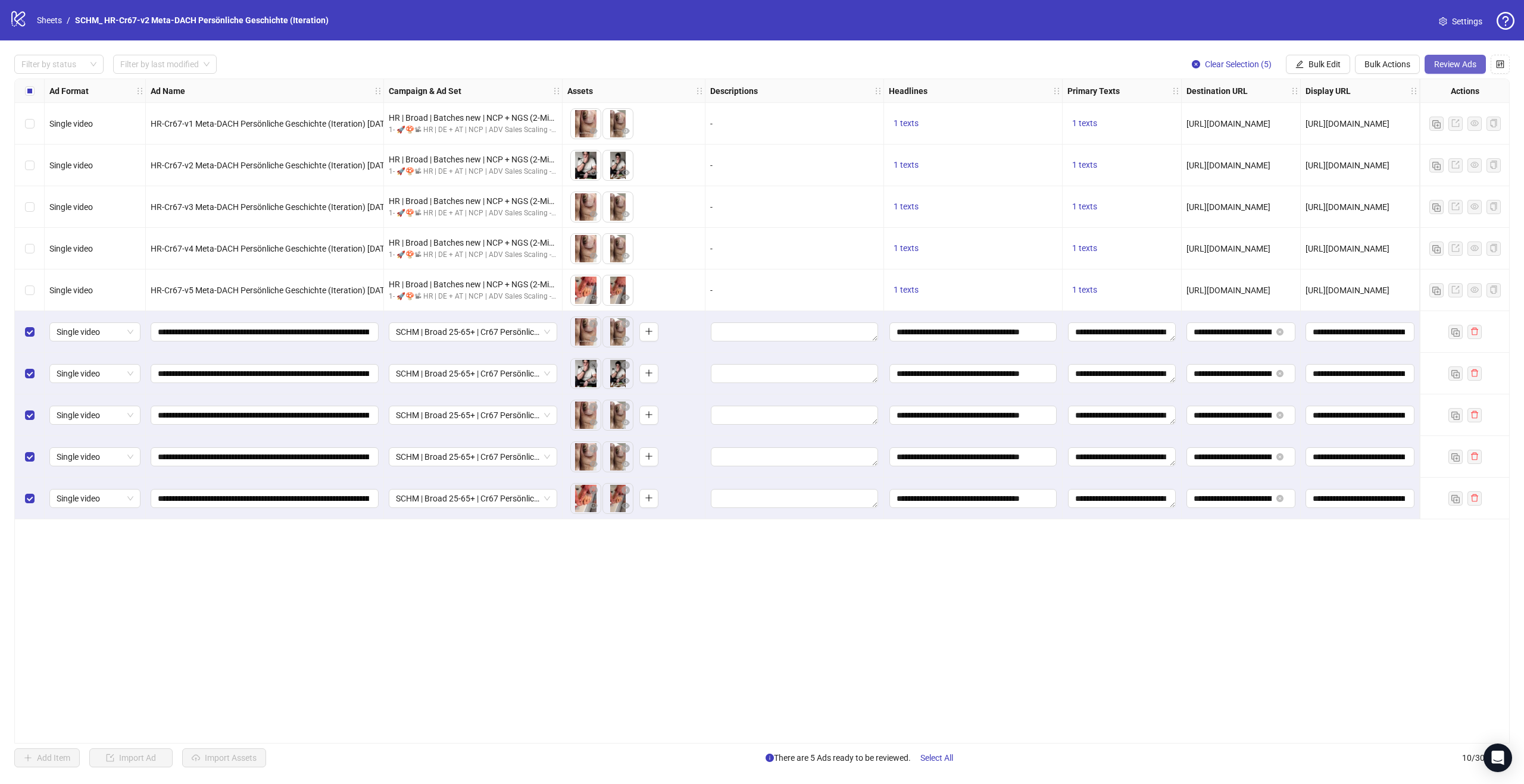
click at [1461, 61] on span "Review Ads" at bounding box center [1455, 64] width 42 height 10
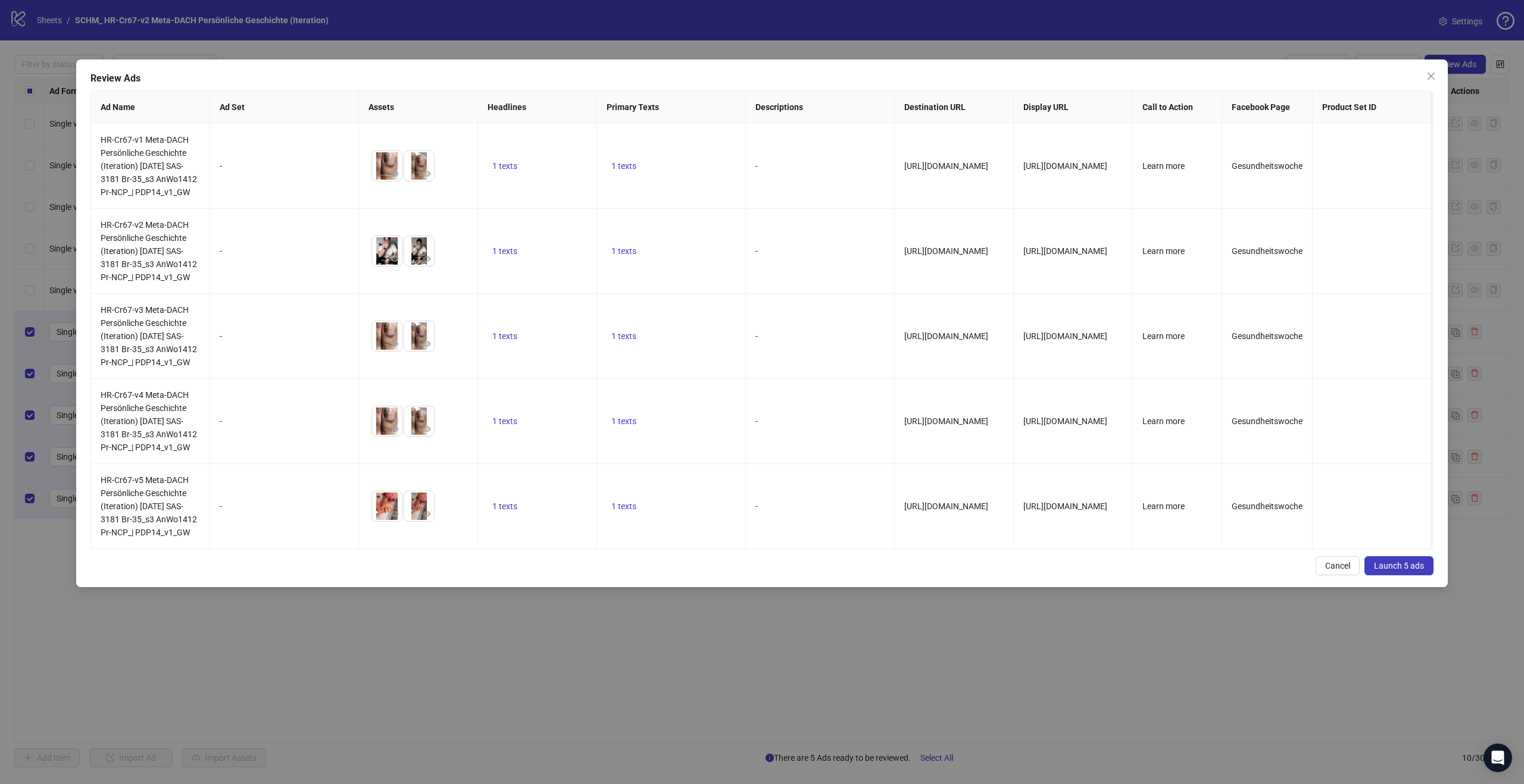
click at [1416, 571] on span "Launch 5 ads" at bounding box center [1399, 566] width 50 height 10
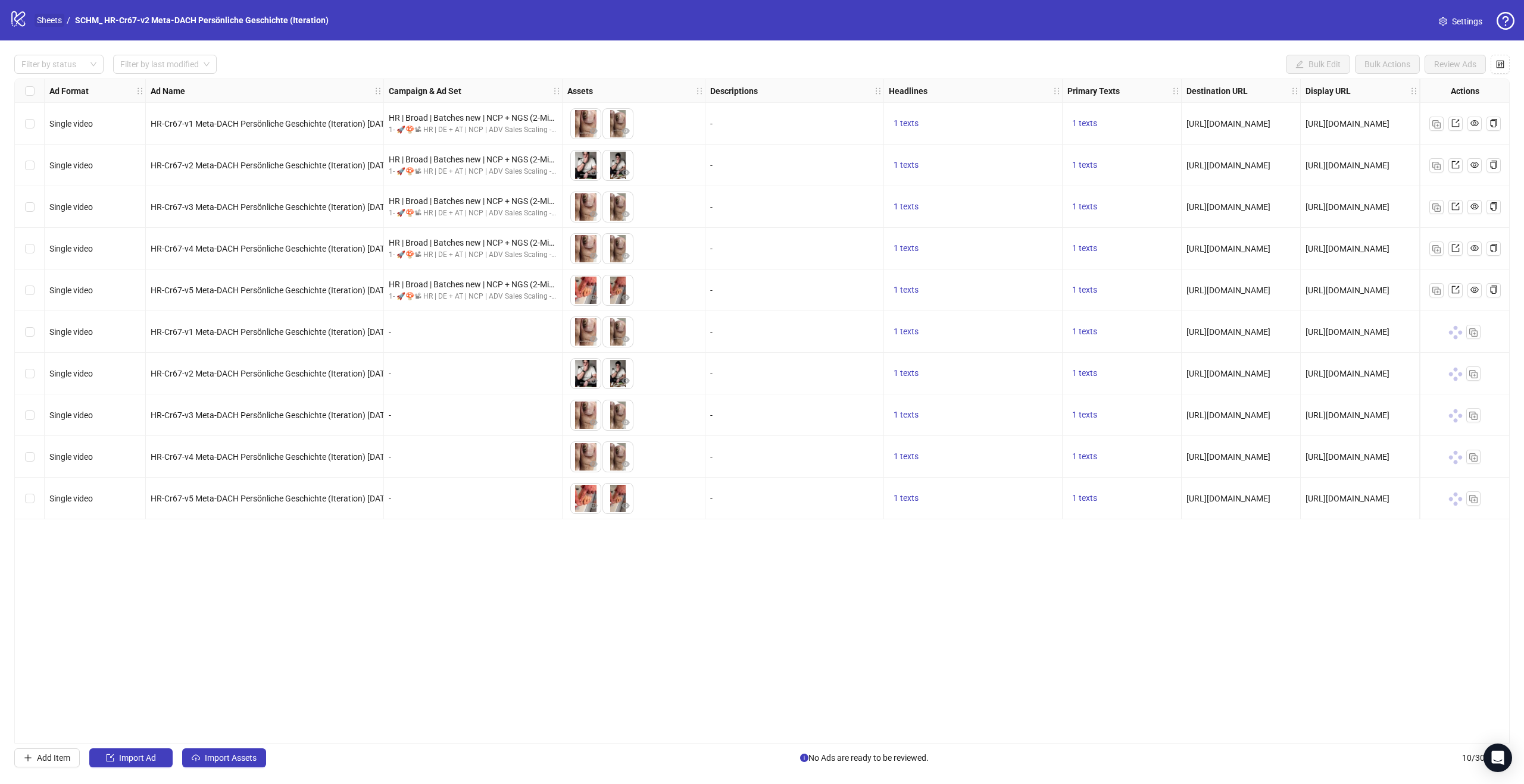
click at [51, 17] on link "Sheets" at bounding box center [49, 20] width 30 height 13
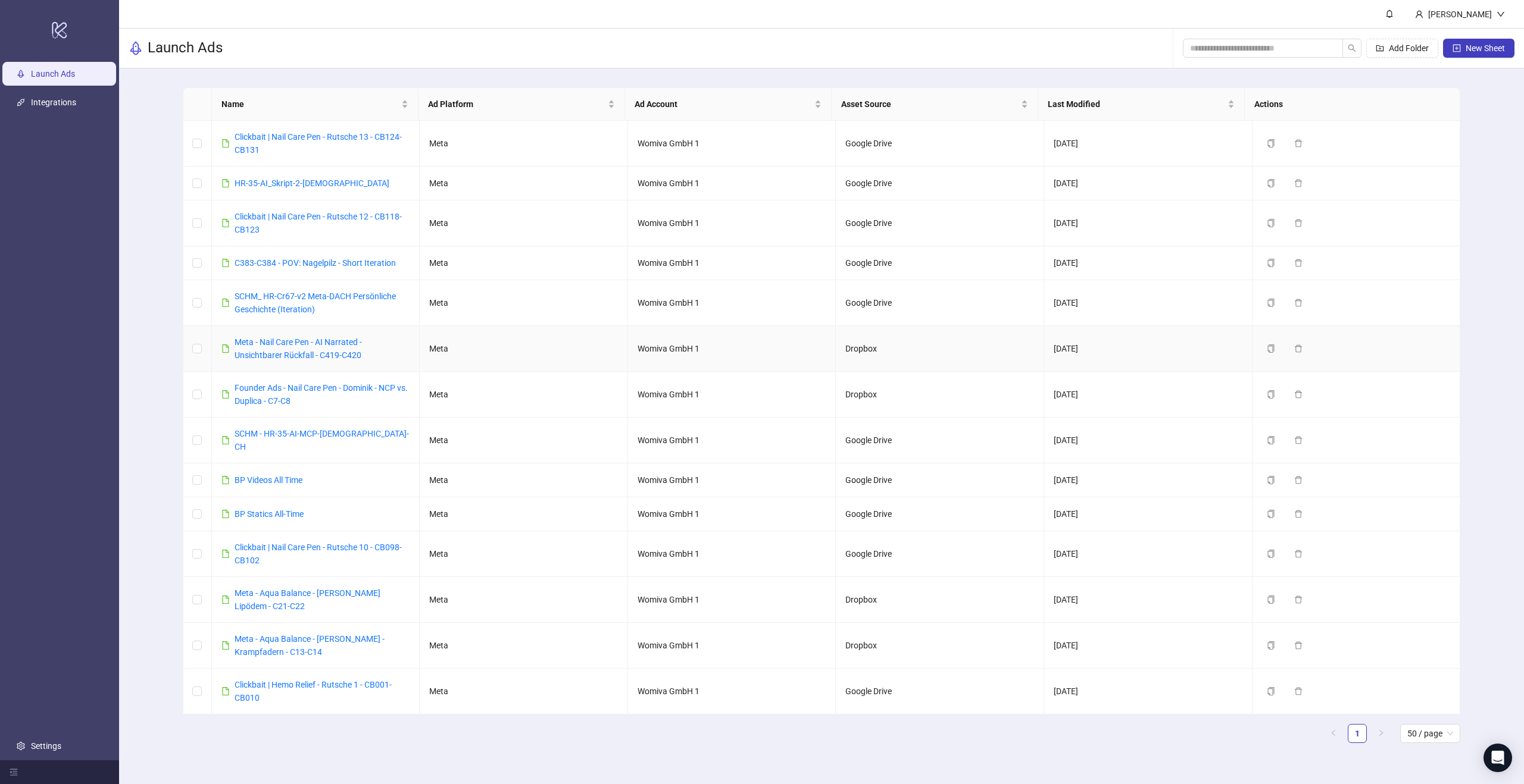
click at [268, 347] on div "Meta - Nail Care Pen - AI Narrated - Unsichtbarer Rückfall - C419-C420" at bounding box center [322, 349] width 175 height 26
click at [272, 343] on link "Meta - Nail Care Pen - AI Narrated - Unsichtbarer Rückfall - C419-C420" at bounding box center [297, 349] width 127 height 23
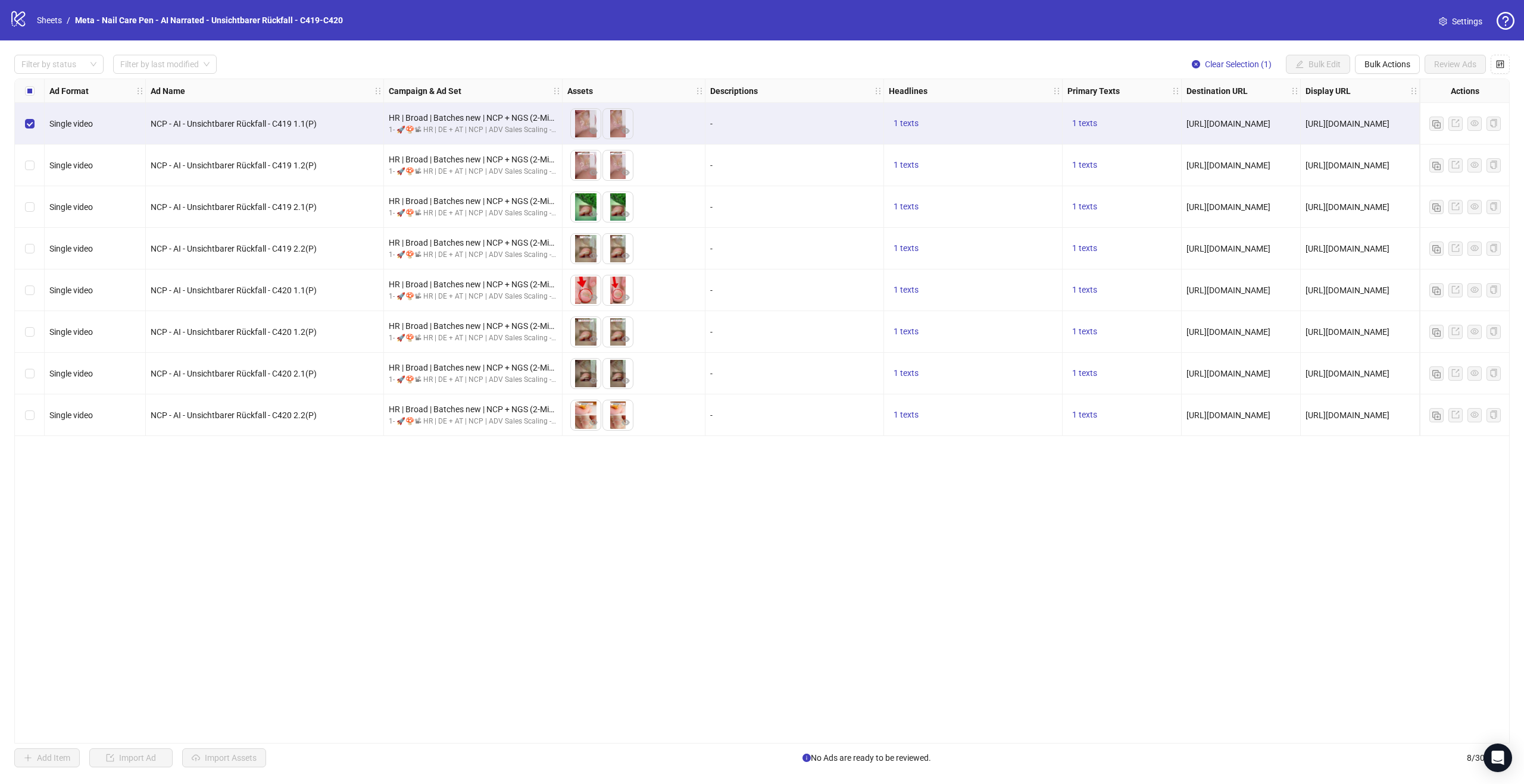
click at [289, 124] on span "NCP - AI - Unsichtbarer Rückfall - C419 1.1(P)" at bounding box center [233, 124] width 166 height 10
copy span "NCP - AI - Unsichtbarer Rückfall - C419 1.1(P)"
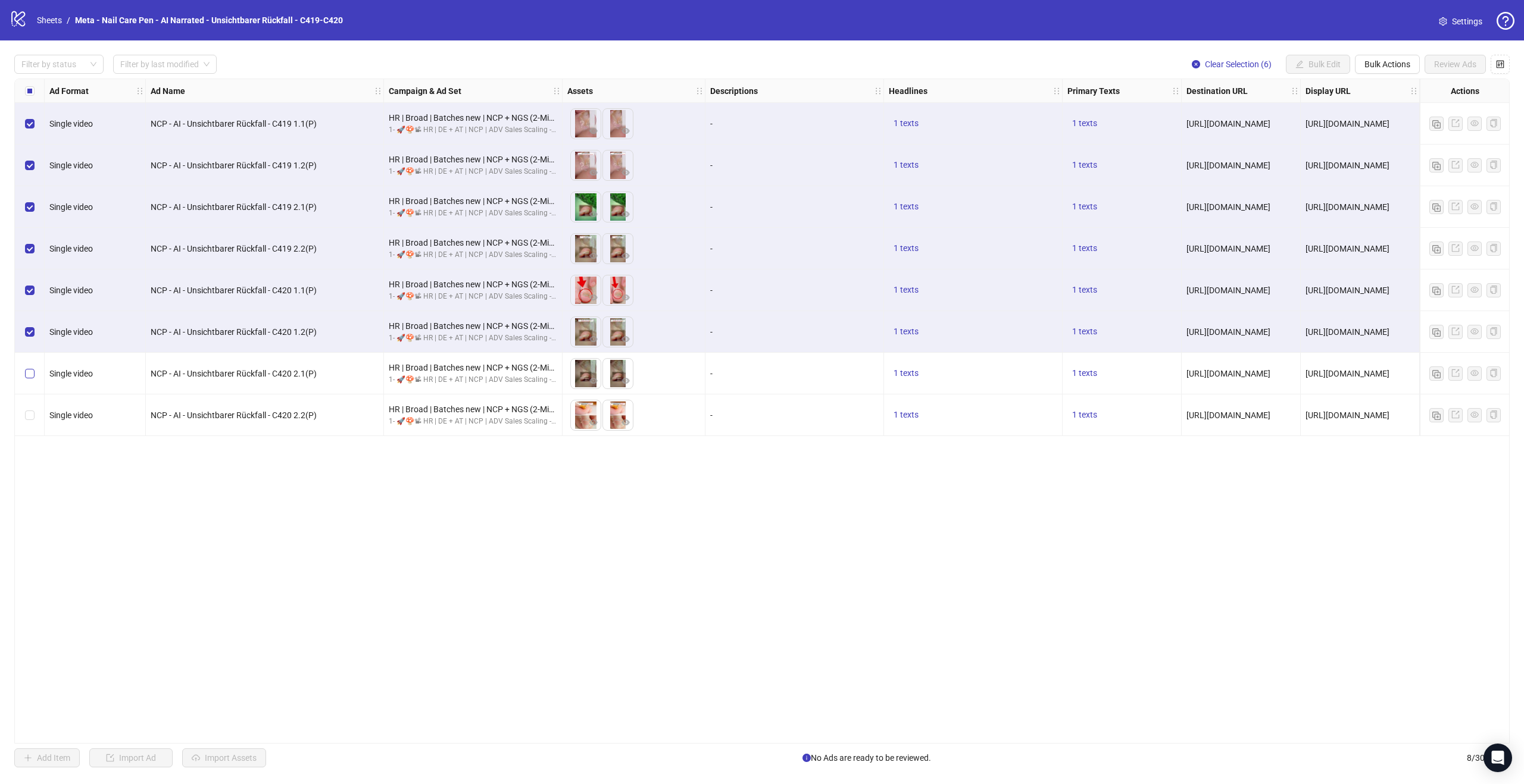
click at [30, 368] on label "Select row 7" at bounding box center [29, 374] width 10 height 13
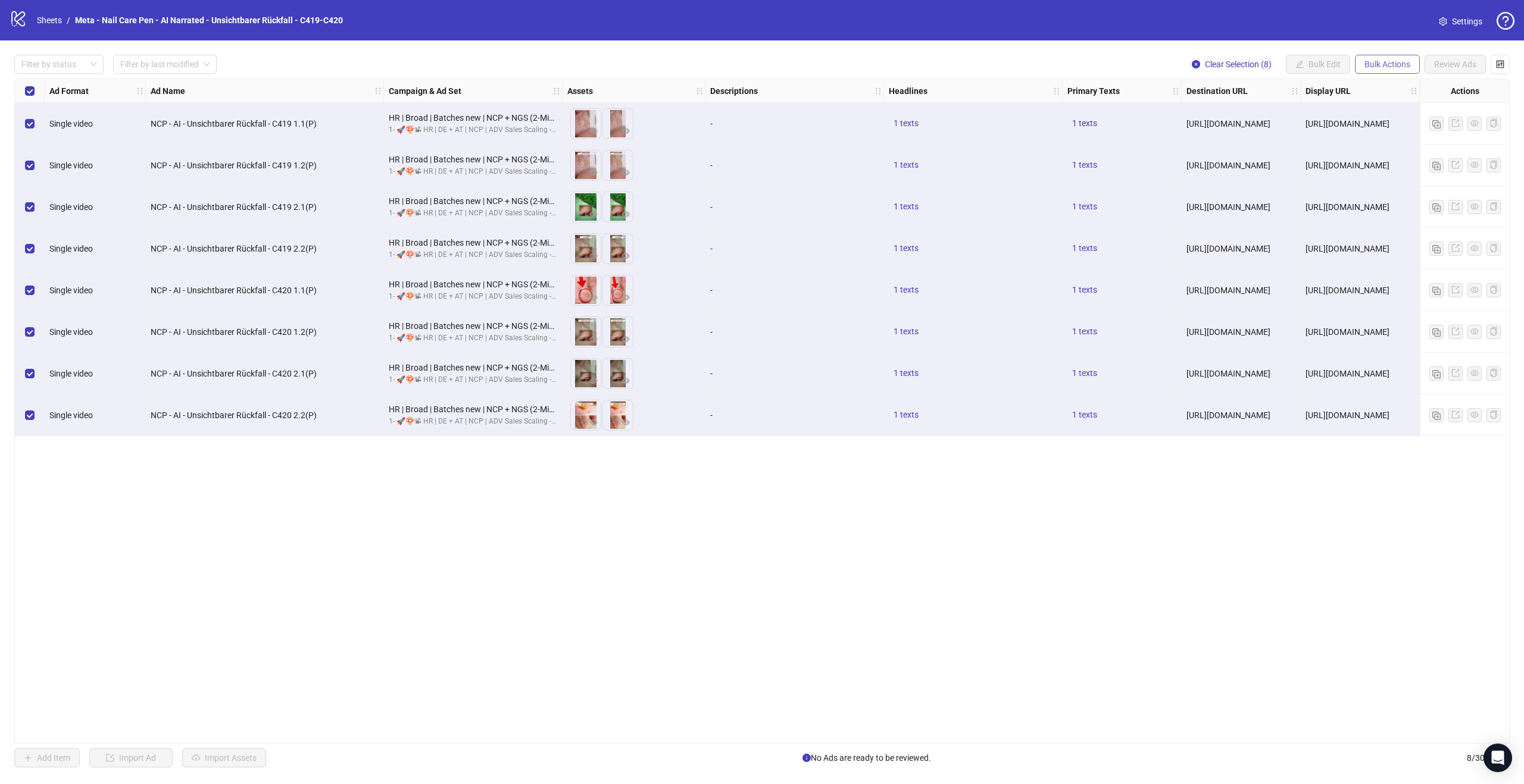
click at [1397, 63] on span "Bulk Actions" at bounding box center [1387, 64] width 46 height 10
click at [1406, 129] on span "Duplicate with assets" at bounding box center [1404, 125] width 82 height 13
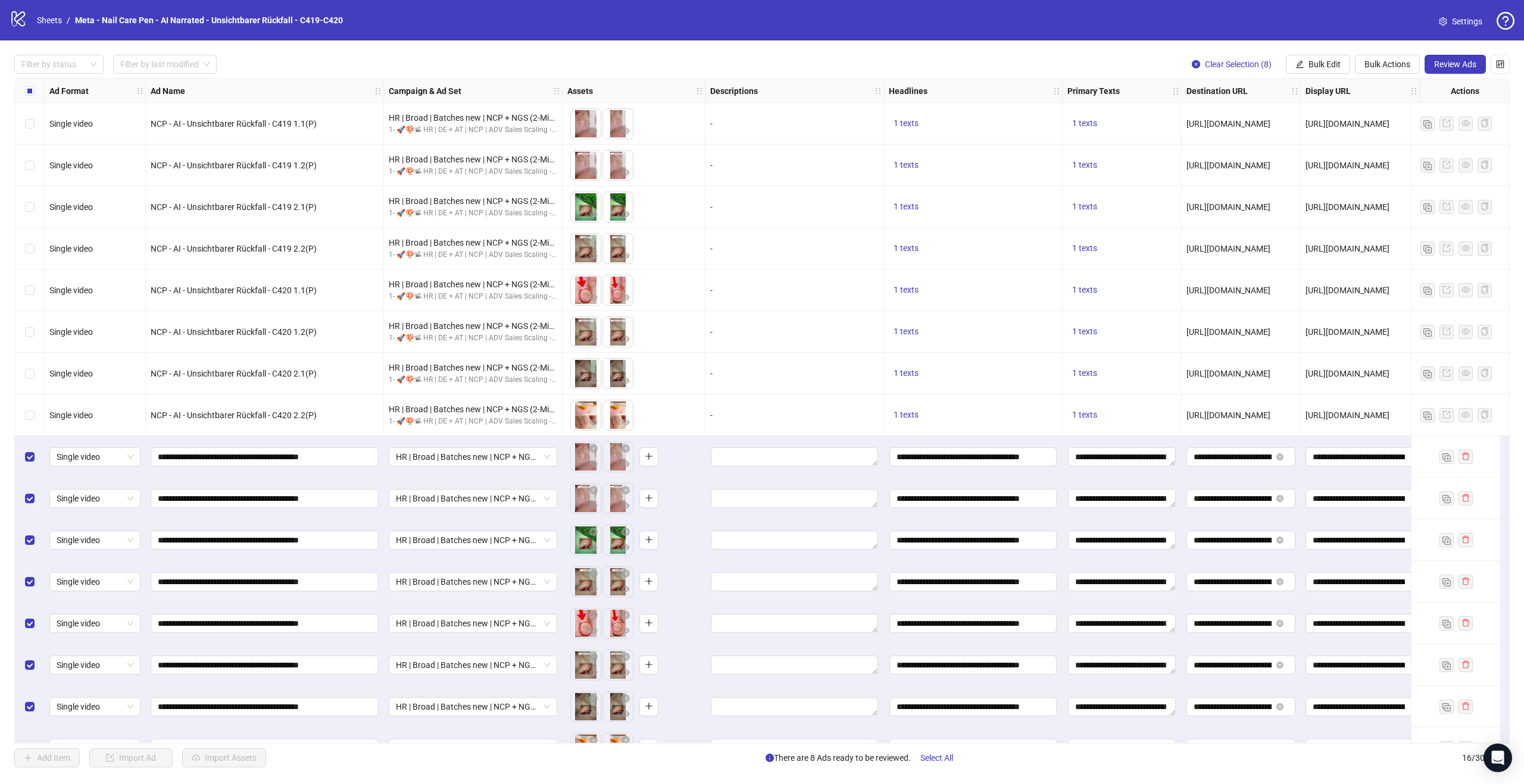
scroll to position [31, 0]
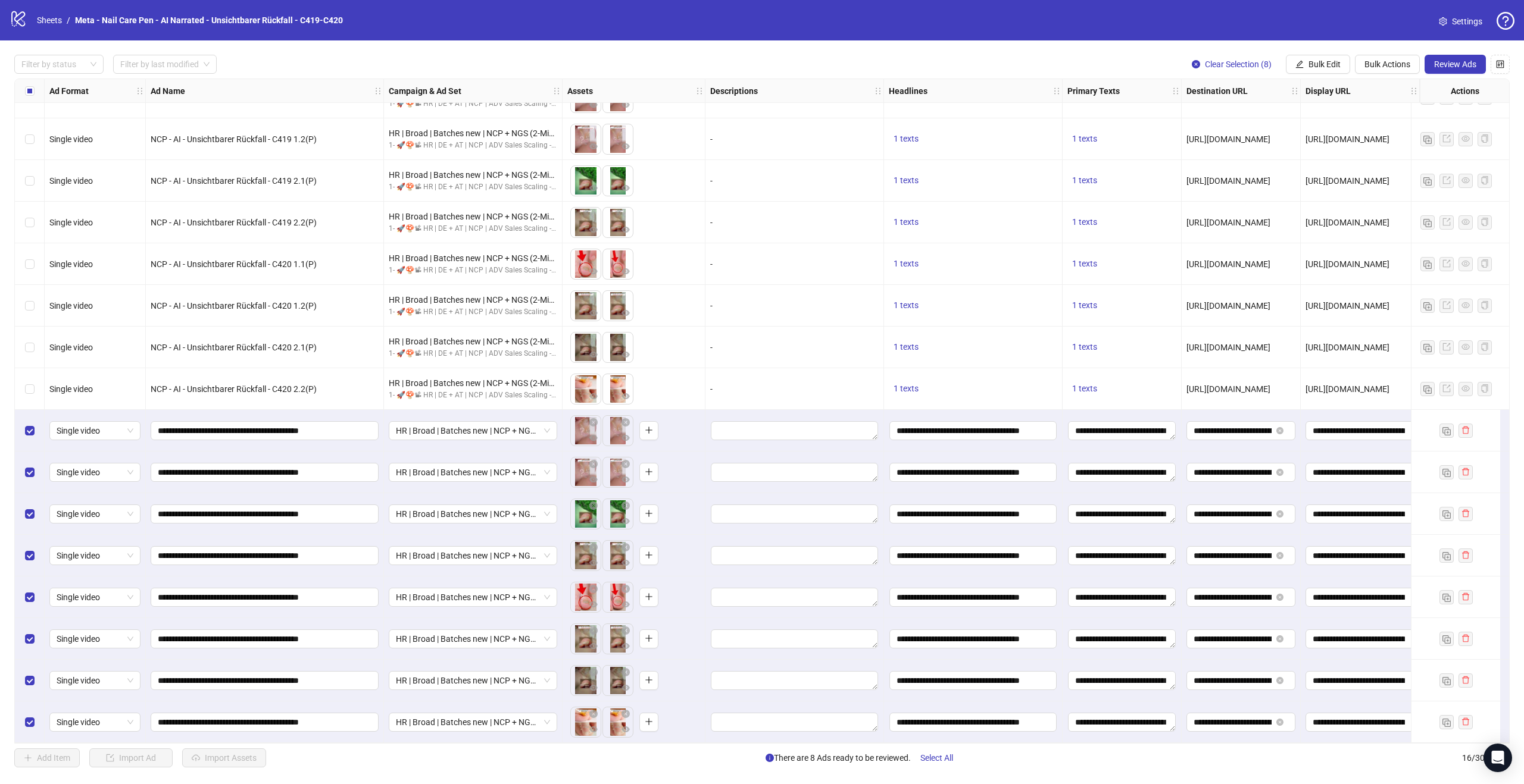
click at [23, 597] on div "Select row 13" at bounding box center [30, 596] width 30 height 41
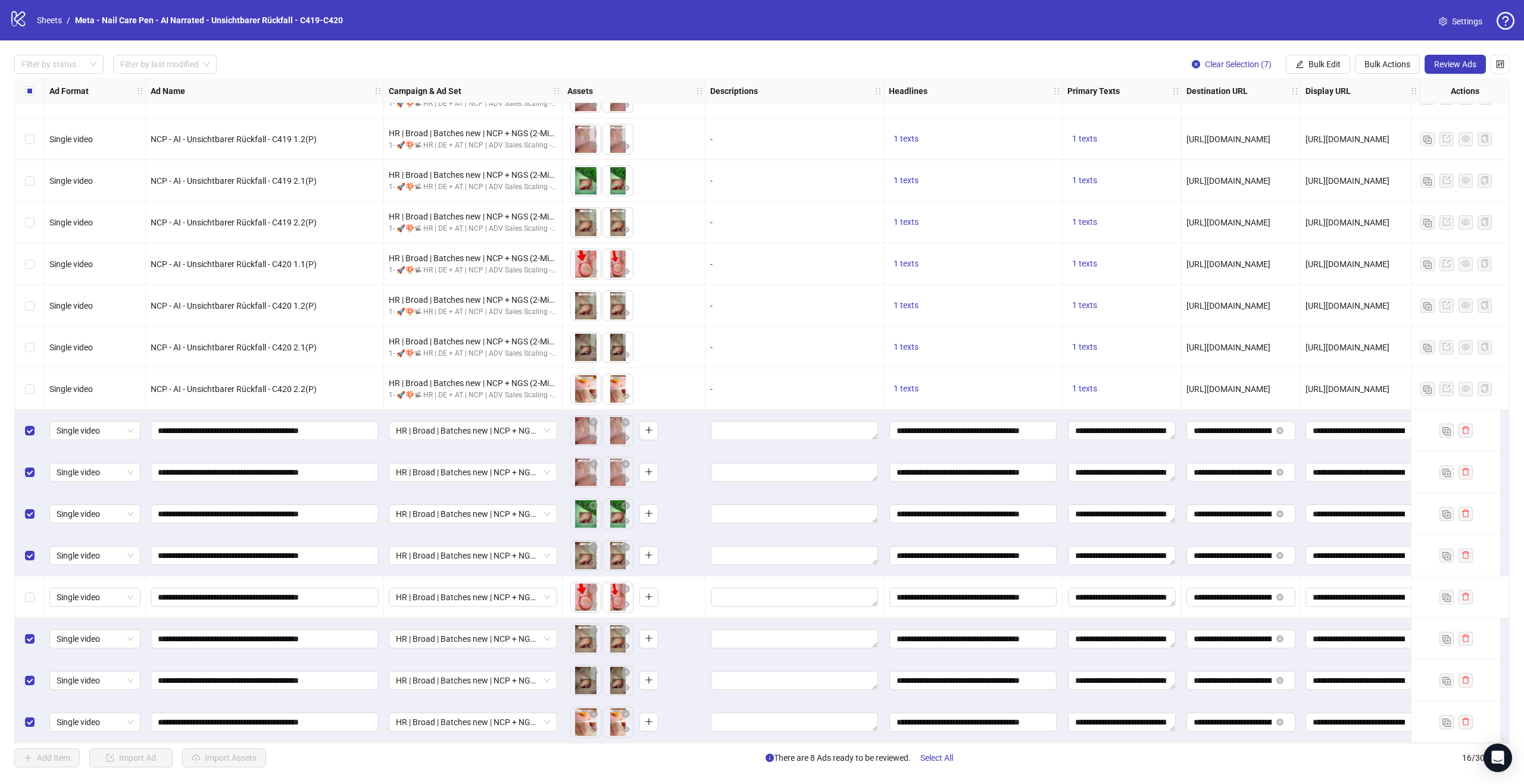
drag, startPoint x: 26, startPoint y: 640, endPoint x: 27, endPoint y: 651, distance: 11.0
click at [26, 640] on label "Select row 14" at bounding box center [29, 638] width 10 height 13
click at [29, 674] on label "Select row 15" at bounding box center [29, 681] width 10 height 13
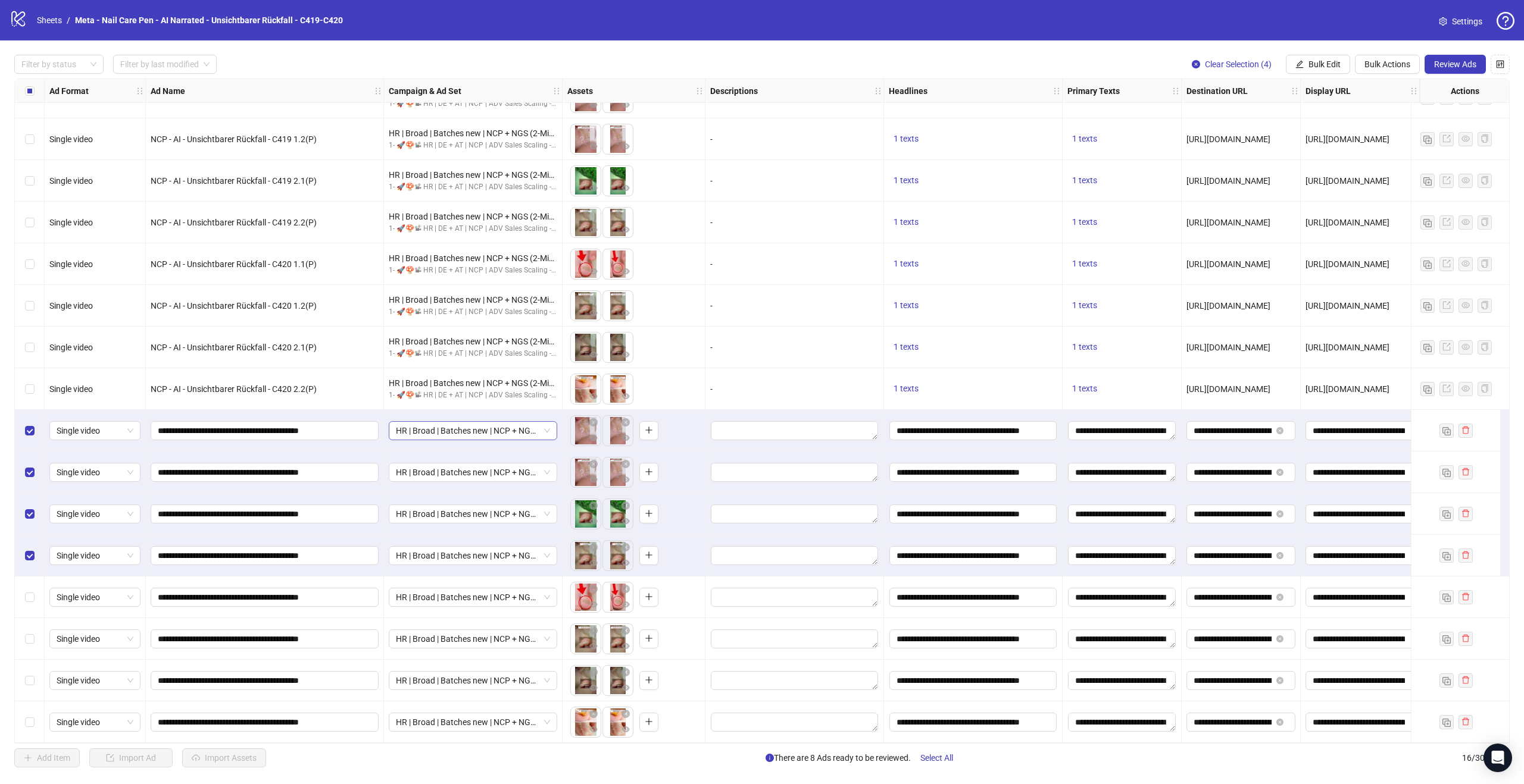
click at [464, 426] on span "HR | Broad | Batches new | NCP + NGS (2-Min-Kur) | - 1d Cost Cap" at bounding box center [473, 431] width 154 height 18
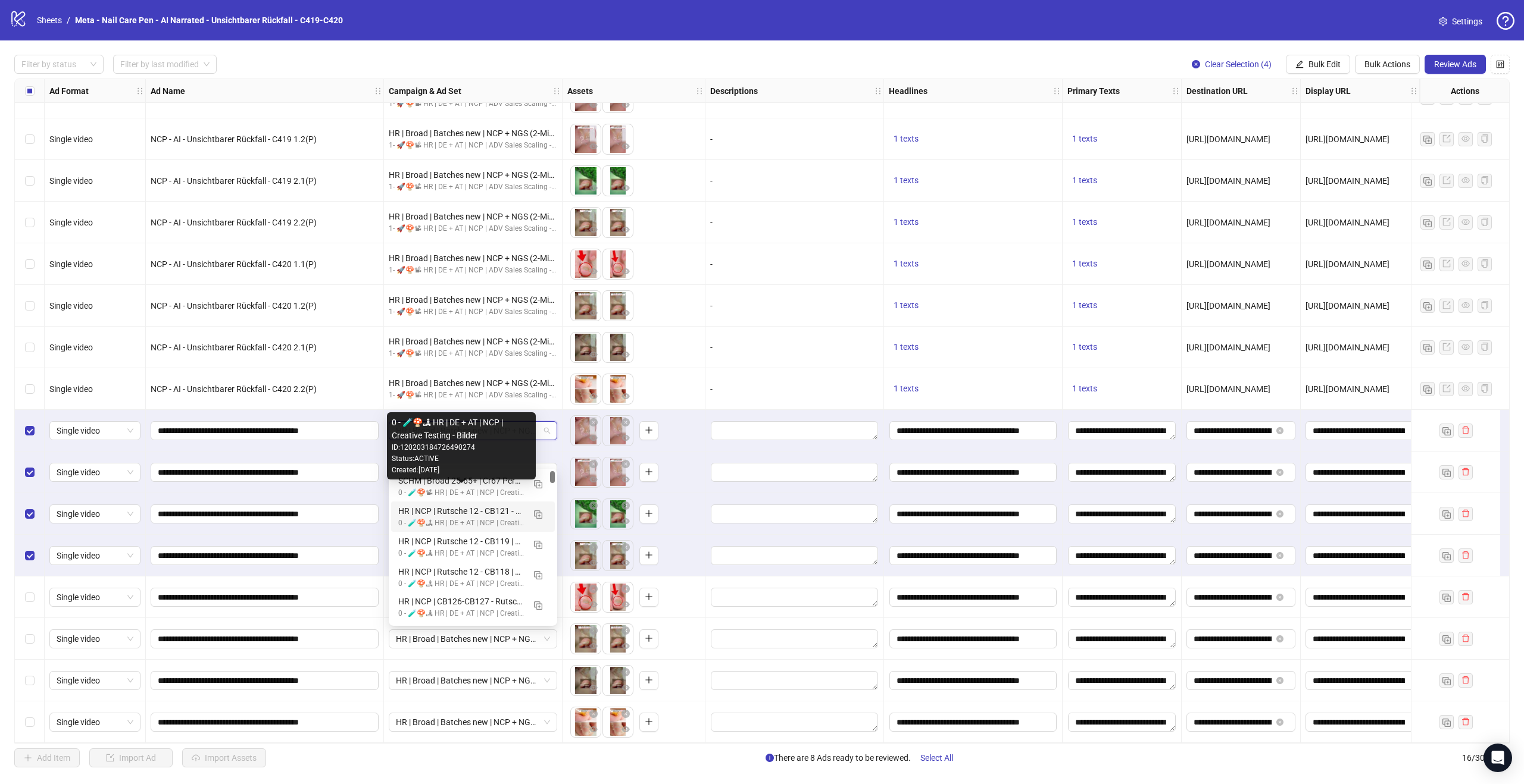
scroll to position [0, 0]
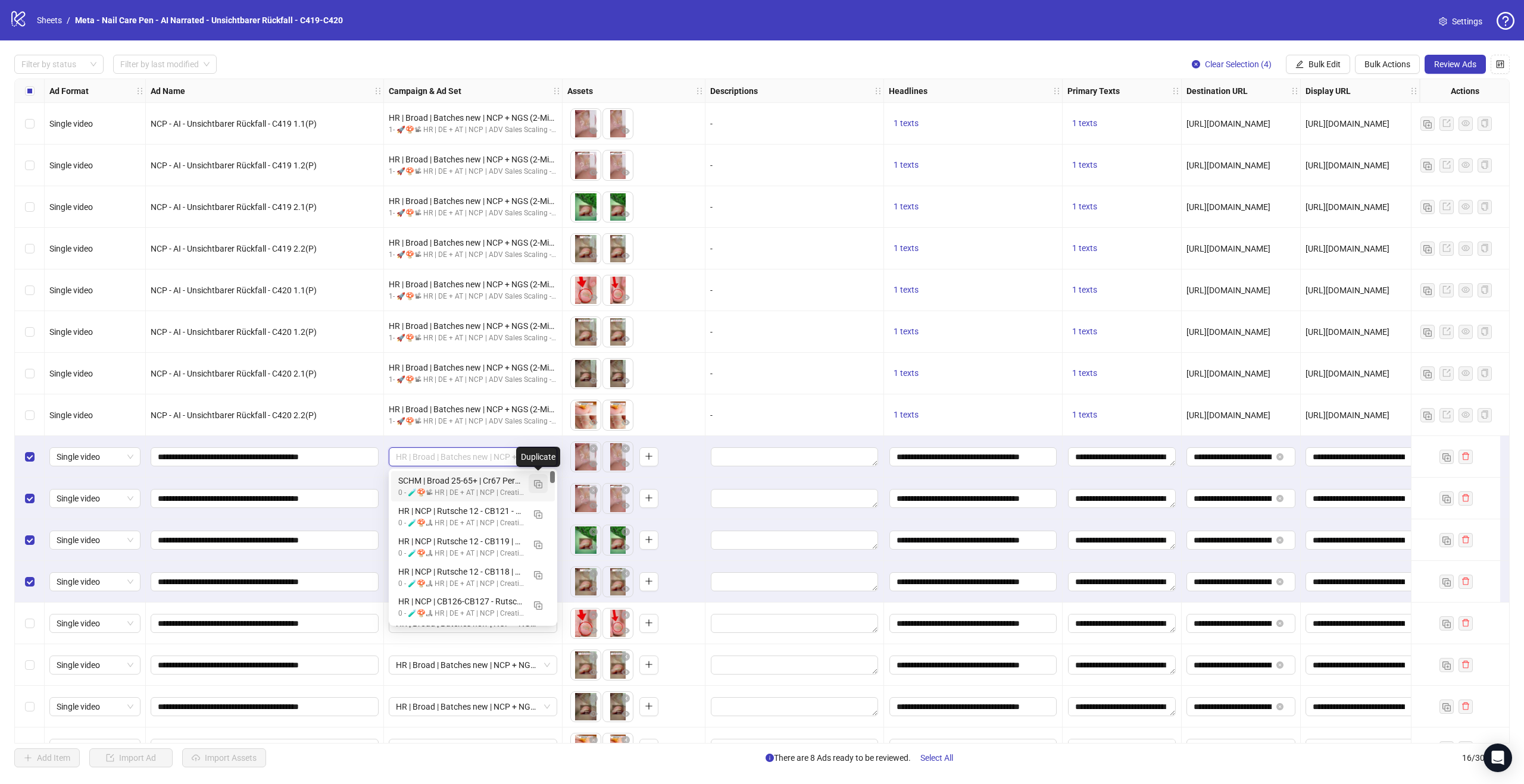
click at [538, 486] on img "button" at bounding box center [538, 483] width 8 height 8
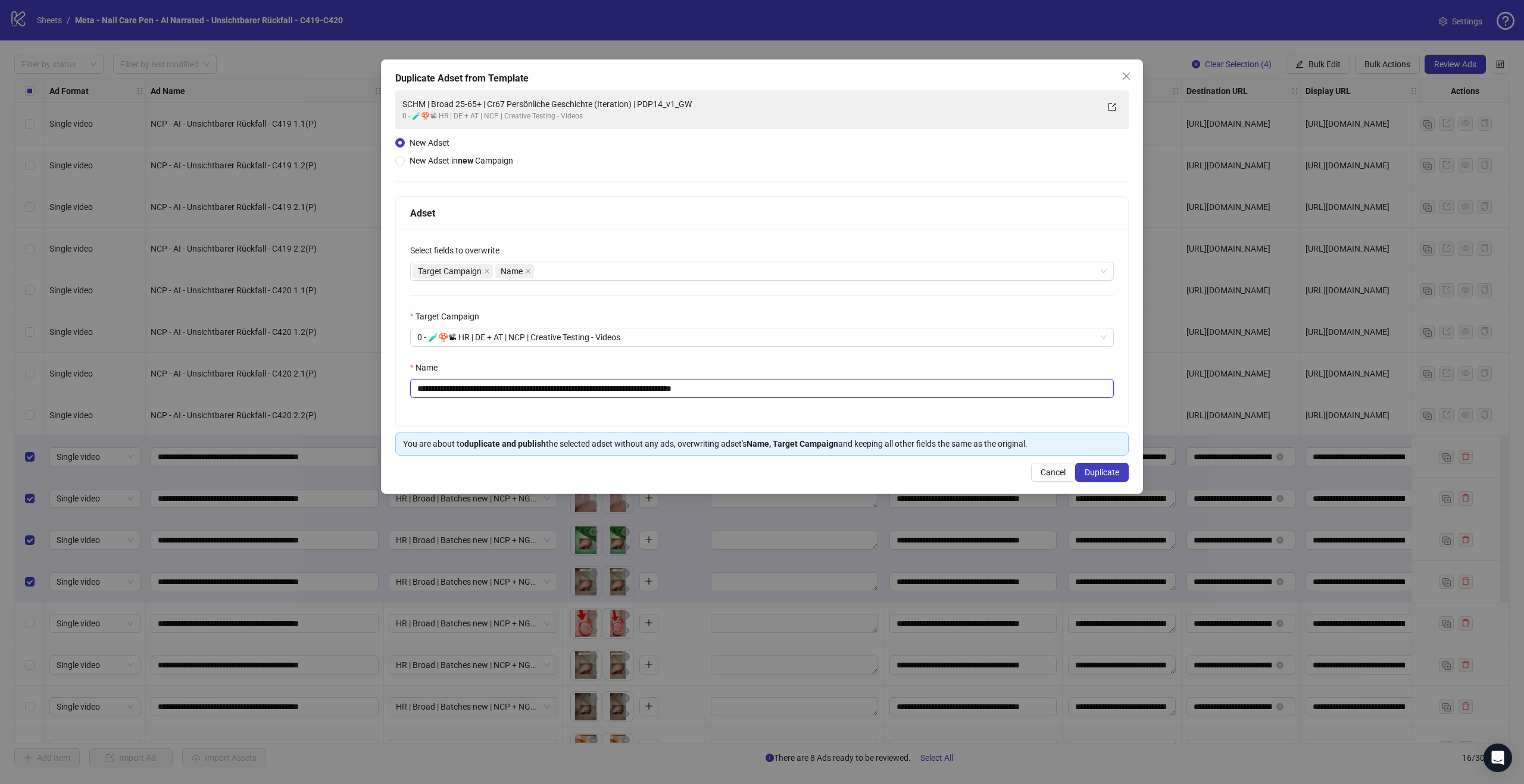
drag, startPoint x: 759, startPoint y: 388, endPoint x: 504, endPoint y: 384, distance: 255.0
click at [504, 384] on input "**********" at bounding box center [762, 388] width 704 height 19
paste input "text"
click at [503, 386] on input "**********" at bounding box center [762, 388] width 704 height 19
drag, startPoint x: 440, startPoint y: 384, endPoint x: 402, endPoint y: 384, distance: 38.0
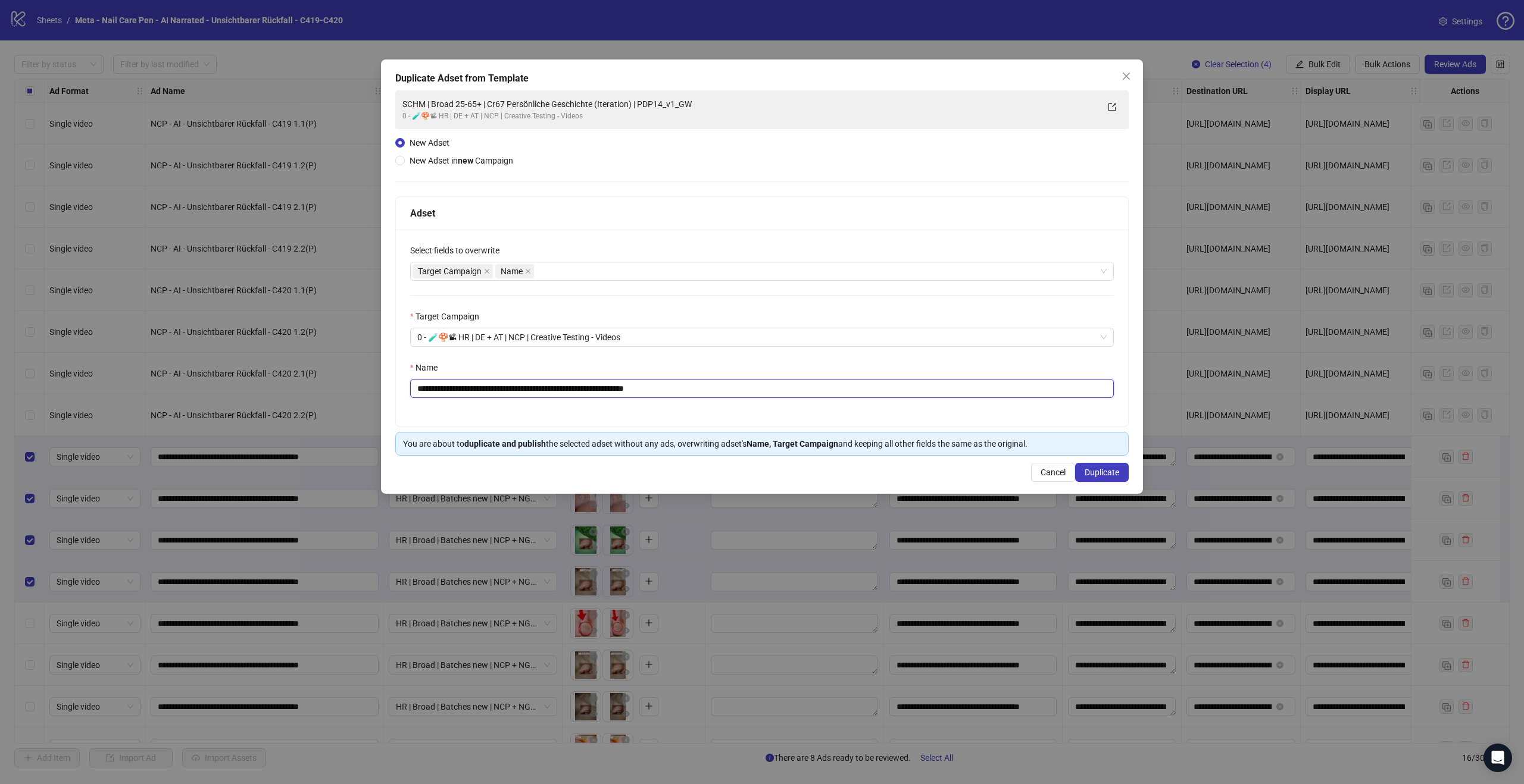
click at [403, 384] on div "**********" at bounding box center [762, 328] width 732 height 197
drag, startPoint x: 538, startPoint y: 388, endPoint x: 516, endPoint y: 388, distance: 22.0
click at [516, 388] on input "**********" at bounding box center [762, 388] width 704 height 19
click at [718, 386] on input "**********" at bounding box center [762, 388] width 704 height 19
paste input "**********"
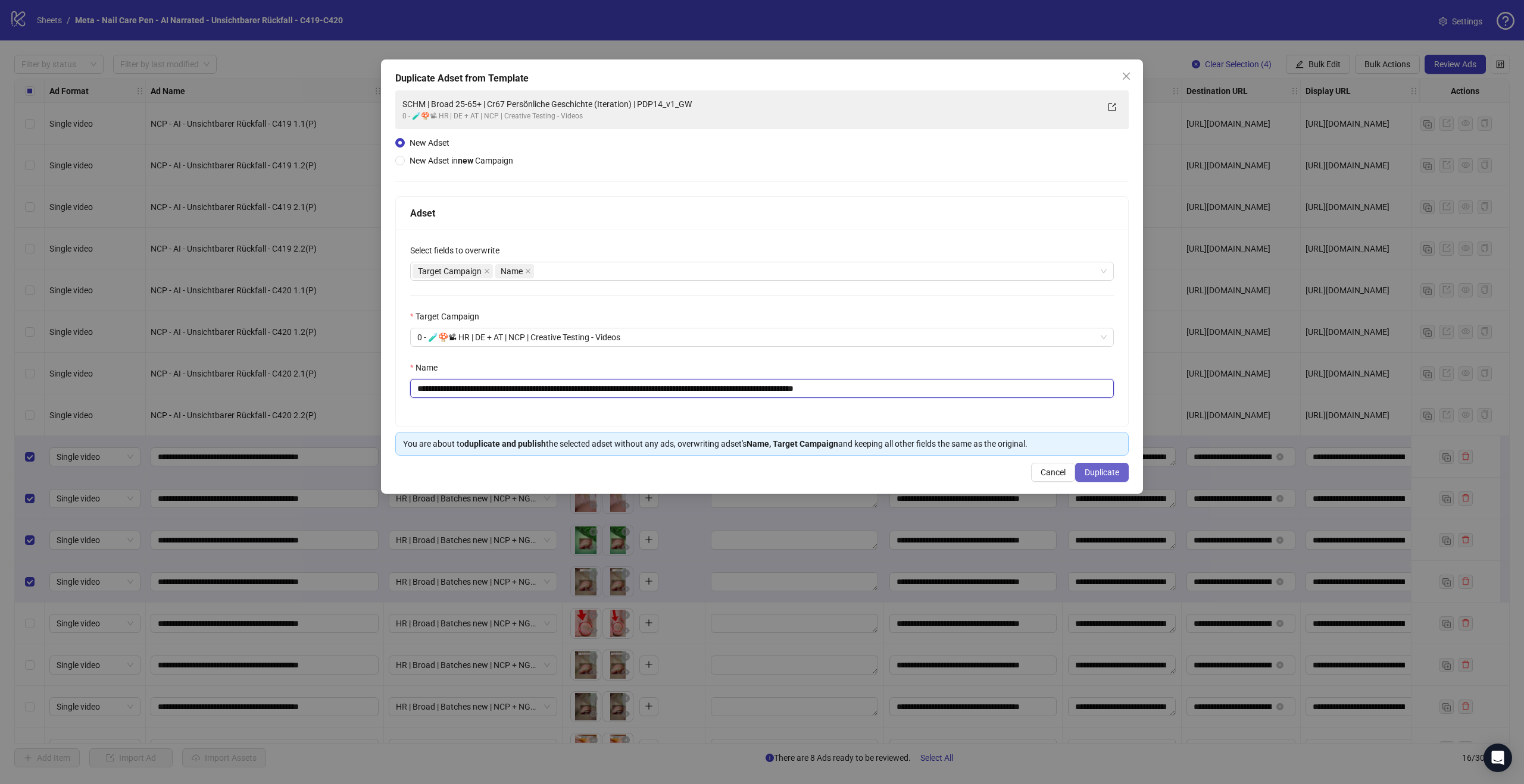
type input "**********"
click at [1114, 471] on span "Duplicate" at bounding box center [1101, 472] width 34 height 10
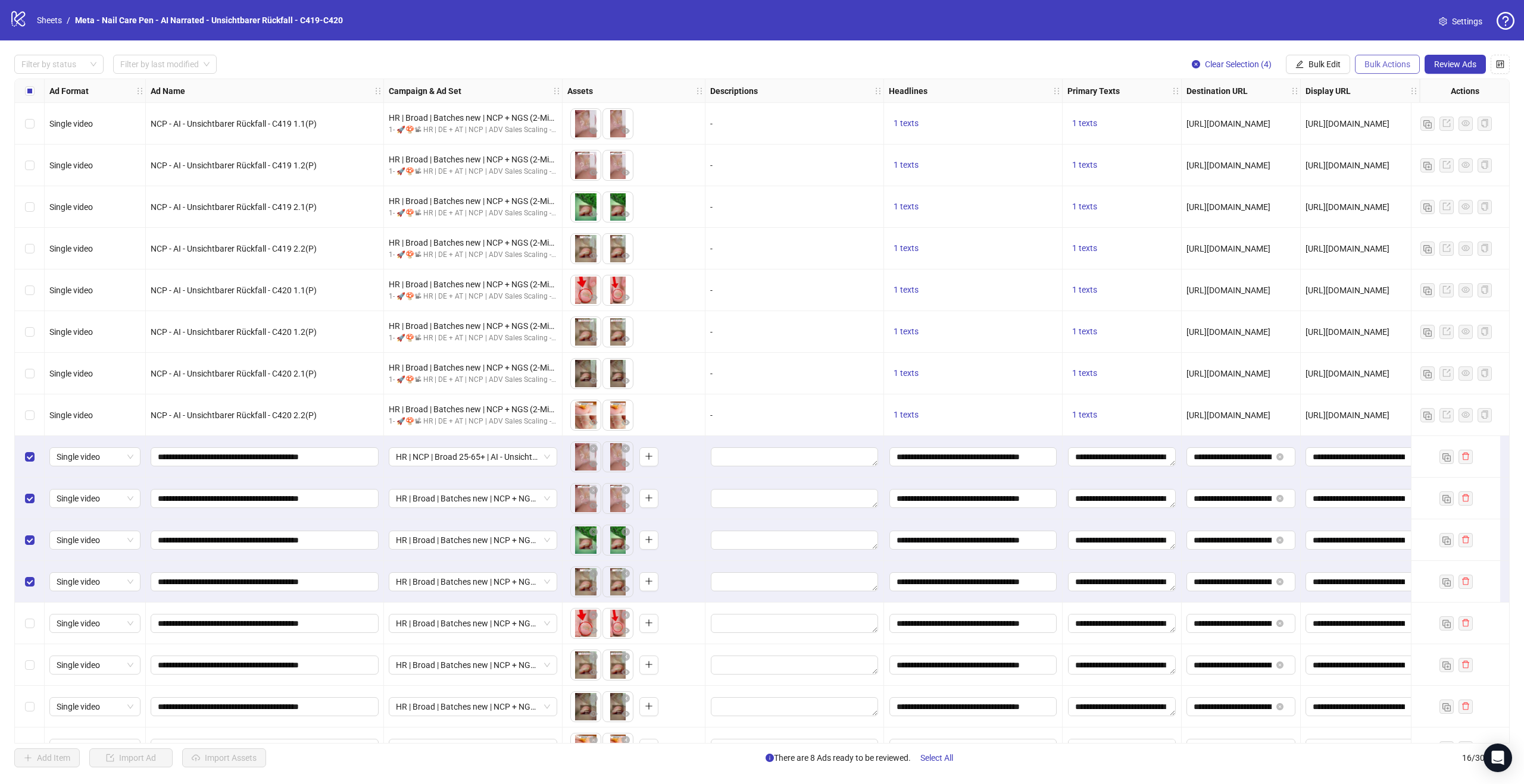
click at [1393, 58] on button "Bulk Actions" at bounding box center [1387, 64] width 65 height 19
click at [1337, 60] on span "Bulk Edit" at bounding box center [1324, 64] width 32 height 10
click at [1322, 122] on span "Campaign & Ad Set" at bounding box center [1329, 125] width 71 height 13
click at [1393, 117] on span "HR | NCP | Broad 25-65+ | AI - Unsichtbarer Rückfall - C419 1.1(P) | ADV_V1 (fü…" at bounding box center [1284, 115] width 224 height 18
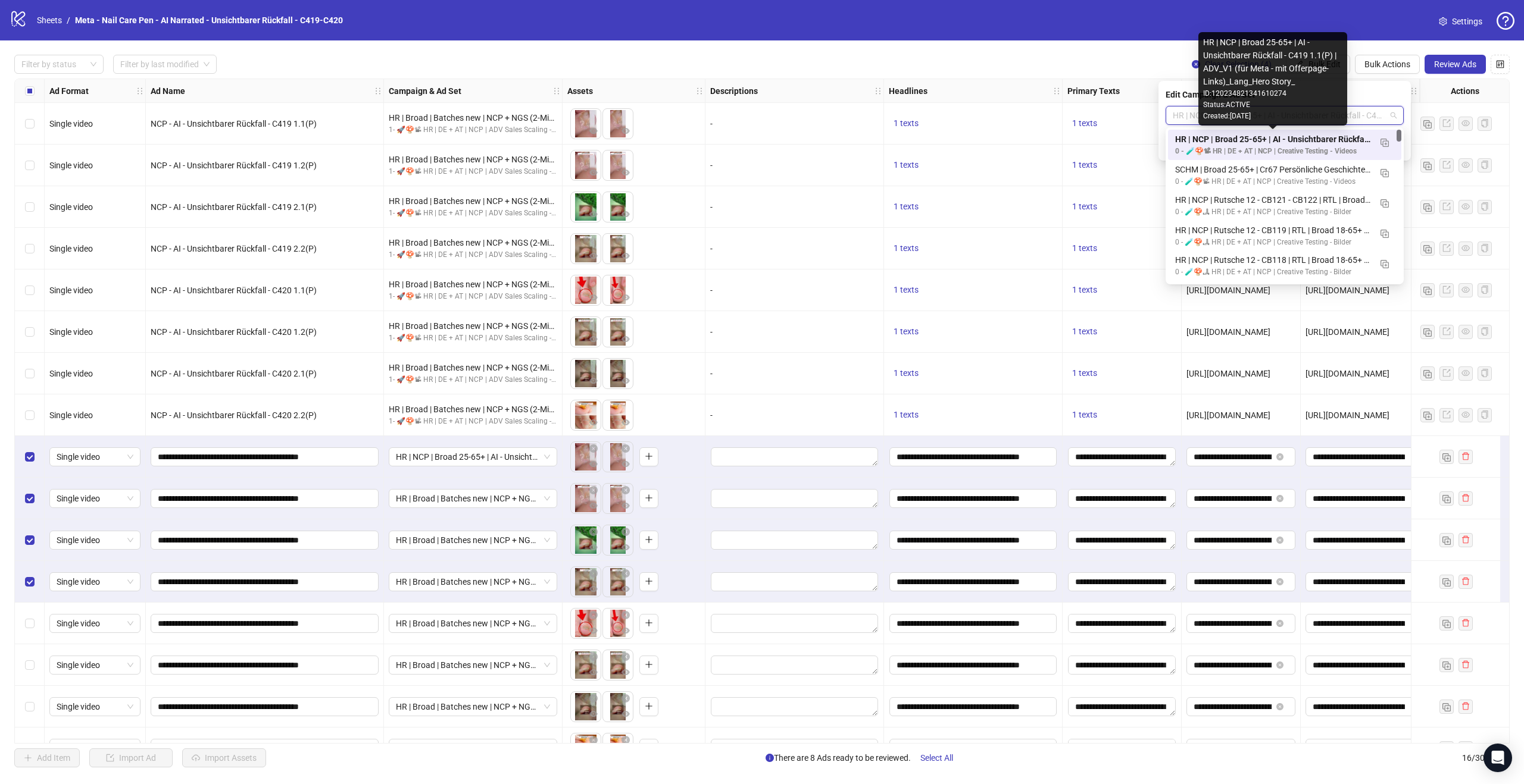
click at [1354, 140] on div "HR | NCP | Broad 25-65+ | AI - Unsichtbarer Rückfall - C419 1.1(P) | ADV_V1 (fü…" at bounding box center [1272, 139] width 196 height 13
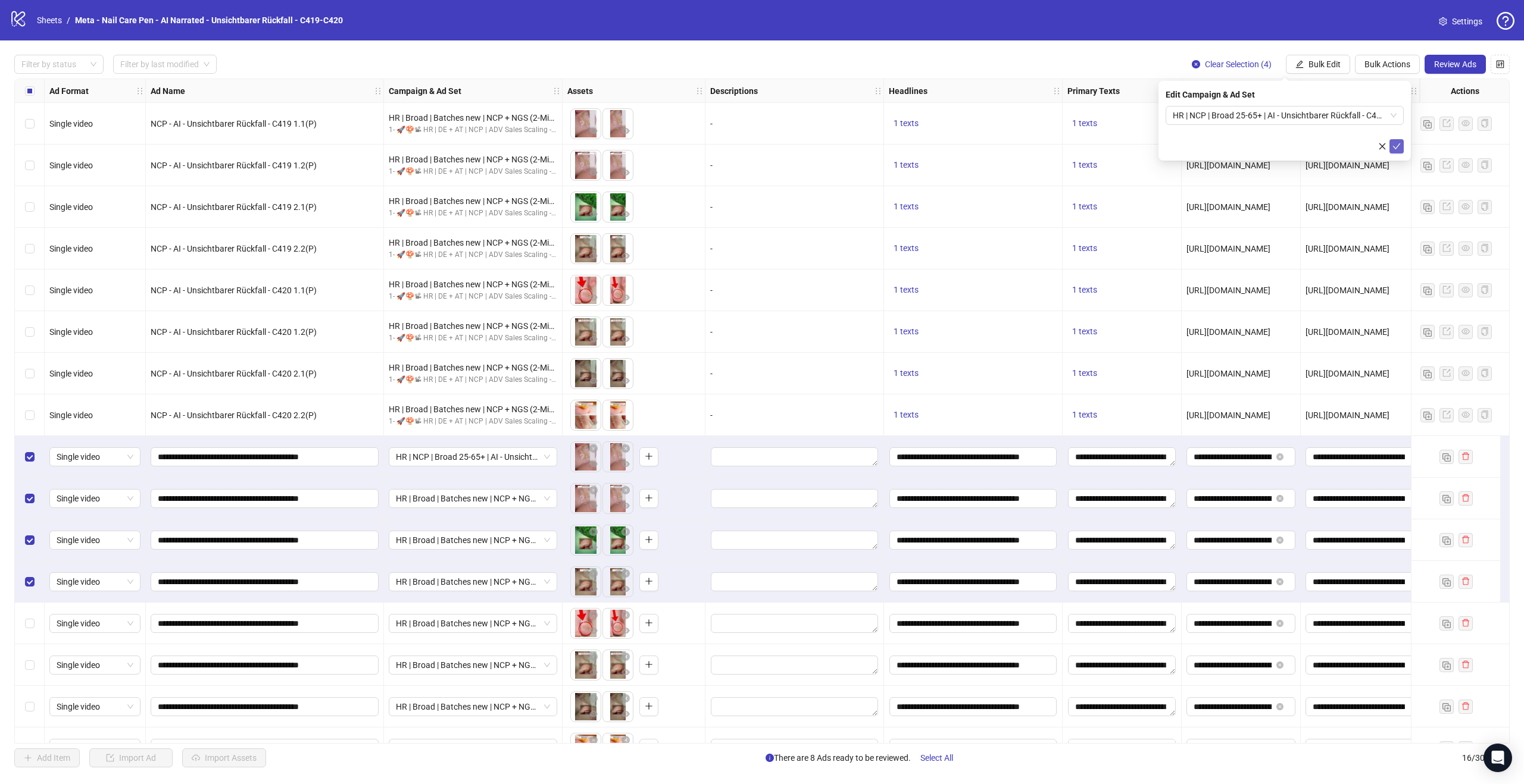
click at [1397, 147] on icon "check" at bounding box center [1396, 146] width 8 height 8
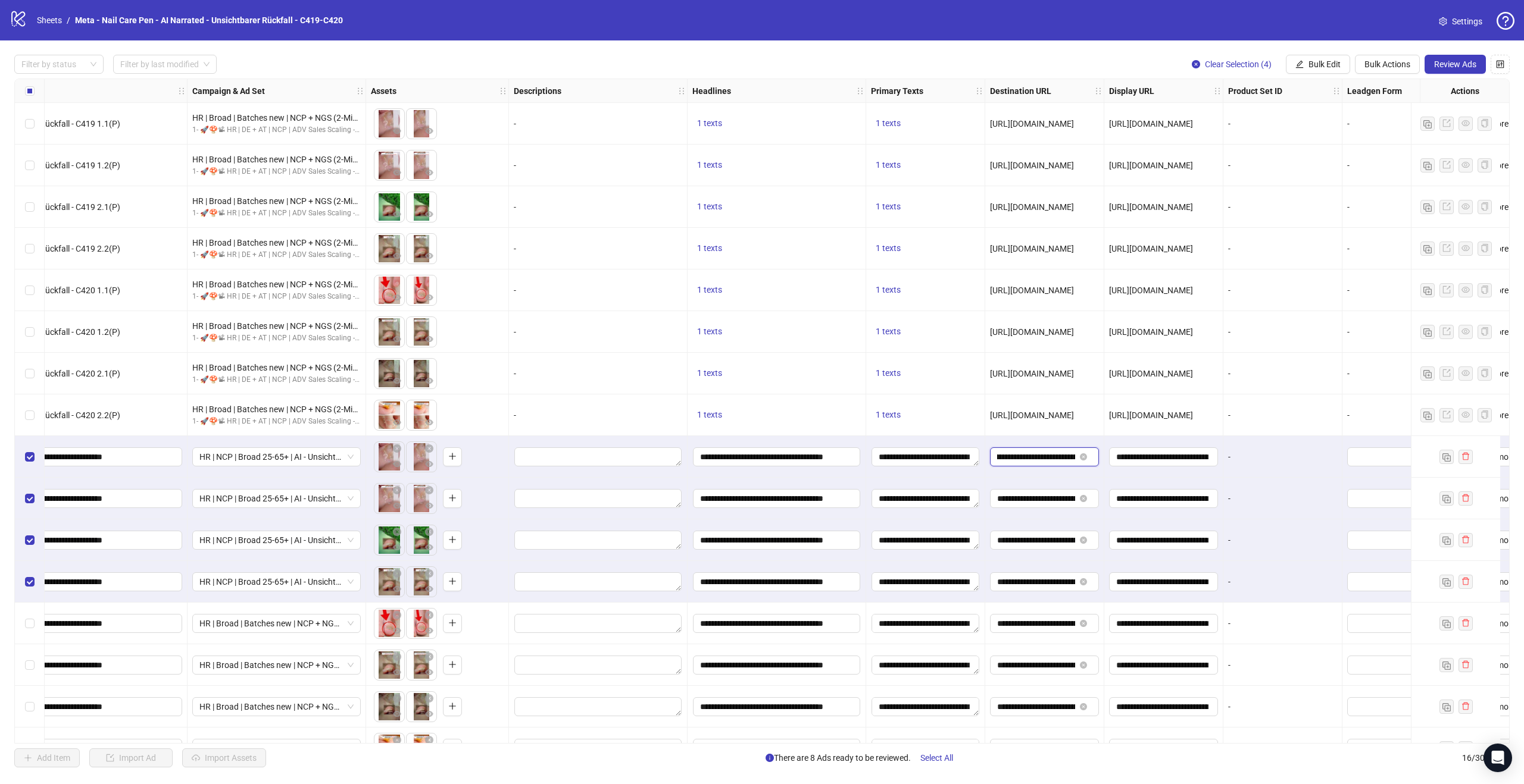
scroll to position [0, 133]
drag, startPoint x: 1050, startPoint y: 457, endPoint x: 1105, endPoint y: 460, distance: 55.1
click at [1105, 79] on div "Single video NCP - AI - Unsichtbarer Rückfall - C419 1.1(P) HR | Broad | Batche…" at bounding box center [747, 79] width 1857 height 0
drag, startPoint x: 1048, startPoint y: 582, endPoint x: 1107, endPoint y: 581, distance: 59.0
click at [1107, 79] on div "Single video NCP - AI - Unsichtbarer Rückfall - C419 1.1(P) HR | Broad | Batche…" at bounding box center [747, 79] width 1857 height 0
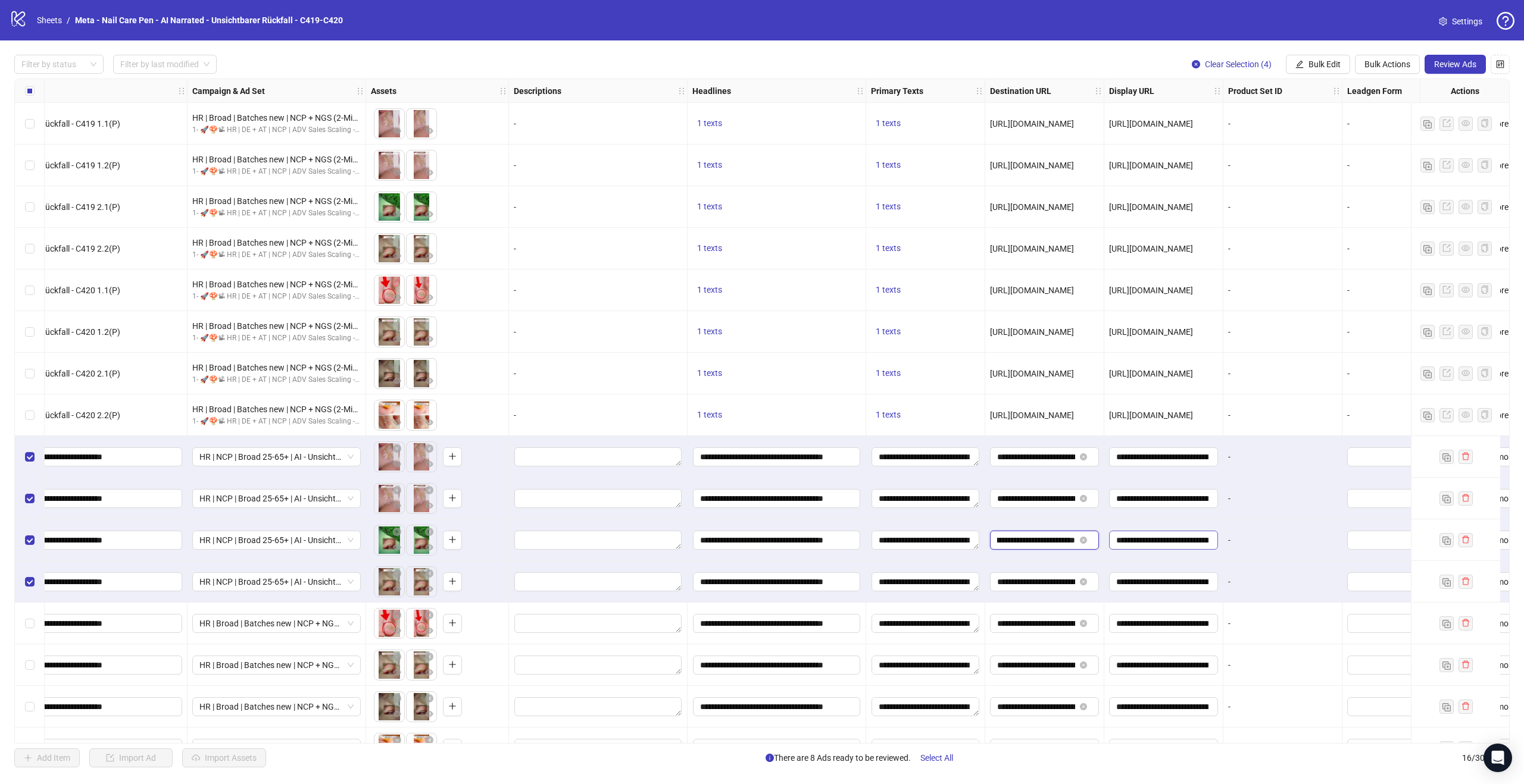
drag, startPoint x: 1049, startPoint y: 538, endPoint x: 1122, endPoint y: 541, distance: 73.1
click at [1122, 79] on div "Single video NCP - AI - Unsichtbarer Rückfall - C419 1.1(P) HR | Broad | Batche…" at bounding box center [747, 79] width 1857 height 0
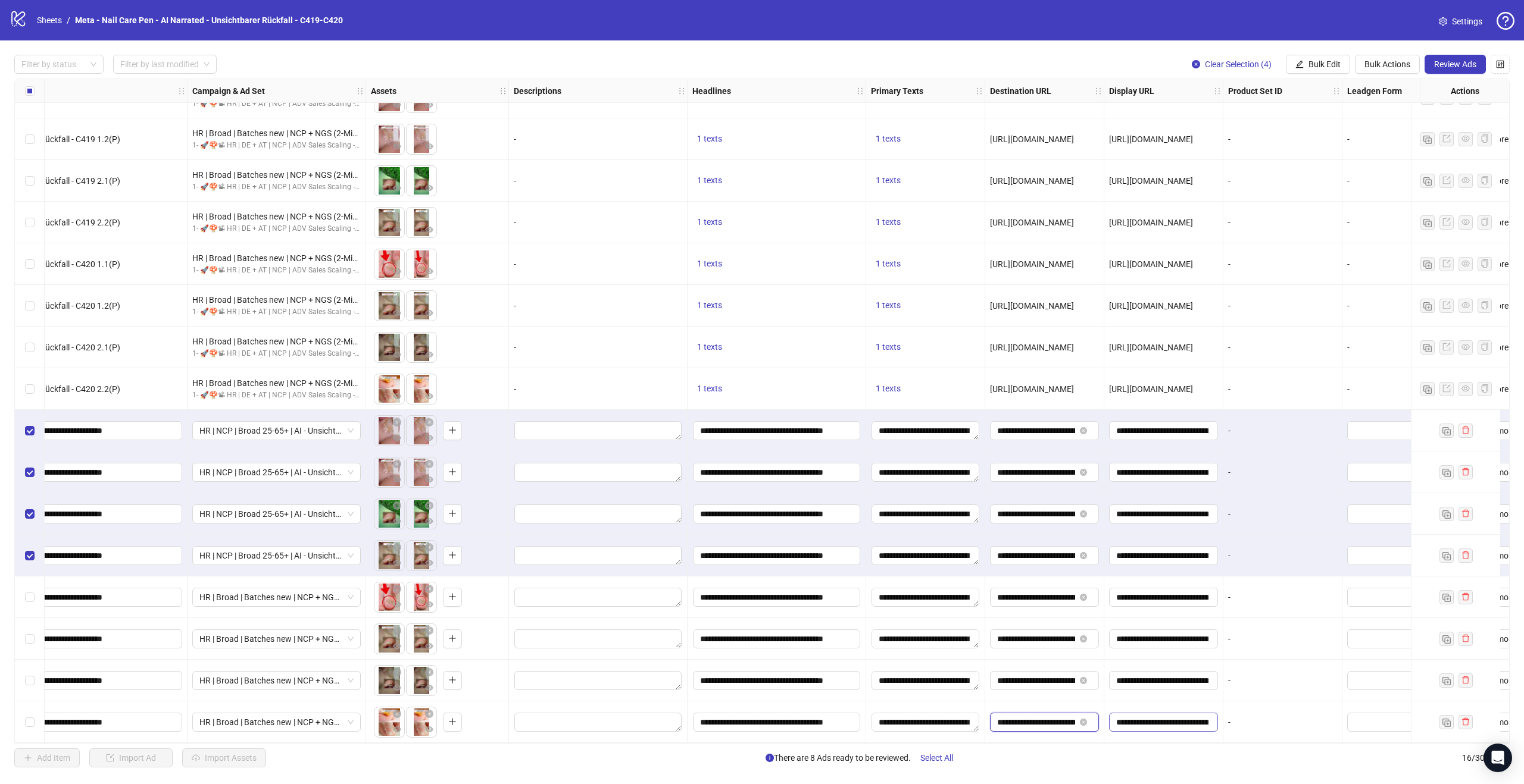
scroll to position [0, 167]
drag, startPoint x: 1032, startPoint y: 715, endPoint x: 1131, endPoint y: 711, distance: 99.1
click at [1131, 53] on div "Single video NCP - AI - Unsichtbarer Rückfall - C419 1.1(P) HR | Broad | Batche…" at bounding box center [747, 53] width 1857 height 0
drag, startPoint x: 1038, startPoint y: 591, endPoint x: 1120, endPoint y: 591, distance: 82.0
click at [1120, 53] on div "Single video NCP - AI - Unsichtbarer Rückfall - C419 1.1(P) HR | Broad | Batche…" at bounding box center [747, 53] width 1857 height 0
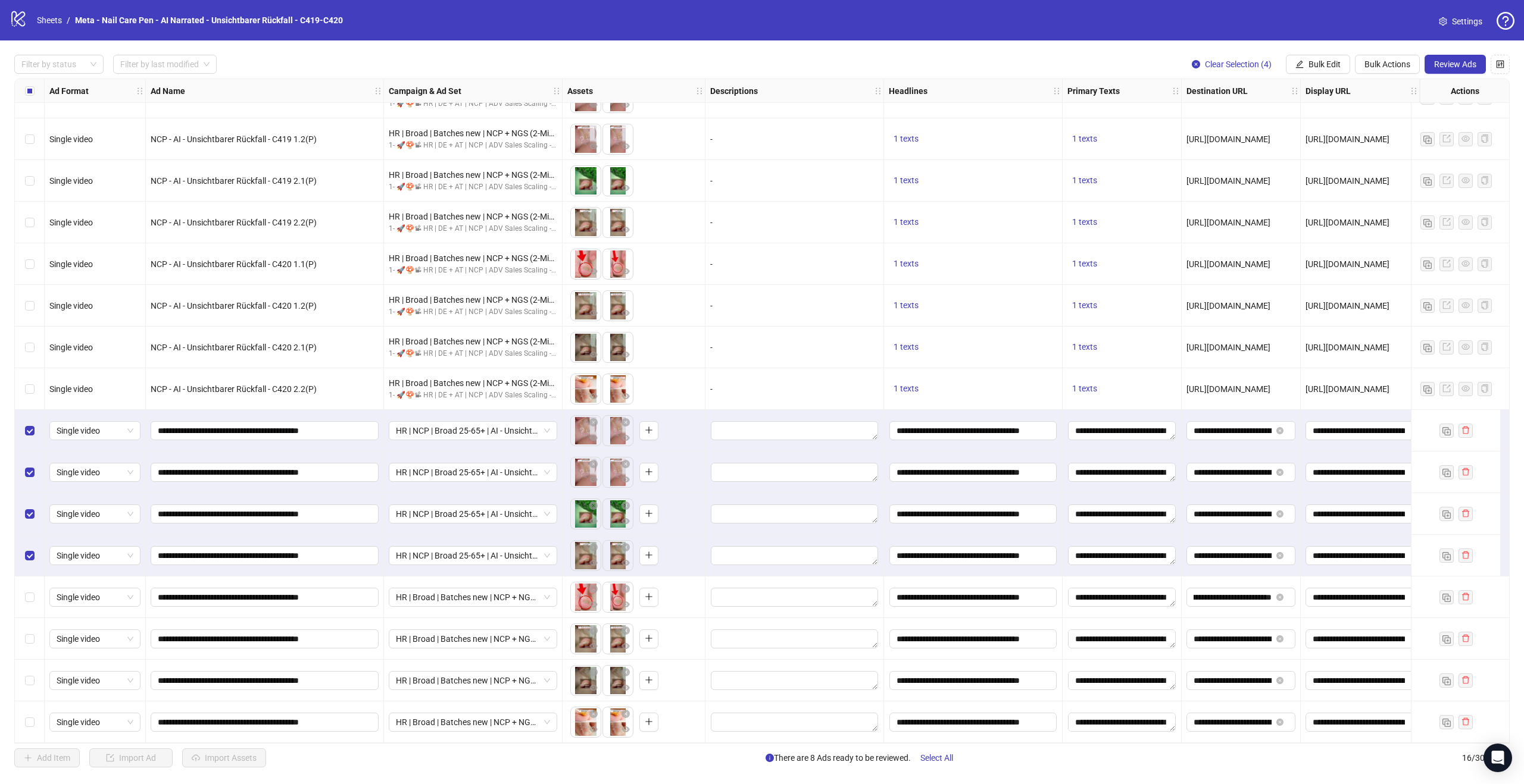
scroll to position [0, 0]
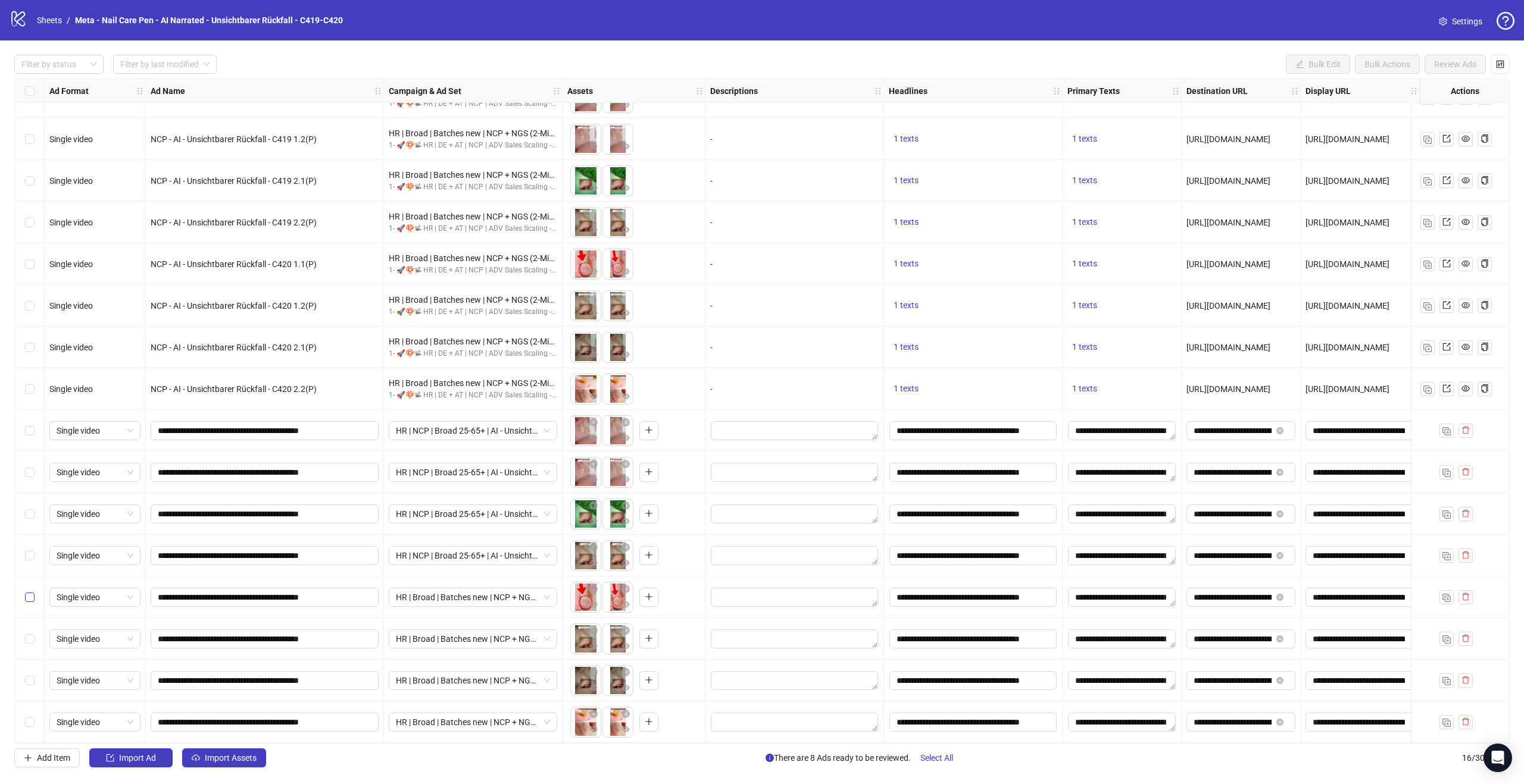
click at [29, 591] on label "Select row 13" at bounding box center [29, 597] width 10 height 13
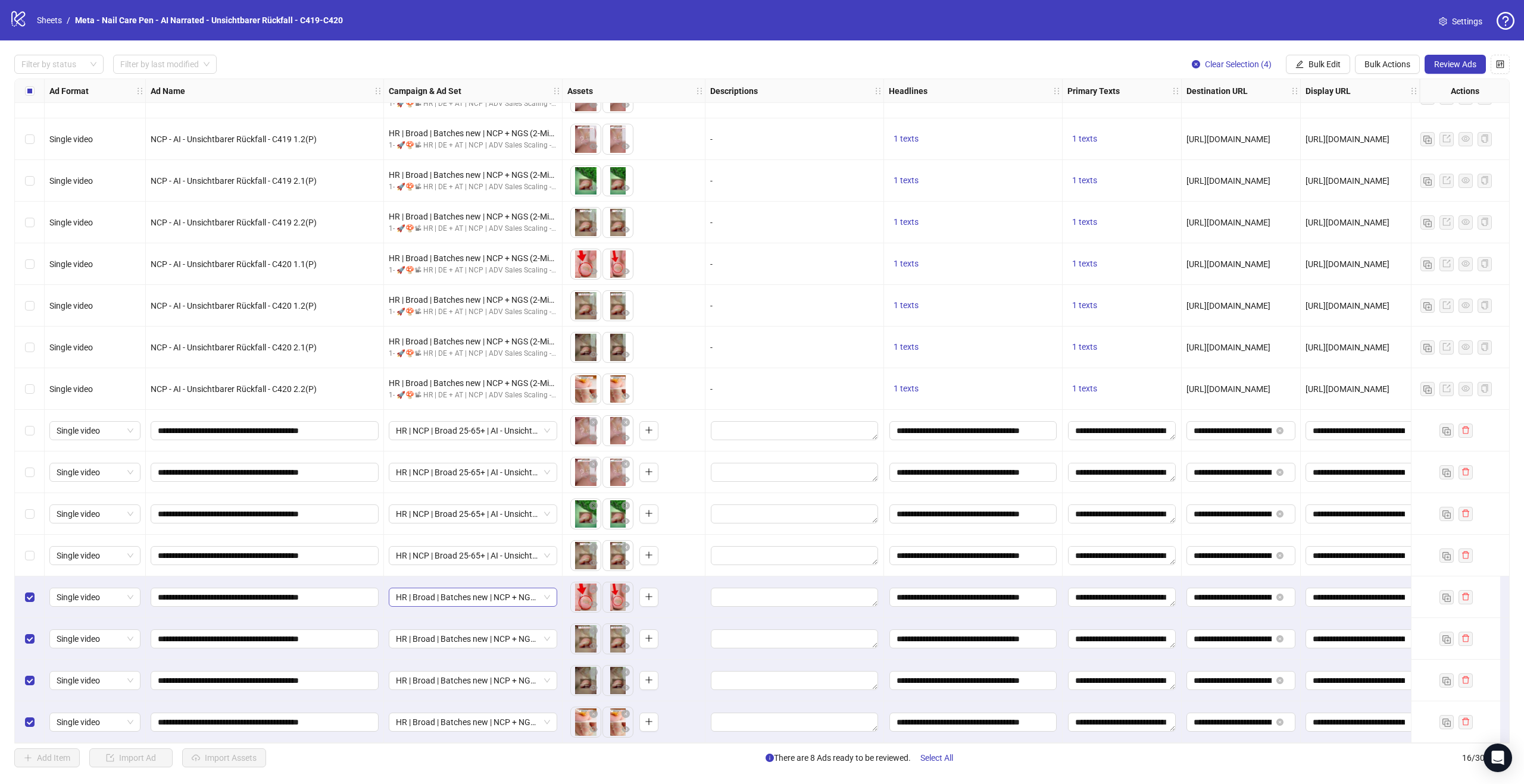
click at [488, 591] on span "HR | Broad | Batches new | NCP + NGS (2-Min-Kur) | - 1d Cost Cap" at bounding box center [473, 597] width 154 height 18
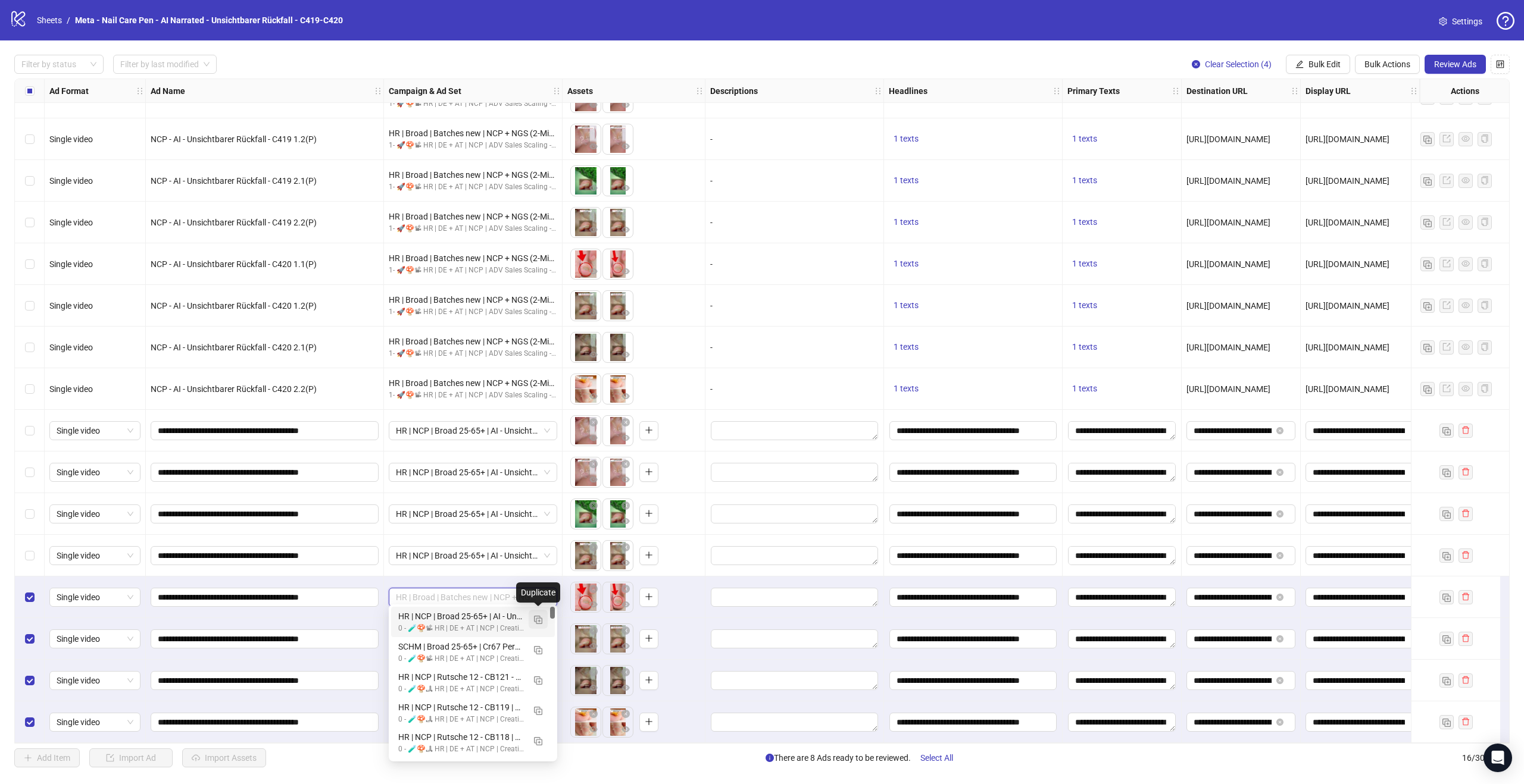
click at [538, 618] on img "button" at bounding box center [538, 619] width 8 height 8
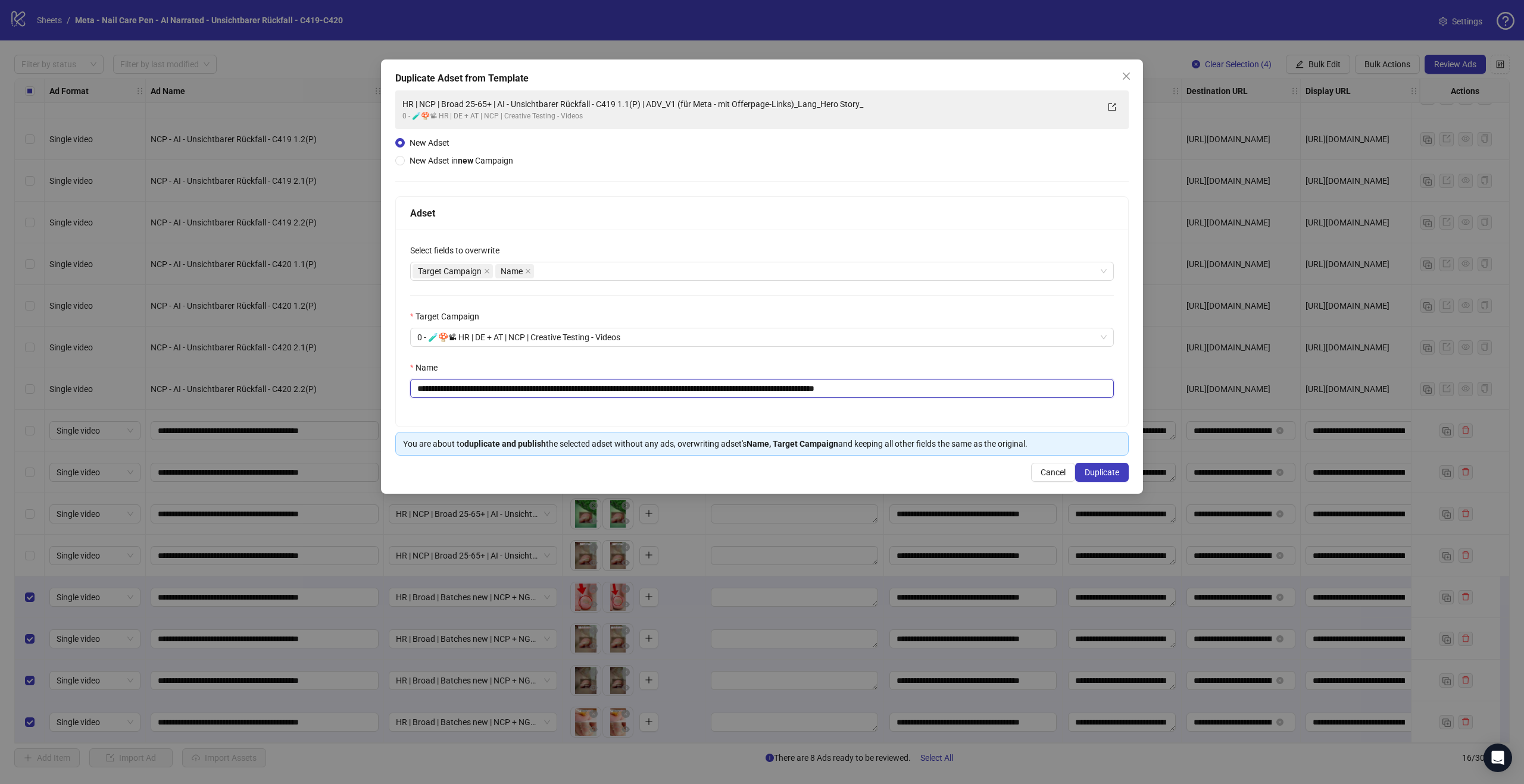
click at [632, 386] on input "**********" at bounding box center [762, 388] width 704 height 19
drag, startPoint x: 660, startPoint y: 389, endPoint x: 626, endPoint y: 387, distance: 34.1
click at [626, 387] on input "**********" at bounding box center [762, 388] width 704 height 19
type input "**********"
click at [1097, 471] on span "Duplicate" at bounding box center [1101, 472] width 34 height 10
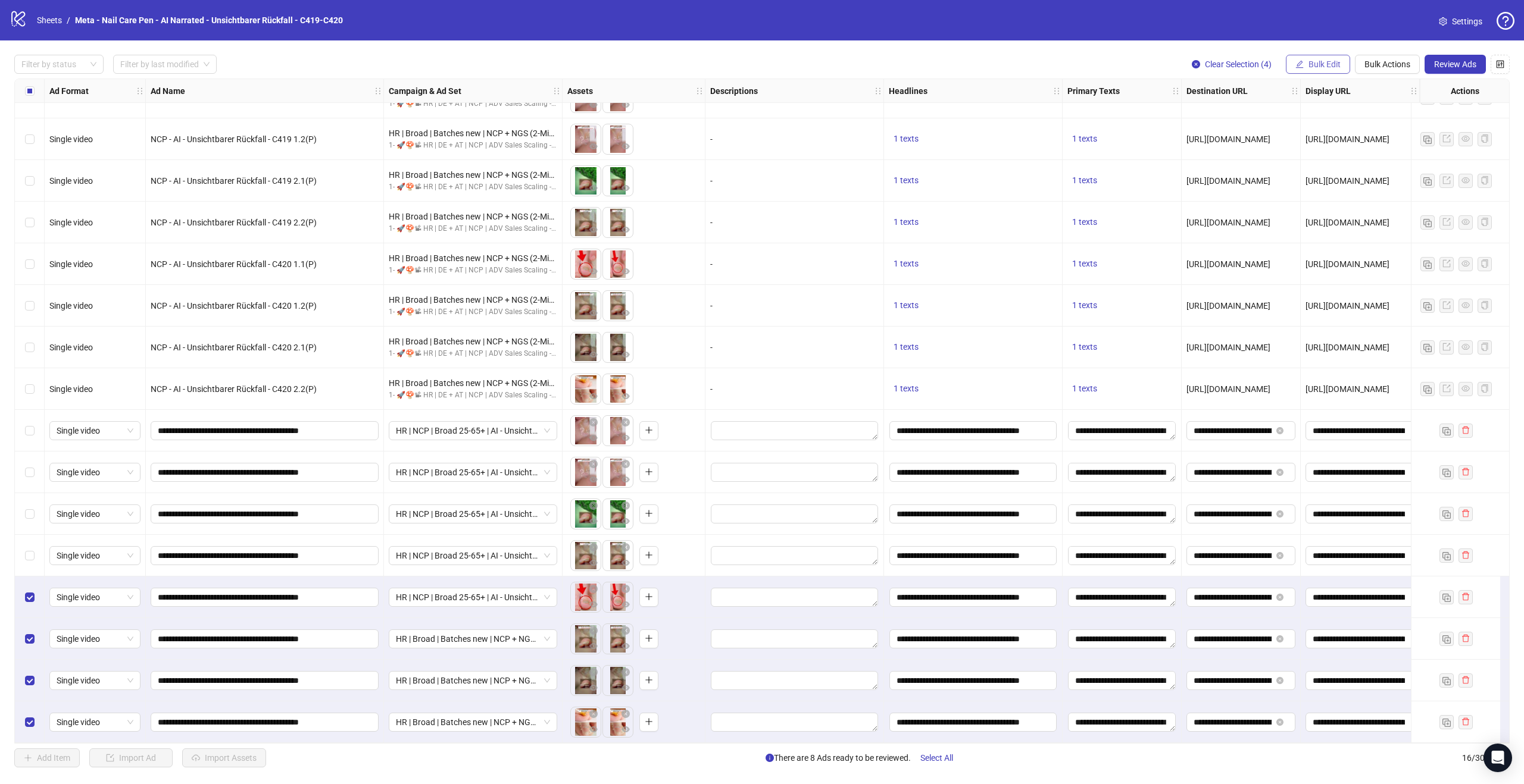
click at [1310, 69] on button "Bulk Edit" at bounding box center [1317, 64] width 64 height 19
click at [1315, 107] on span "Name" at bounding box center [1329, 107] width 71 height 13
click at [1234, 114] on span "Replace" at bounding box center [1284, 115] width 224 height 18
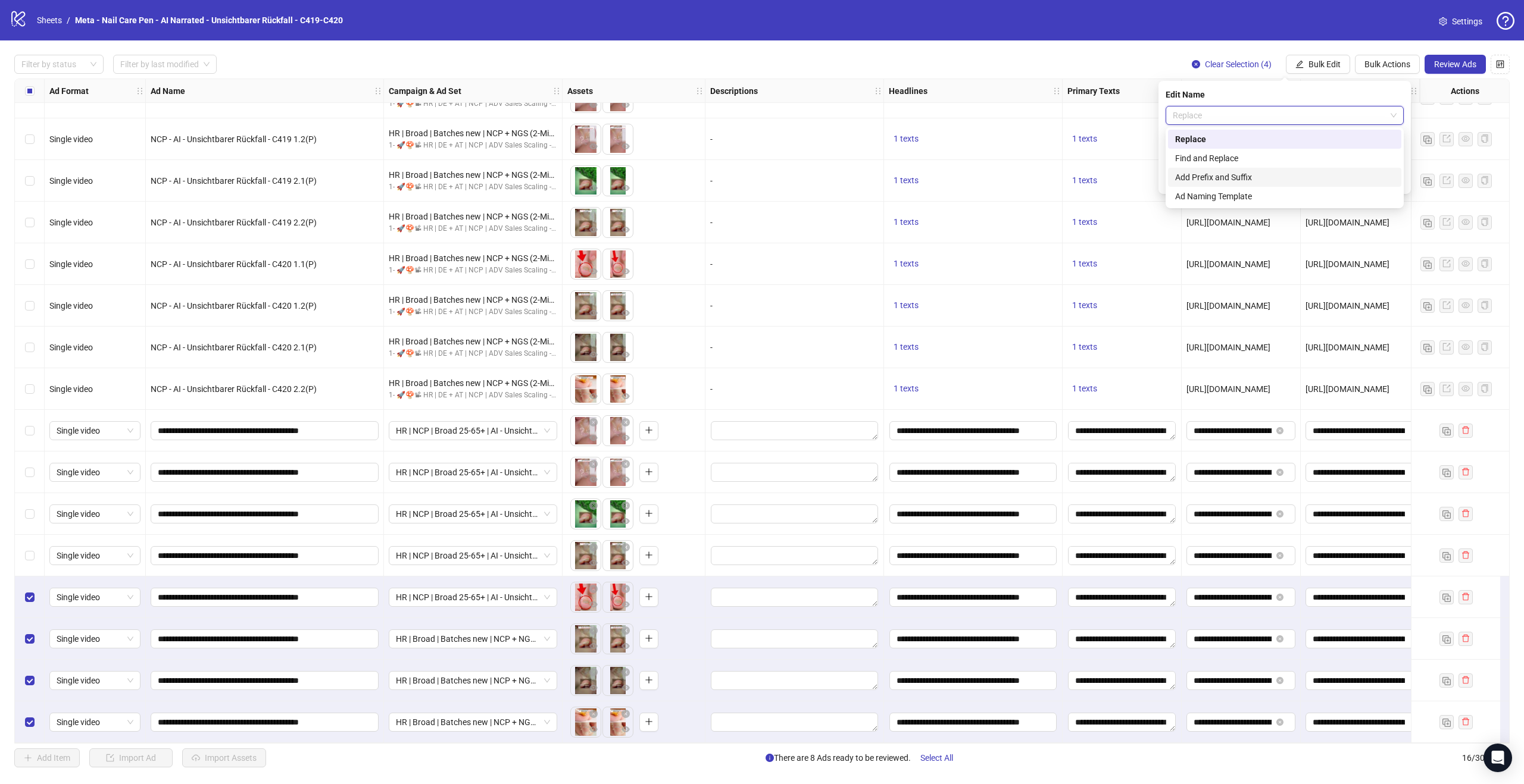
click at [1228, 175] on div "Add Prefix and Suffix" at bounding box center [1284, 177] width 219 height 13
click at [1212, 151] on input "text" at bounding box center [1284, 149] width 238 height 19
type input "****"
click at [1227, 176] on input "text" at bounding box center [1284, 182] width 238 height 19
paste input "**********"
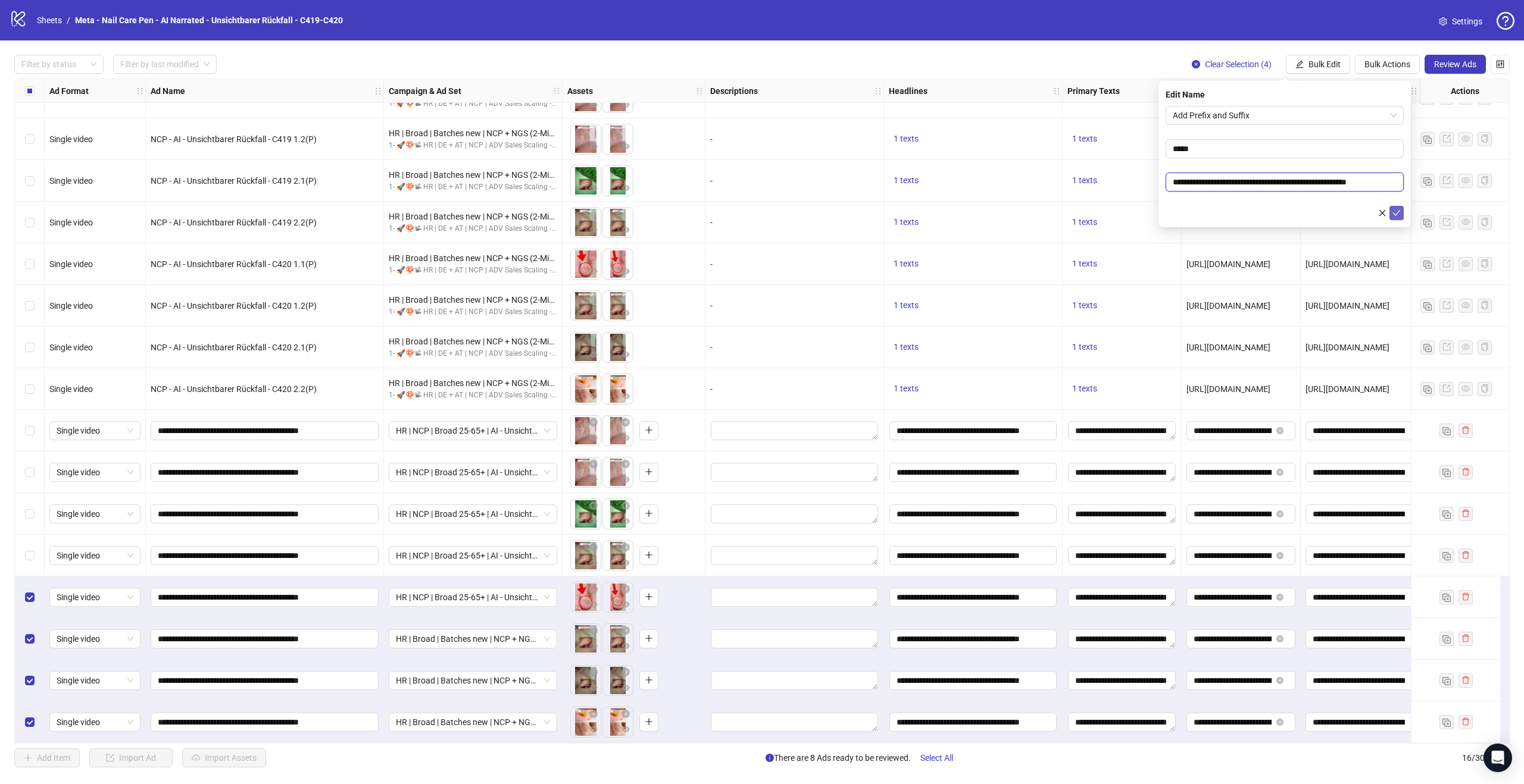
type input "**********"
click at [1395, 211] on icon "check" at bounding box center [1396, 212] width 8 height 8
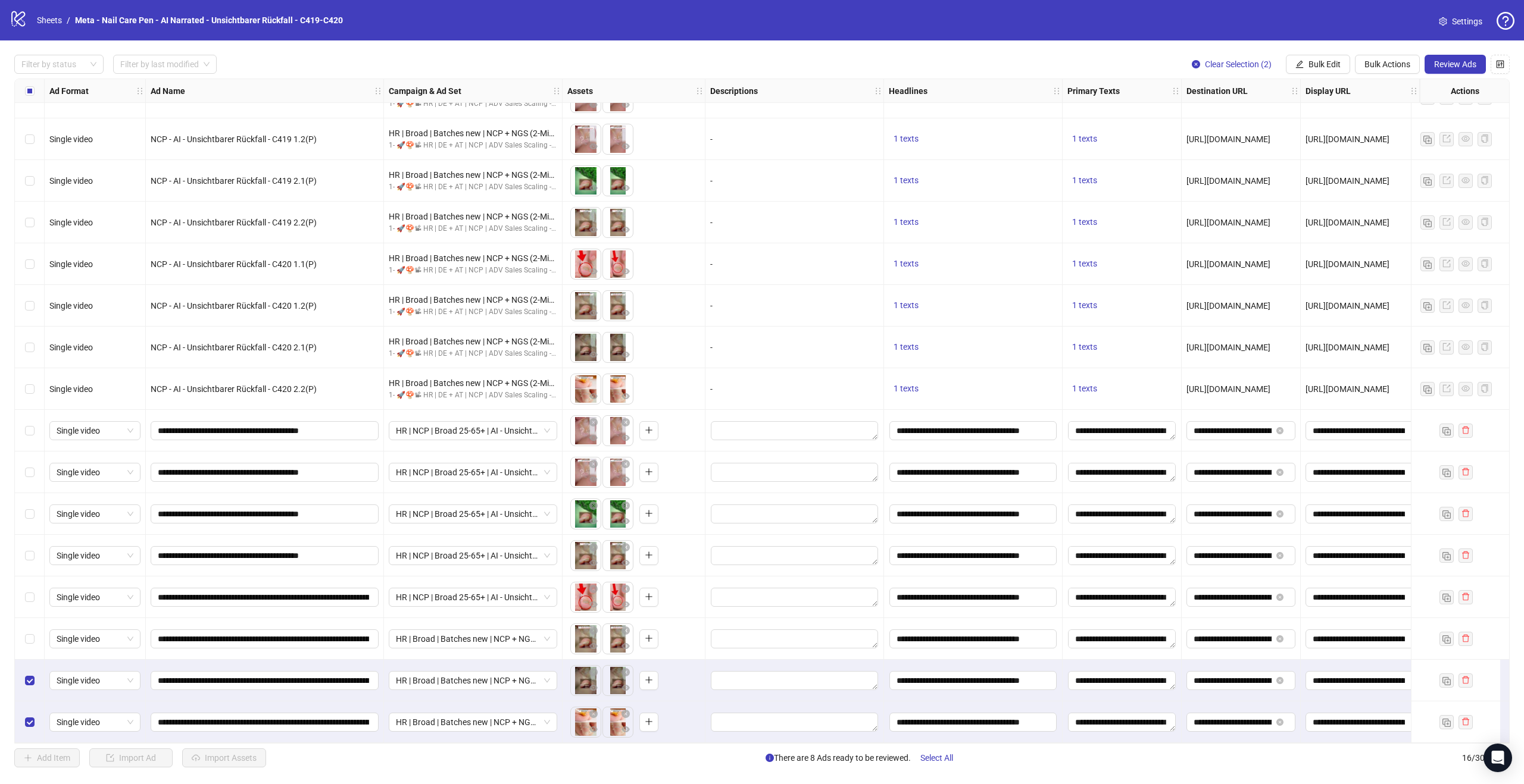
click at [32, 681] on label "Select row 15" at bounding box center [29, 681] width 10 height 13
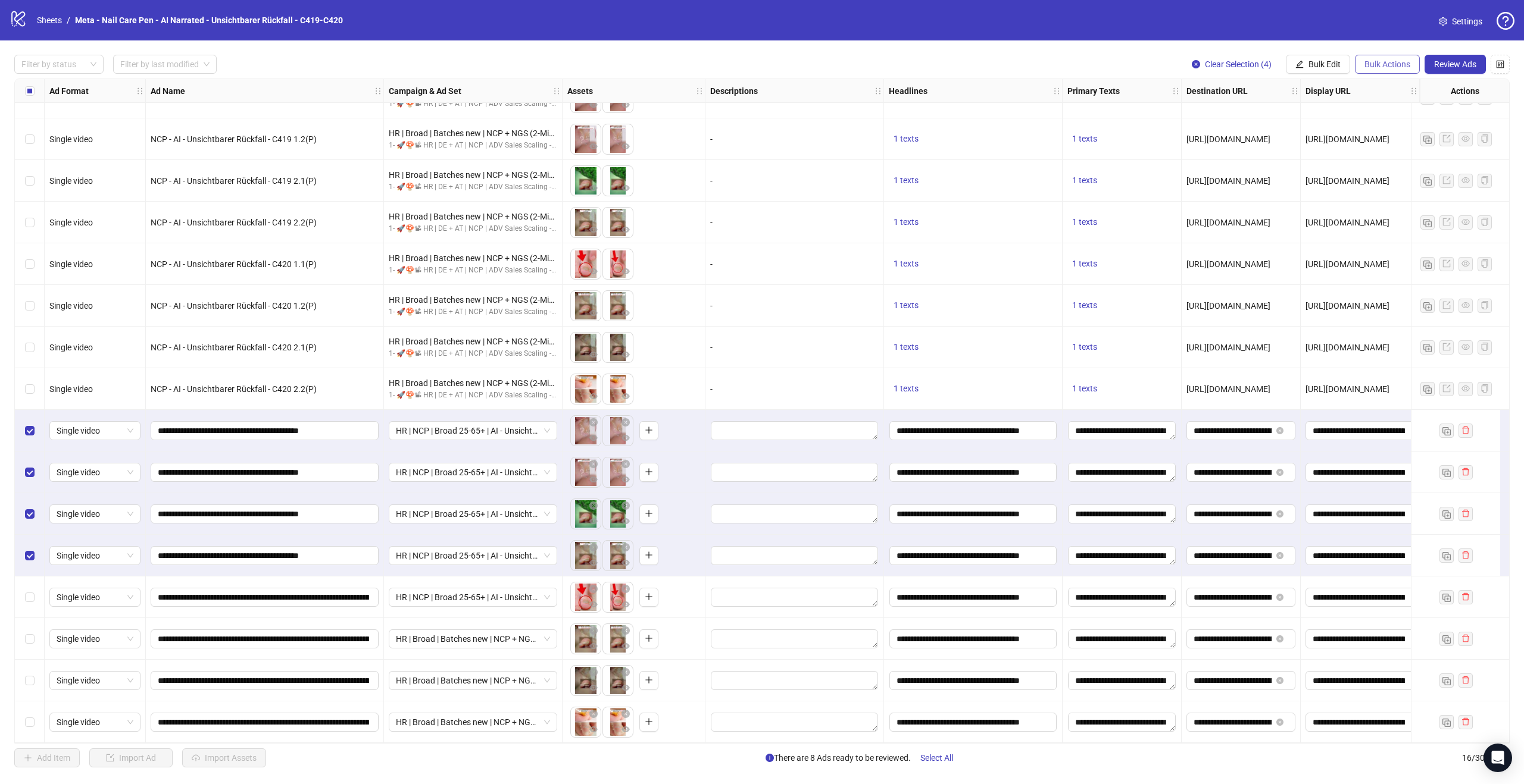
click at [1399, 67] on span "Bulk Actions" at bounding box center [1387, 64] width 46 height 10
click at [1334, 60] on span "Bulk Edit" at bounding box center [1324, 64] width 32 height 10
click at [1332, 103] on span "Name" at bounding box center [1329, 107] width 71 height 13
click at [1234, 114] on span "Replace" at bounding box center [1284, 115] width 224 height 18
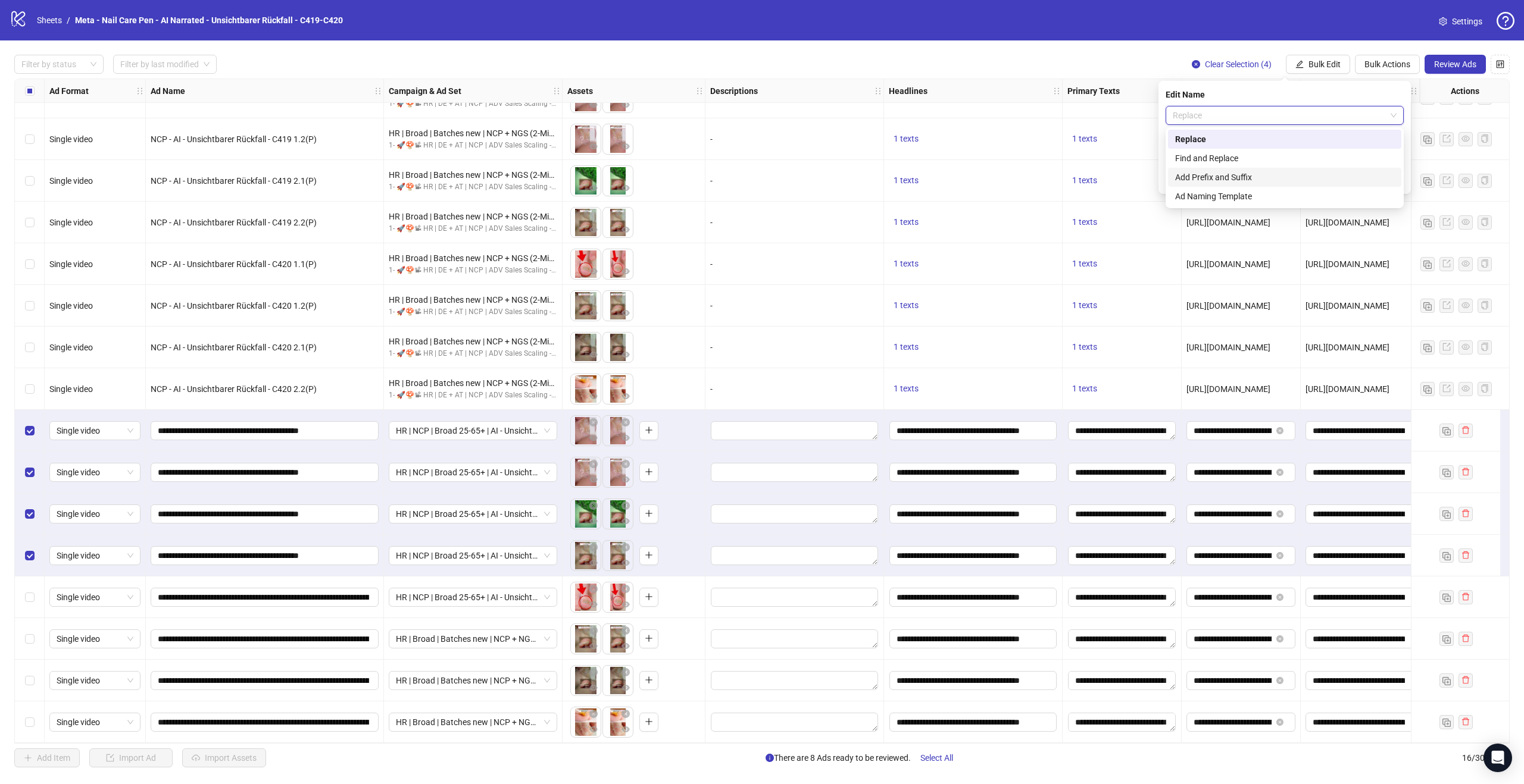
click at [1237, 179] on div "Add Prefix and Suffix" at bounding box center [1284, 177] width 219 height 13
click at [1204, 147] on input "text" at bounding box center [1284, 149] width 238 height 19
type input "****"
click at [1214, 178] on input "text" at bounding box center [1284, 182] width 238 height 19
paste input "**********"
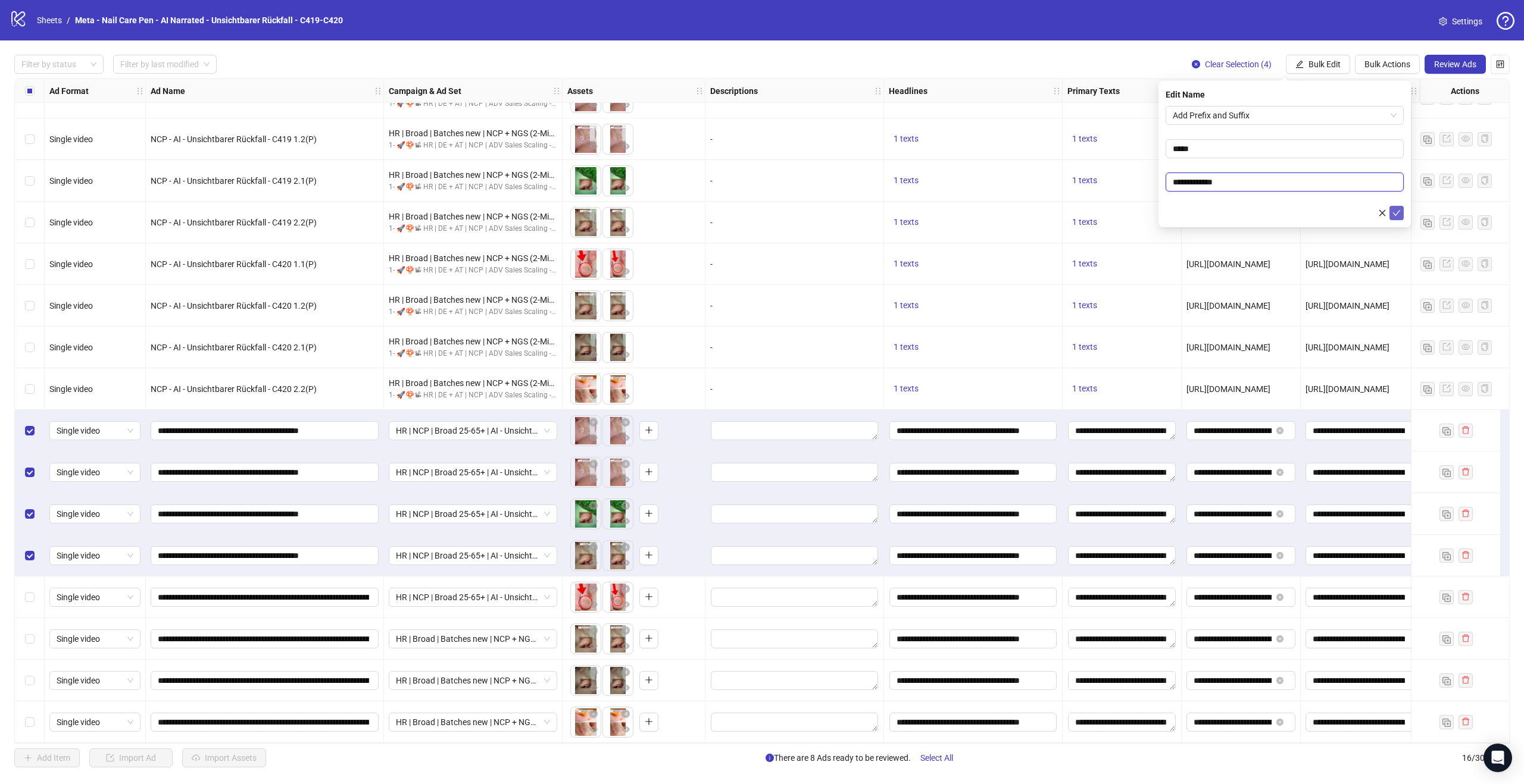
type input "**********"
click at [1398, 210] on icon "check" at bounding box center [1396, 212] width 8 height 8
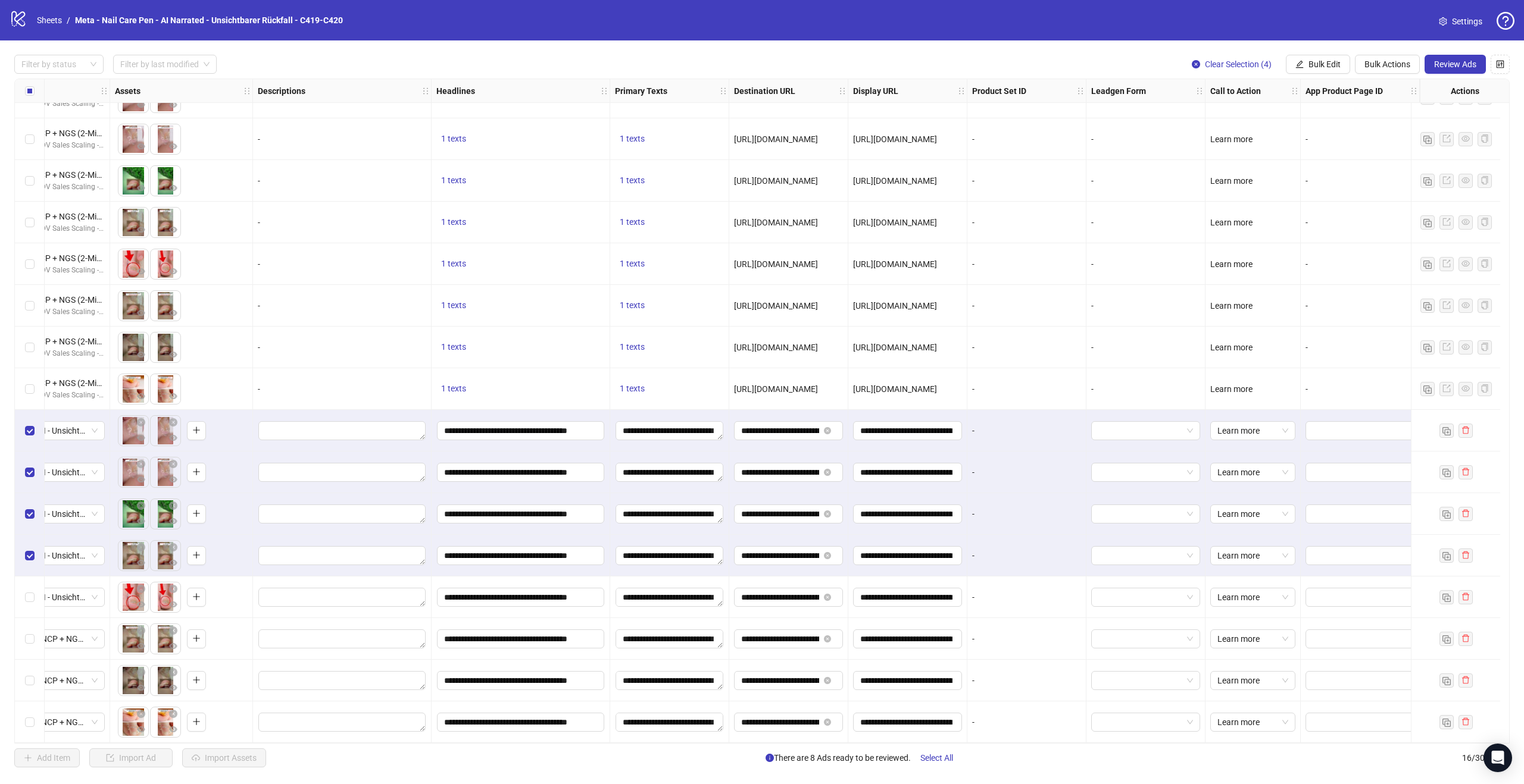
scroll to position [31, 0]
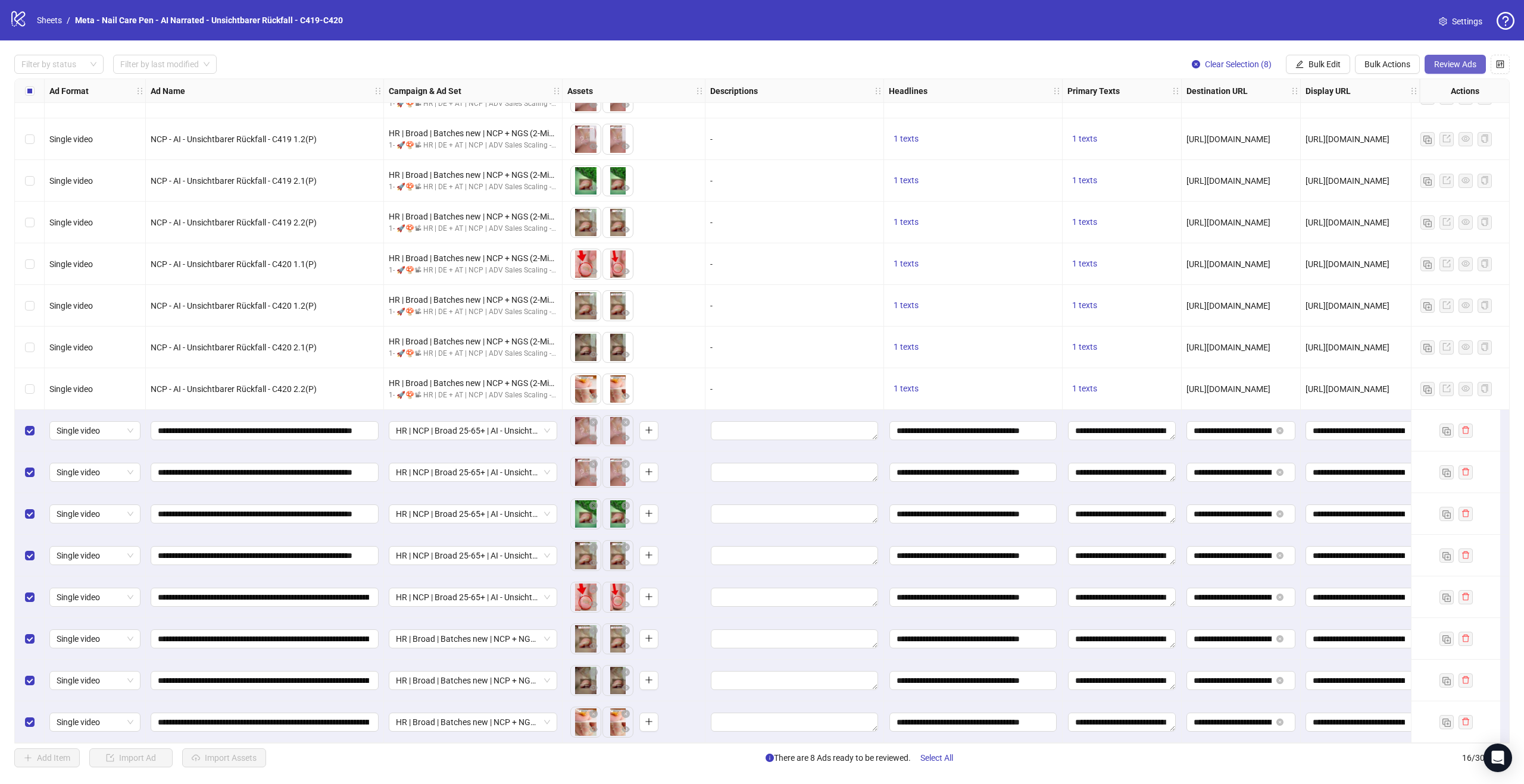
click at [1447, 67] on span "Review Ads" at bounding box center [1455, 64] width 42 height 10
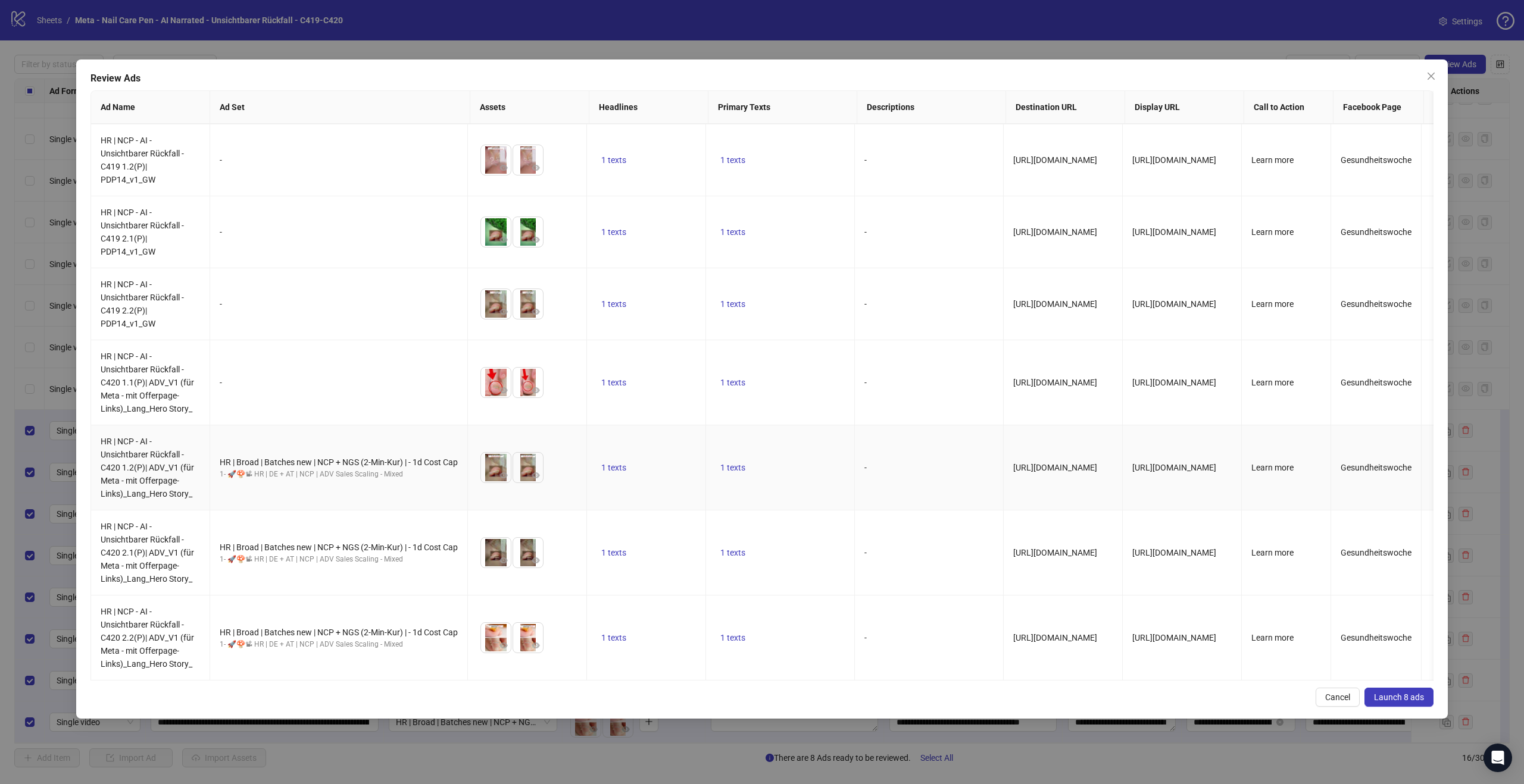
scroll to position [81, 0]
click at [1430, 71] on icon "close" at bounding box center [1430, 75] width 10 height 10
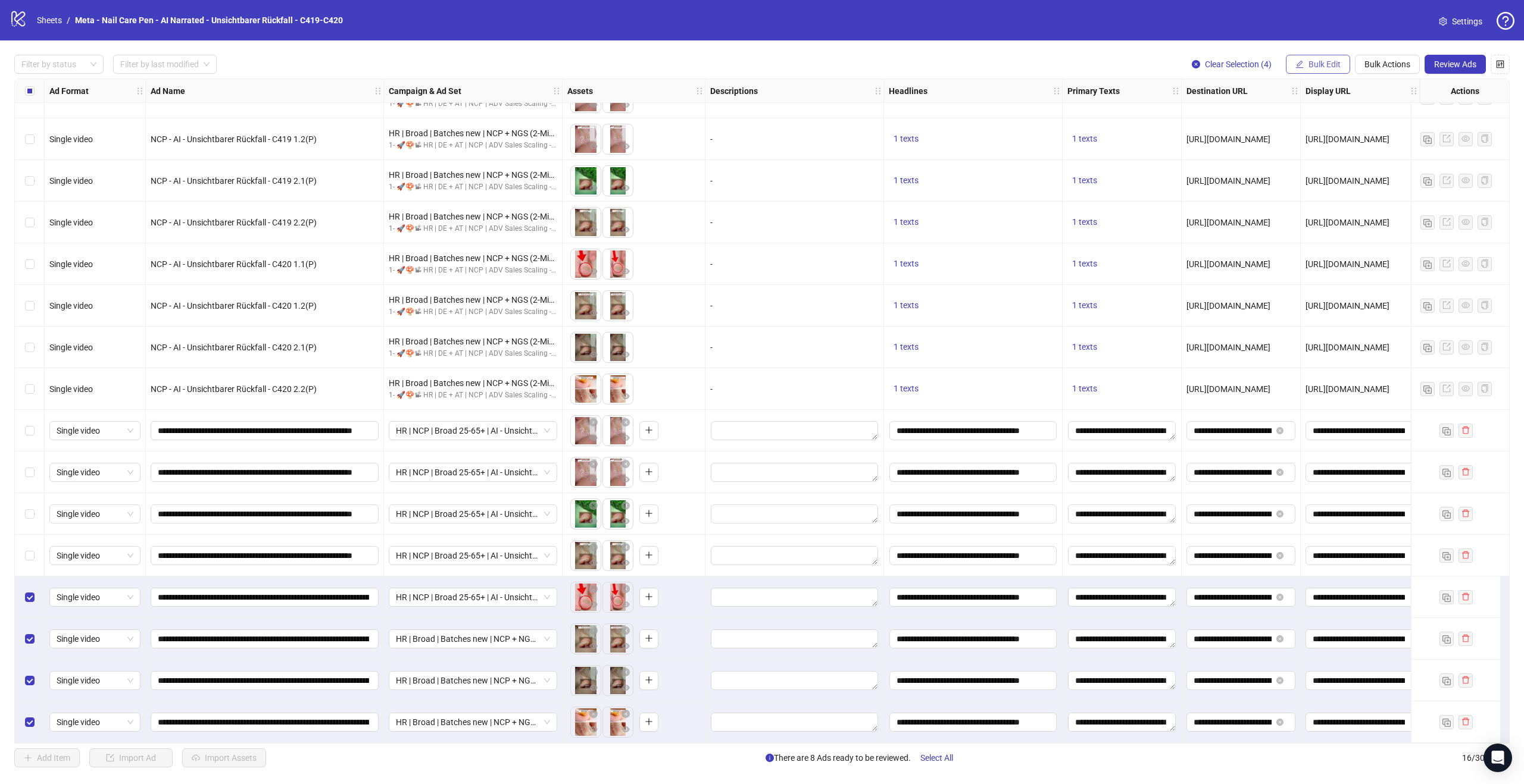
click at [1328, 66] on span "Bulk Edit" at bounding box center [1324, 64] width 32 height 10
click at [1327, 122] on span "Campaign & Ad Set" at bounding box center [1329, 125] width 71 height 13
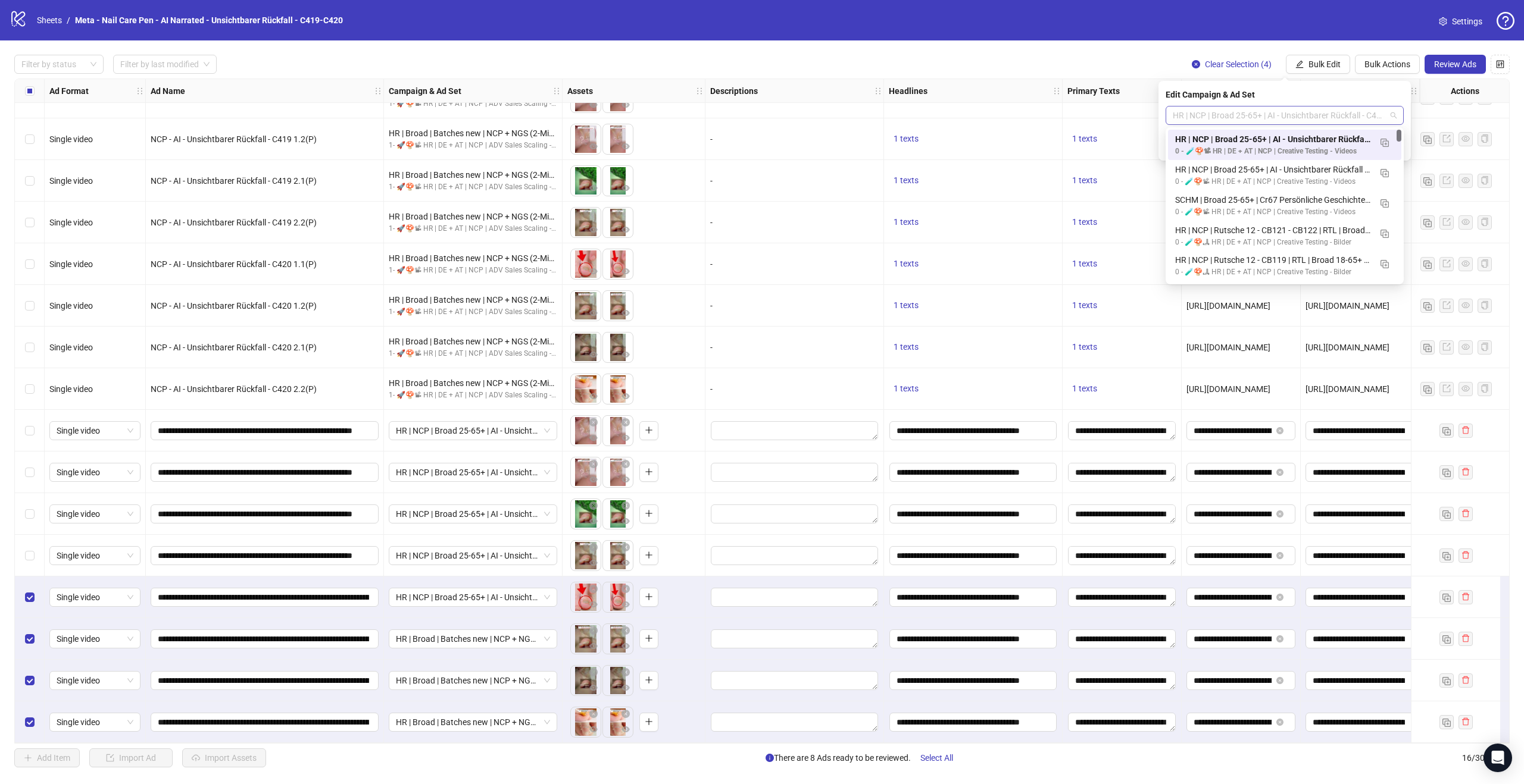
drag, startPoint x: 1344, startPoint y: 112, endPoint x: 1388, endPoint y: 112, distance: 44.0
click at [1388, 112] on span "HR | NCP | Broad 25-65+ | AI - Unsichtbarer Rückfall - C420 | ADV_V1 (für Meta …" at bounding box center [1284, 115] width 224 height 18
click at [1350, 92] on div "Edit Campaign & Ad Set" at bounding box center [1284, 94] width 238 height 13
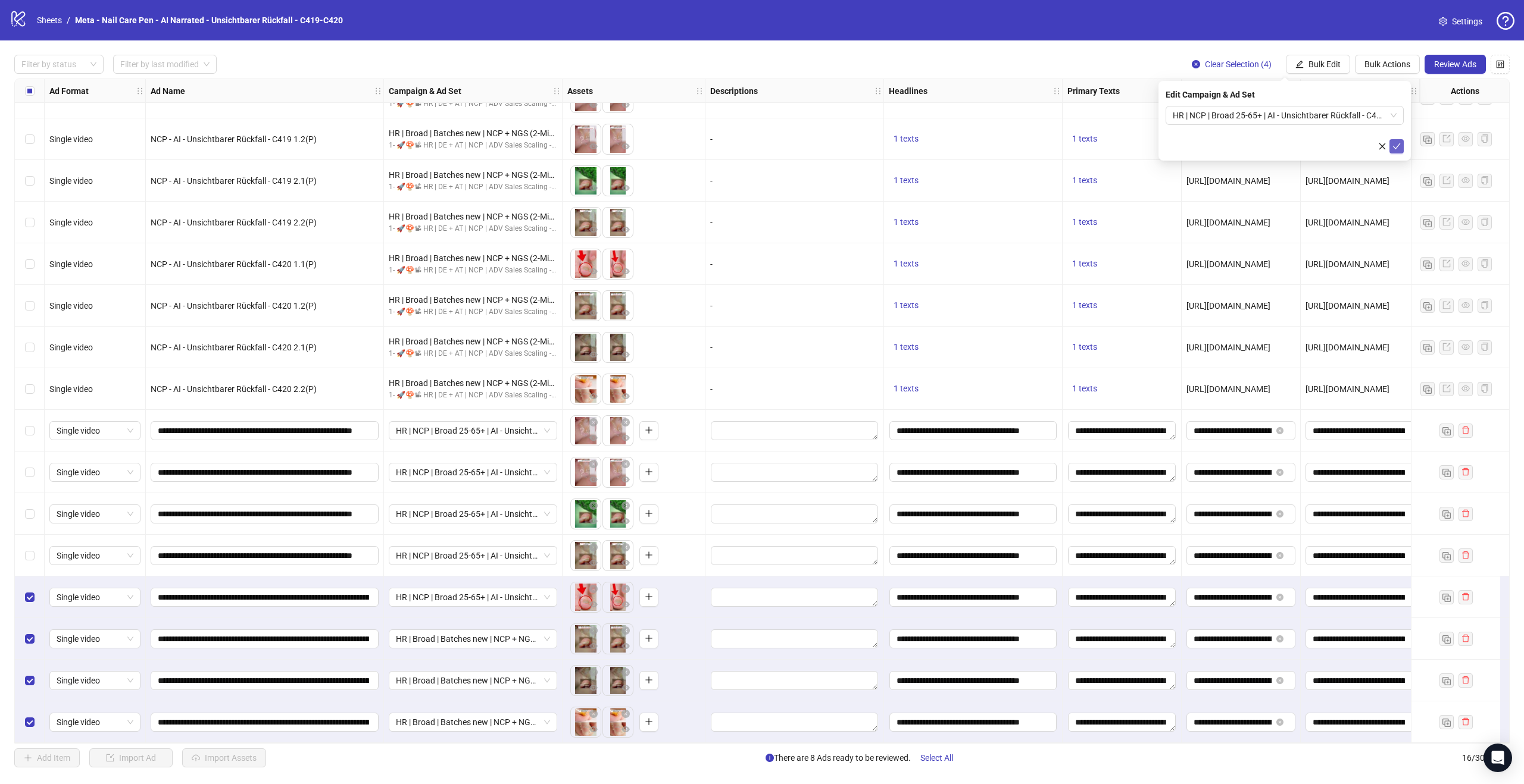
click at [1398, 146] on icon "check" at bounding box center [1396, 146] width 8 height 8
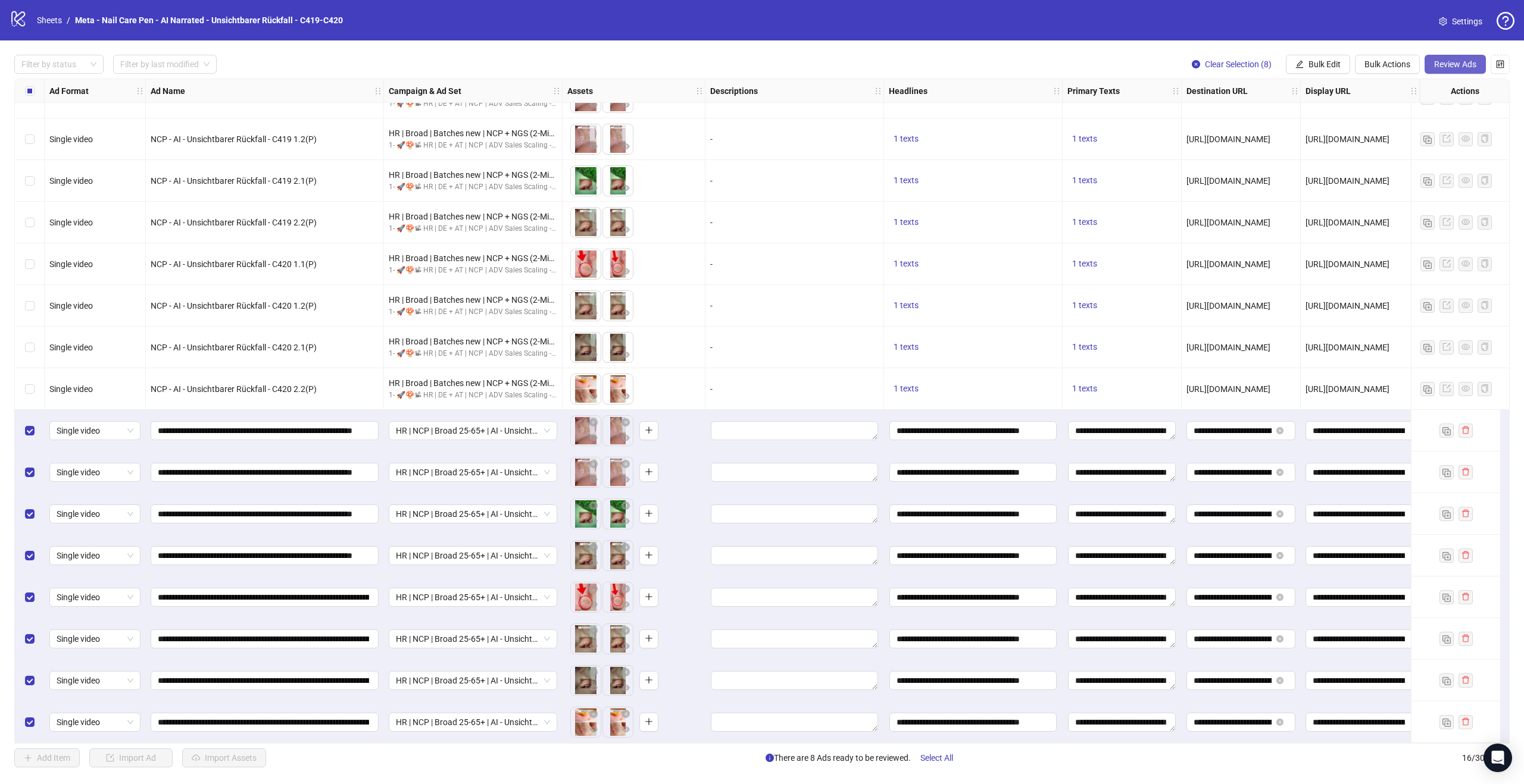
click at [1467, 61] on span "Review Ads" at bounding box center [1455, 64] width 42 height 10
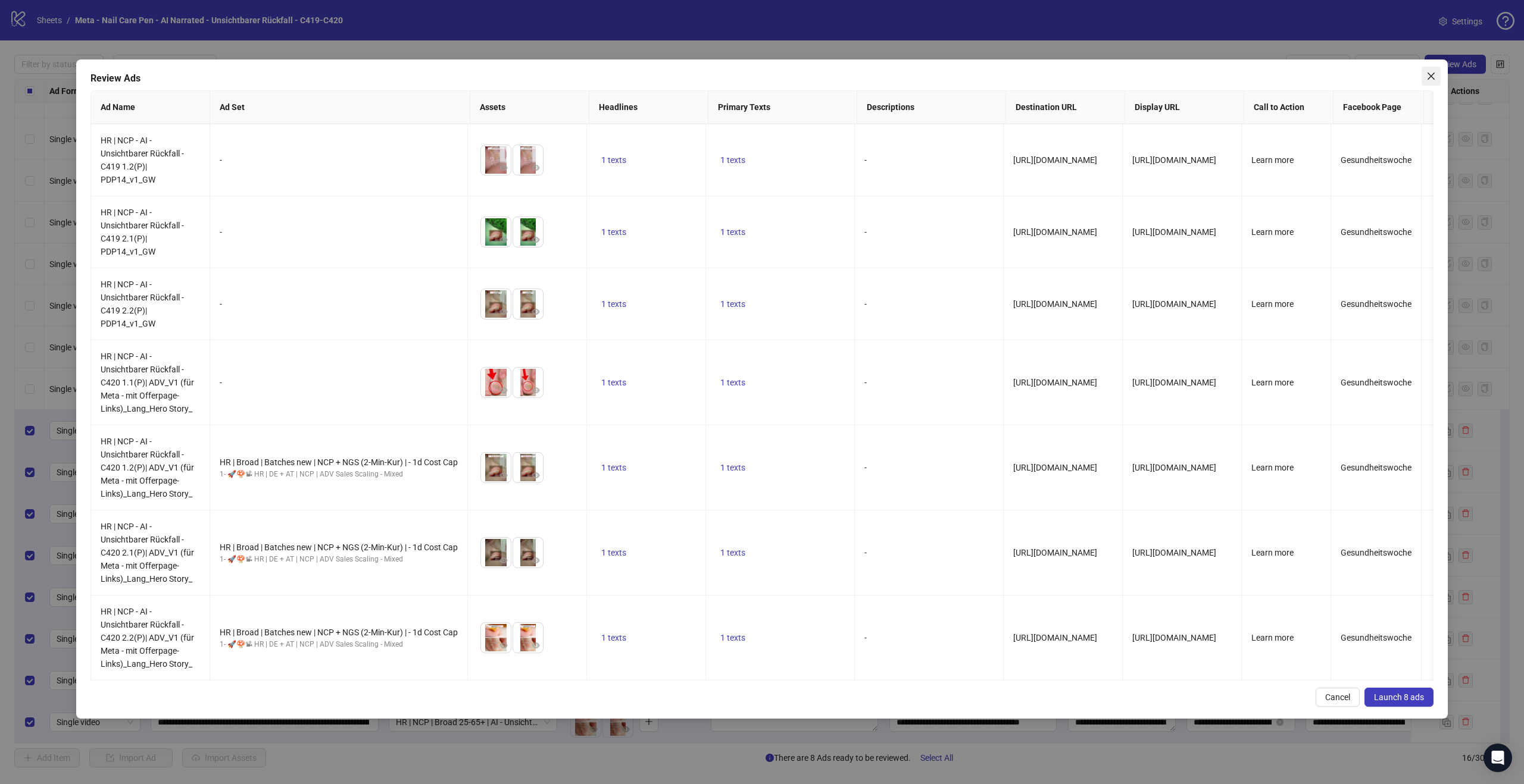
click at [1432, 71] on icon "close" at bounding box center [1430, 75] width 10 height 10
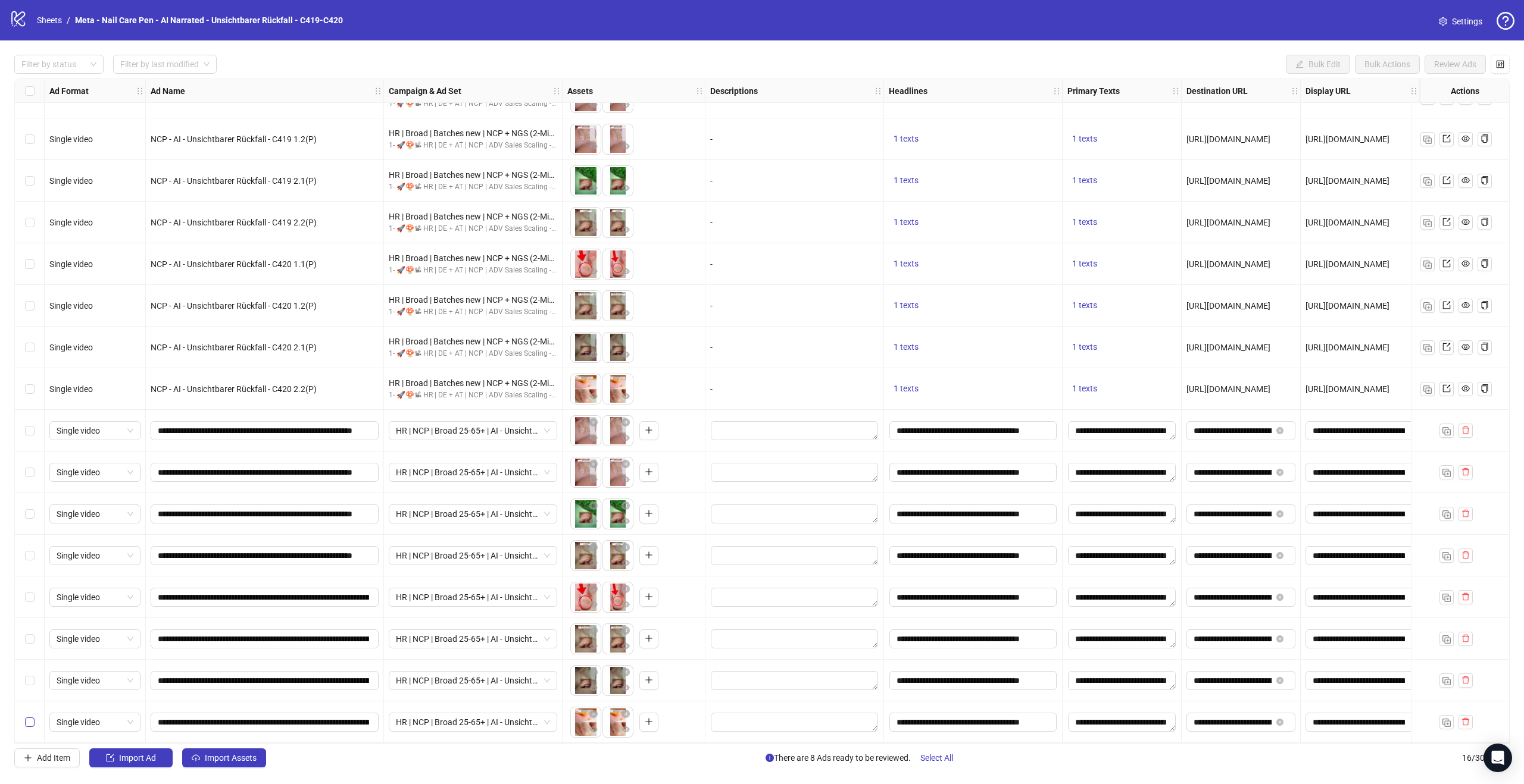
click at [32, 723] on label "Select row 16" at bounding box center [29, 722] width 10 height 13
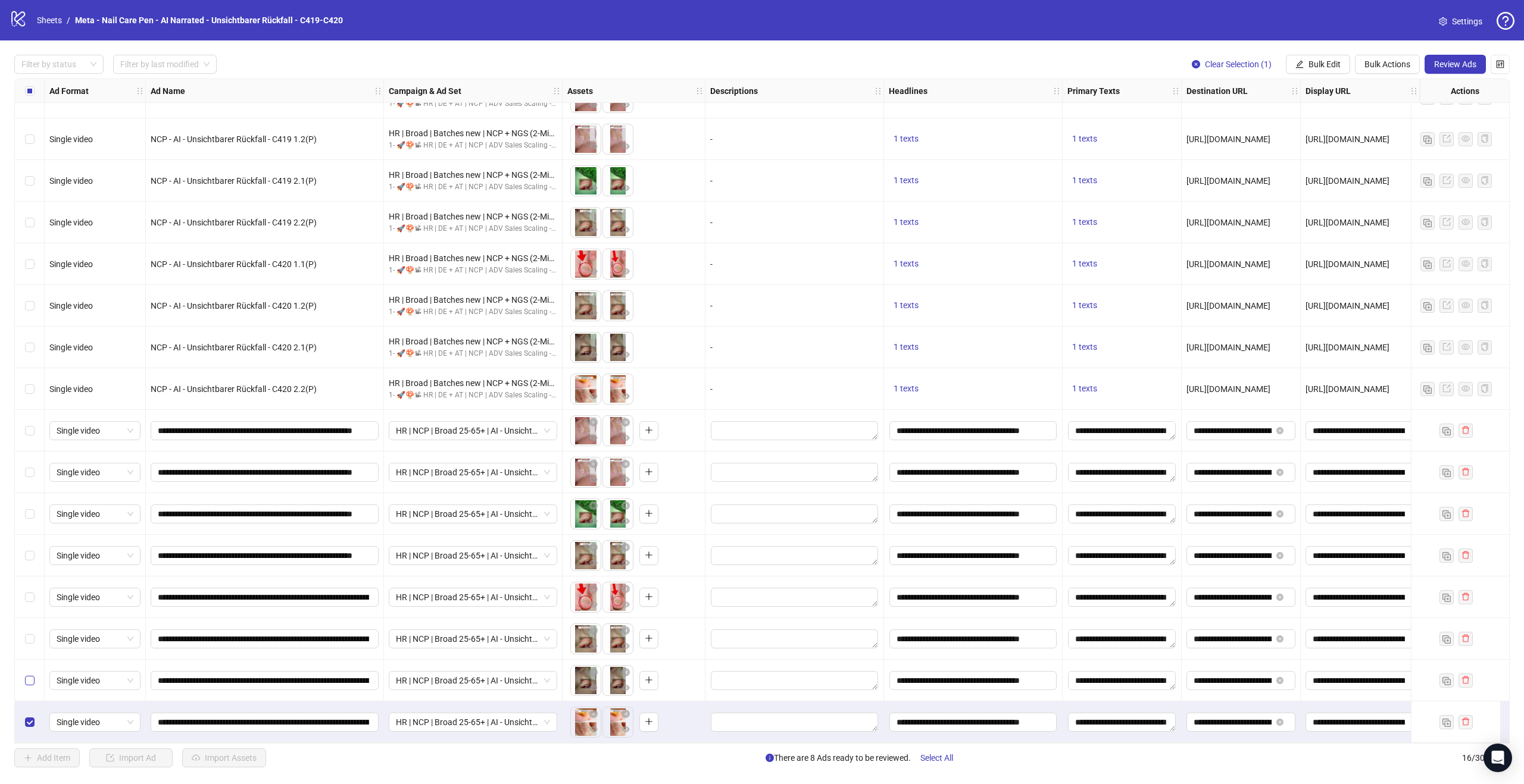
click at [31, 680] on label "Select row 15" at bounding box center [29, 681] width 10 height 13
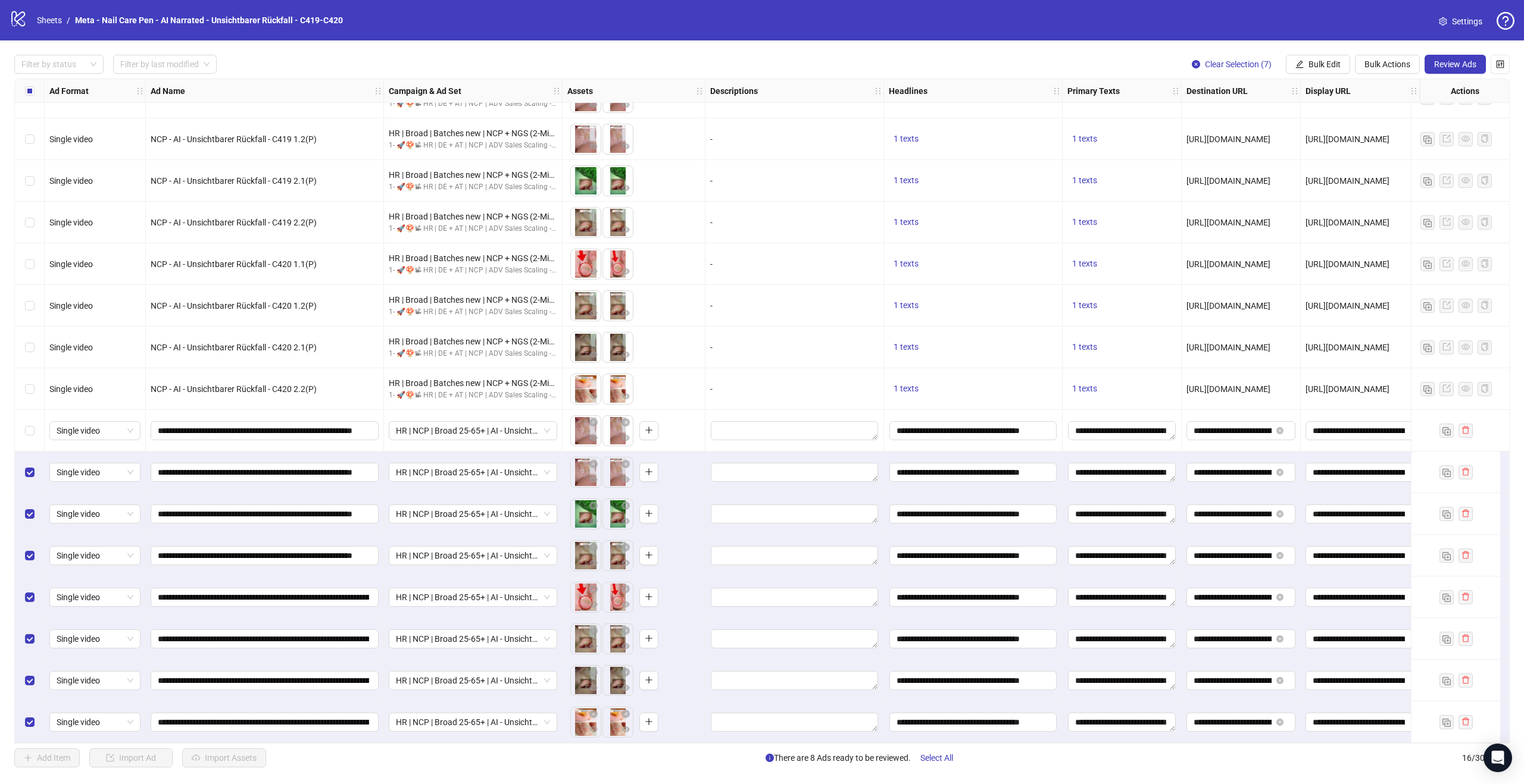
click at [31, 432] on div "Select row 9" at bounding box center [30, 430] width 30 height 41
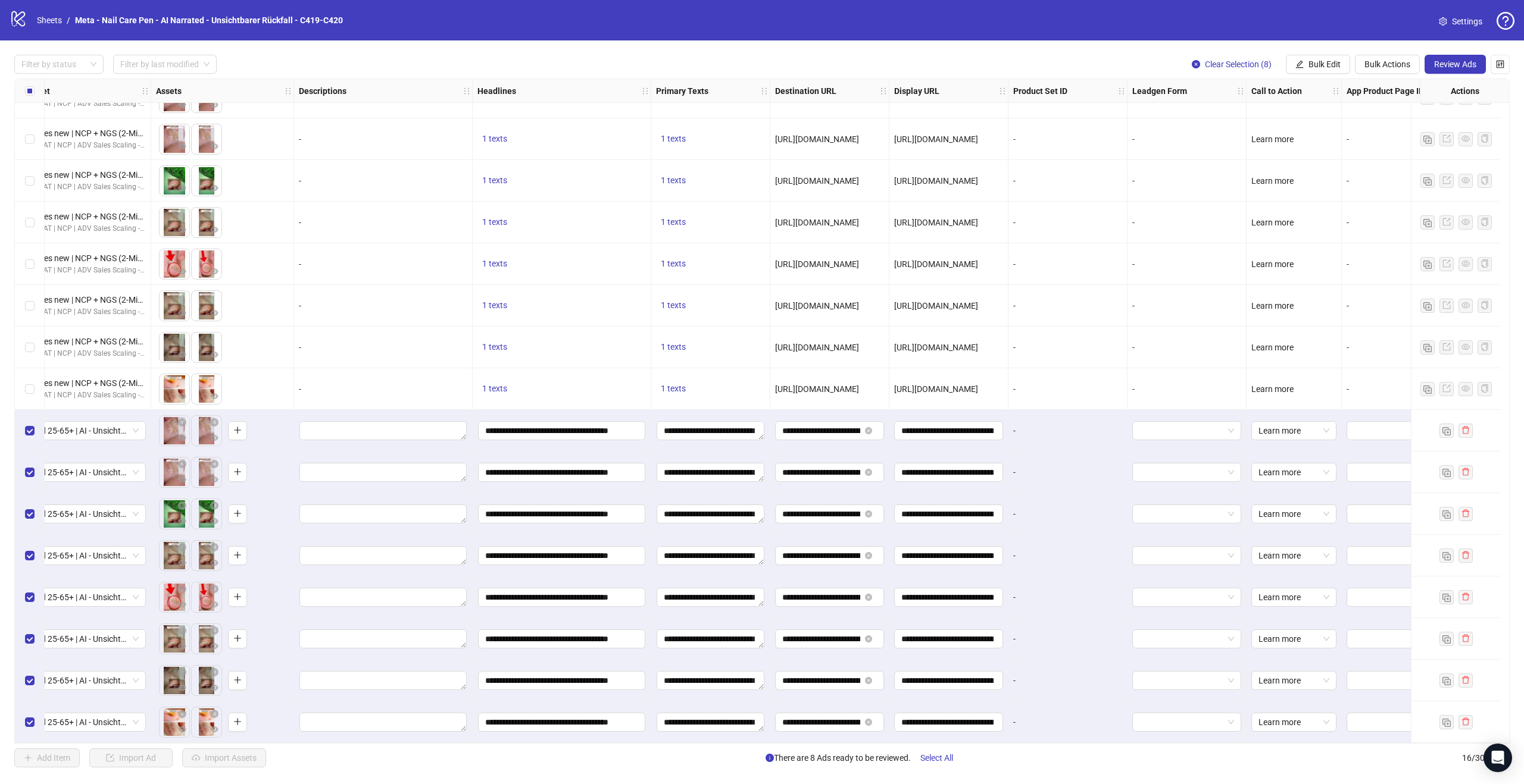
scroll to position [31, 461]
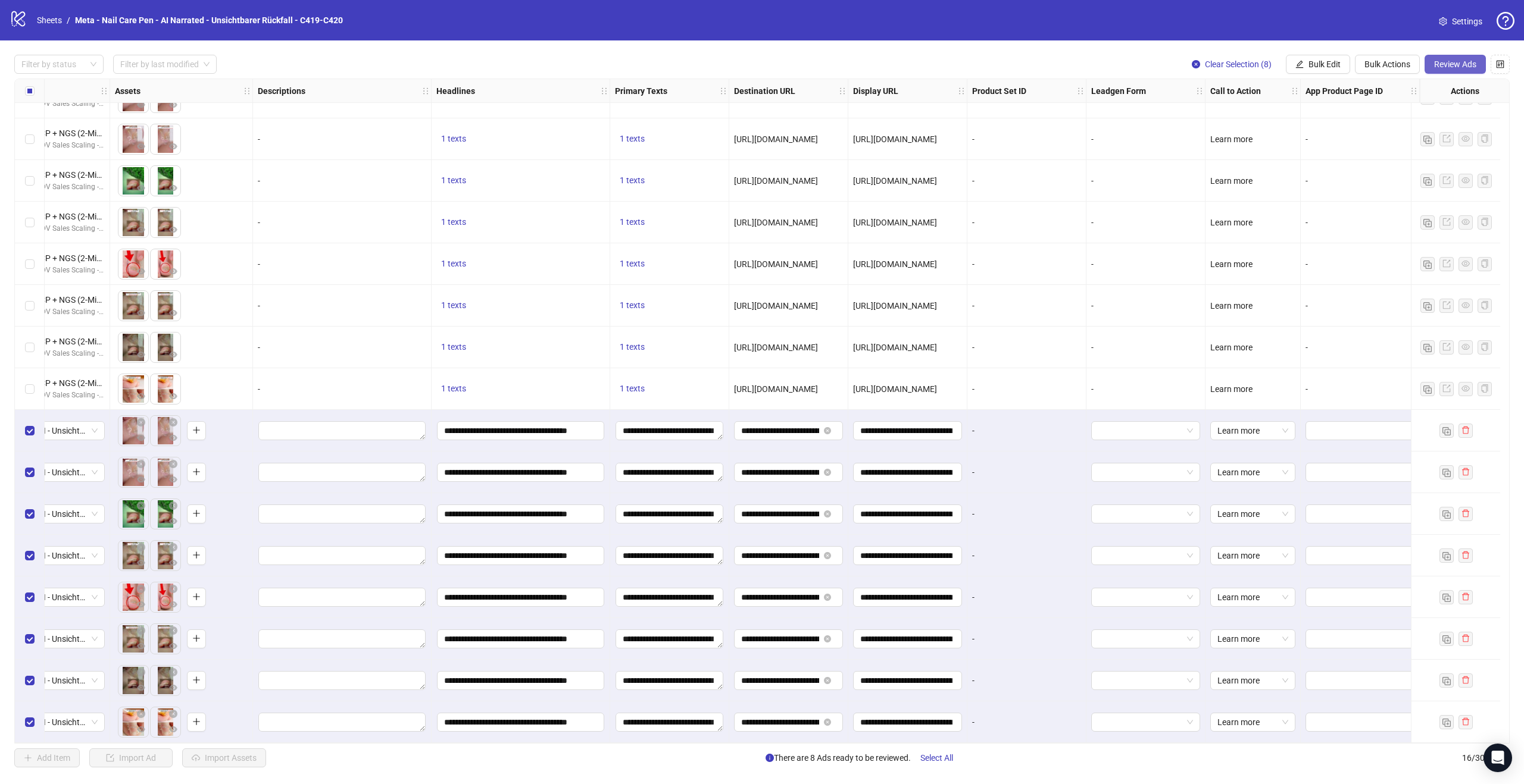
click at [1456, 66] on span "Review Ads" at bounding box center [1455, 64] width 42 height 10
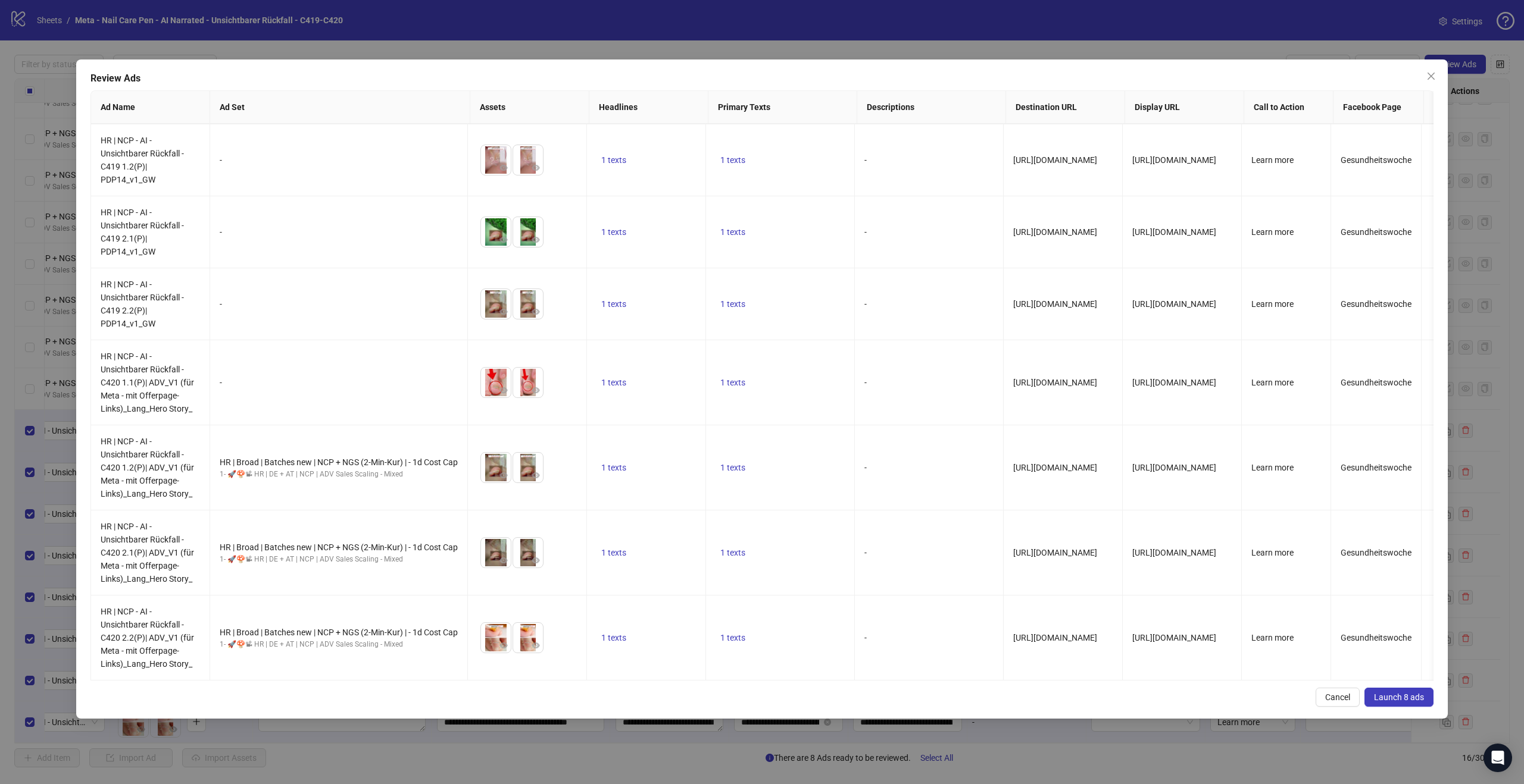
click at [1417, 695] on span "Launch 8 ads" at bounding box center [1399, 697] width 50 height 10
